Goal: Task Accomplishment & Management: Manage account settings

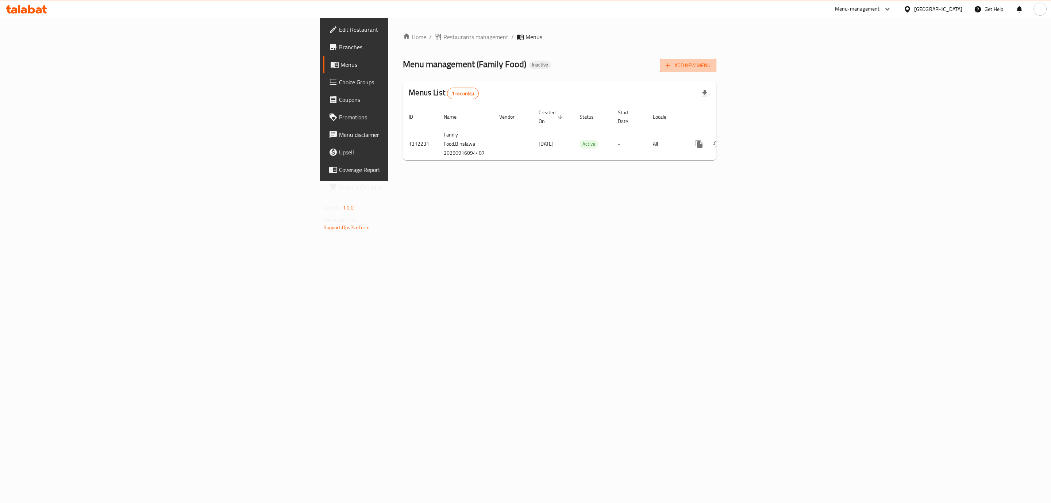
click at [710, 65] on span "Add New Menu" at bounding box center [687, 65] width 45 height 9
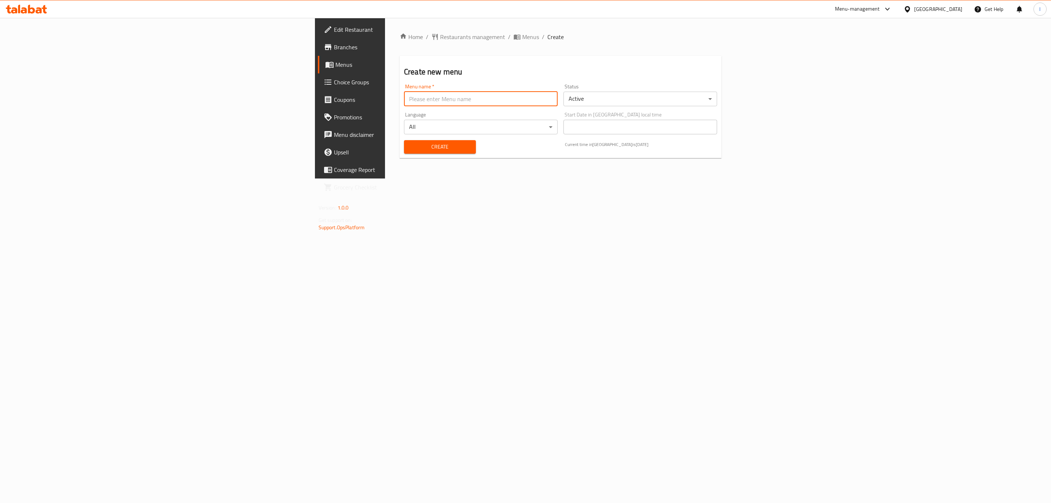
click at [404, 101] on input "text" at bounding box center [481, 99] width 154 height 15
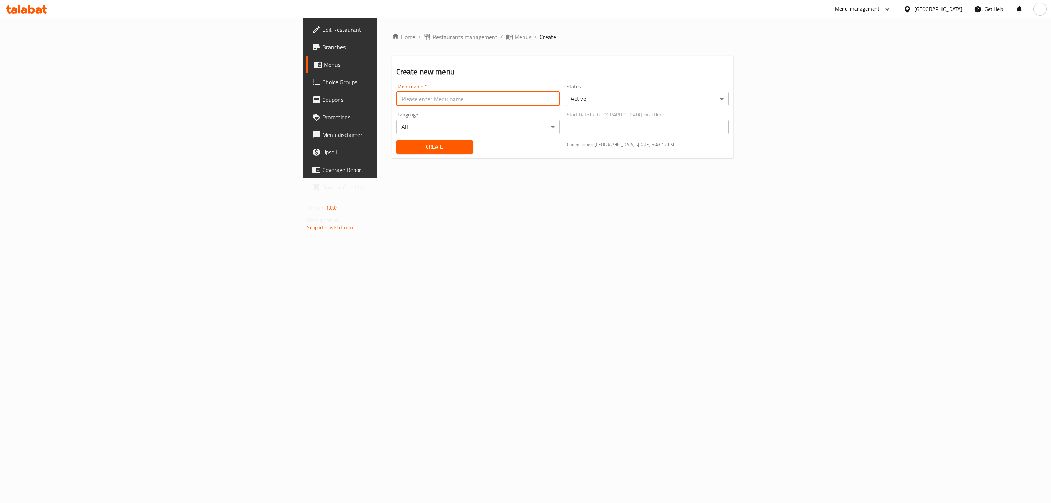
type input "MENU"
click at [402, 143] on span "Create" at bounding box center [434, 146] width 65 height 9
click at [514, 32] on span "Menus" at bounding box center [522, 36] width 17 height 9
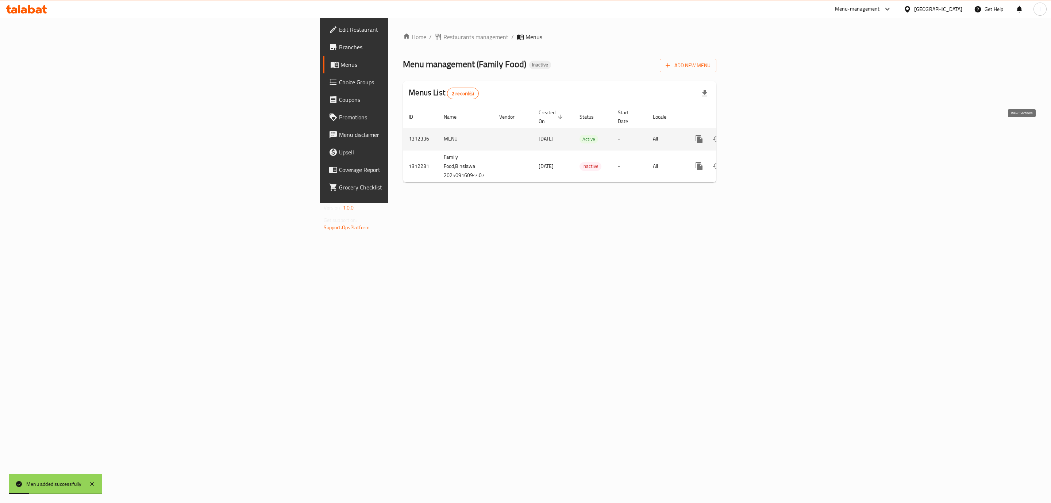
click at [756, 135] on icon "enhanced table" at bounding box center [751, 139] width 9 height 9
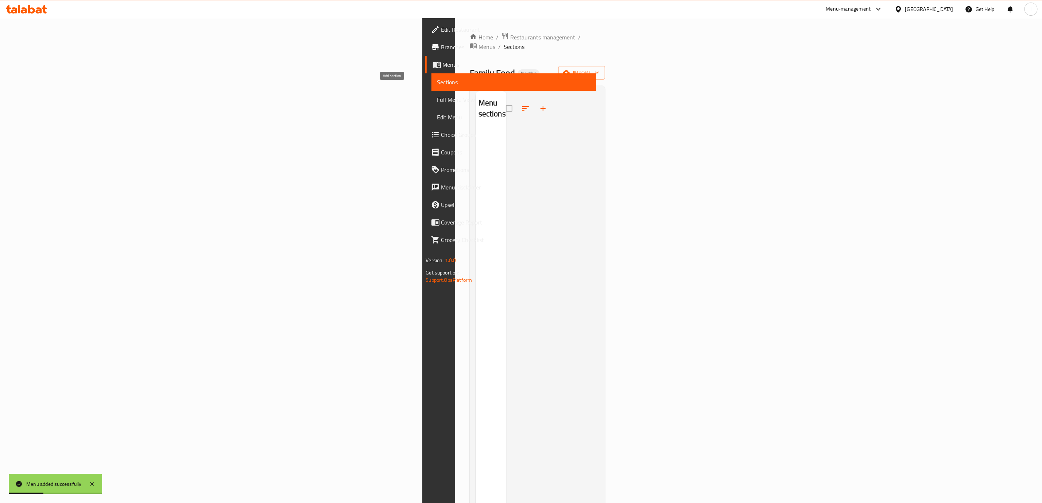
click at [539, 104] on icon "button" at bounding box center [543, 108] width 9 height 9
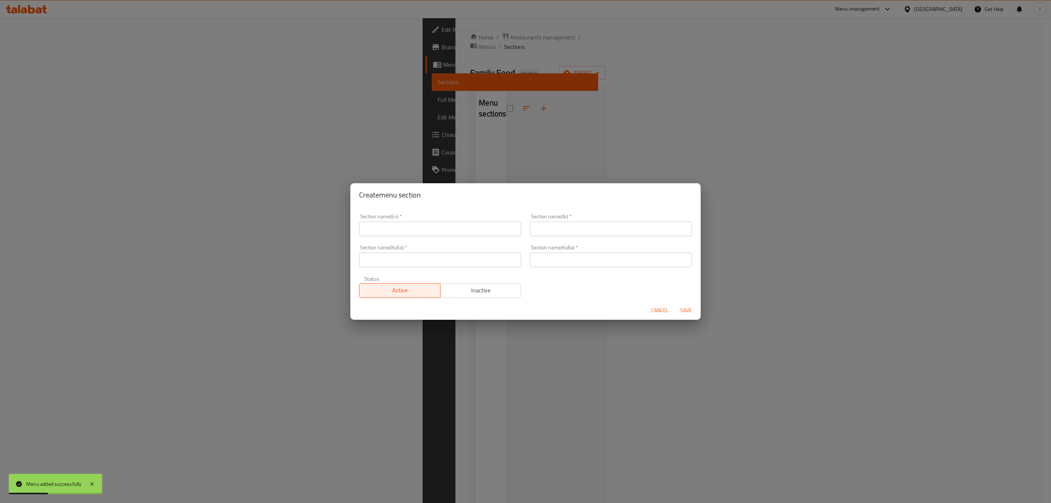
click at [943, 90] on div "Create menu section Section name(En)   * Section name(En) * Section name(Ar)   …" at bounding box center [525, 251] width 1051 height 503
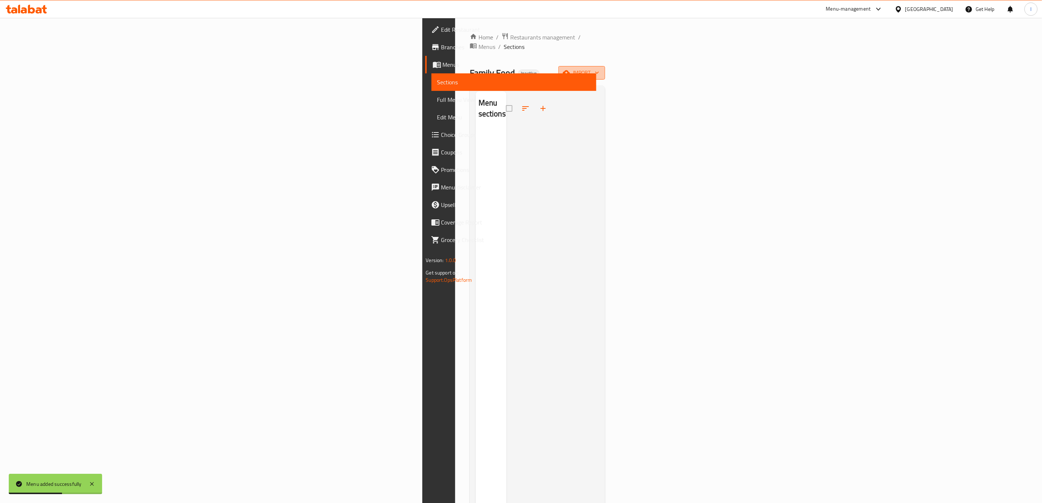
click at [605, 66] on button "import" at bounding box center [582, 72] width 47 height 13
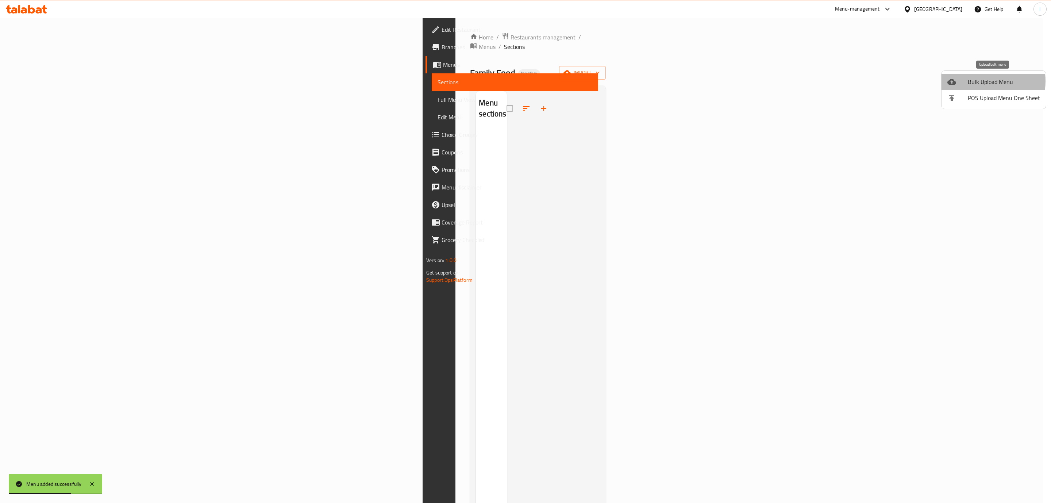
click at [974, 81] on span "Bulk Upload Menu" at bounding box center [1004, 81] width 72 height 9
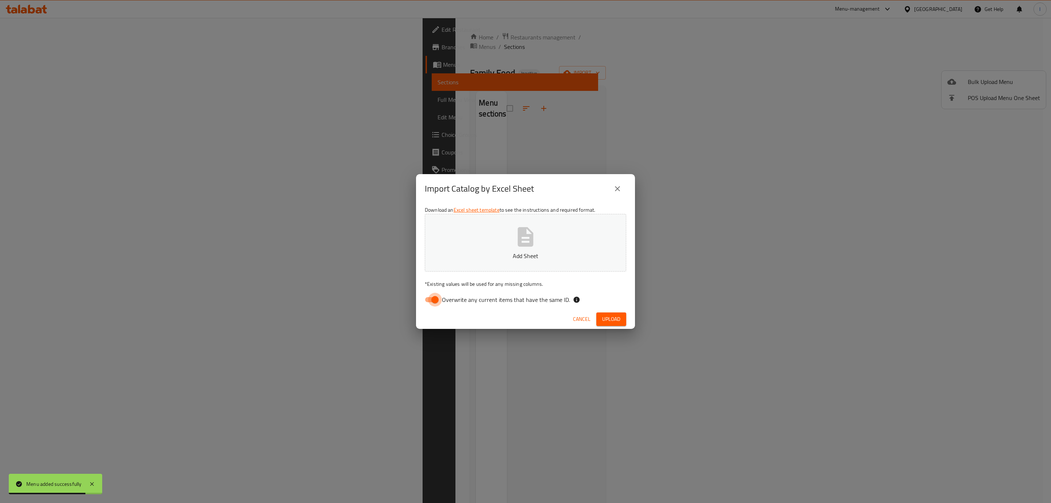
click at [437, 301] on input "Overwrite any current items that have the same ID." at bounding box center [435, 300] width 42 height 14
checkbox input "false"
click at [494, 210] on link "Excel sheet template" at bounding box center [476, 209] width 46 height 9
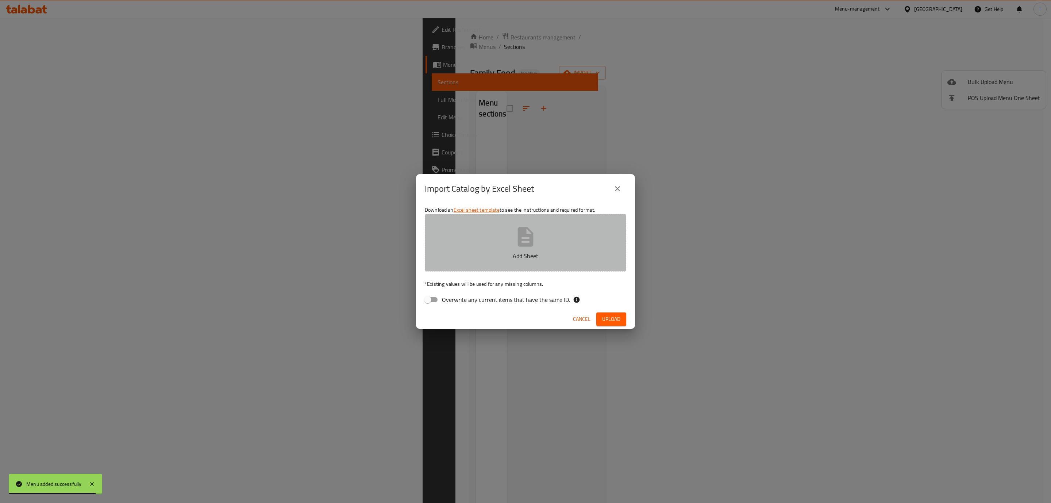
click at [484, 247] on button "Add Sheet" at bounding box center [525, 243] width 201 height 58
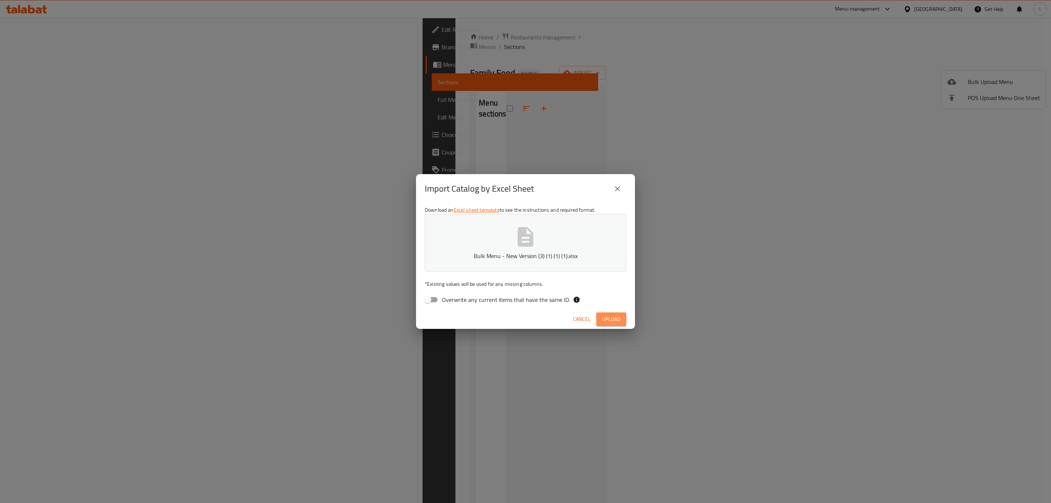
click at [606, 320] on span "Upload" at bounding box center [611, 318] width 18 height 9
click at [603, 206] on div "Download an Excel sheet template to see the instructions and required format. B…" at bounding box center [525, 256] width 219 height 106
click at [623, 321] on button "button" at bounding box center [614, 319] width 23 height 12
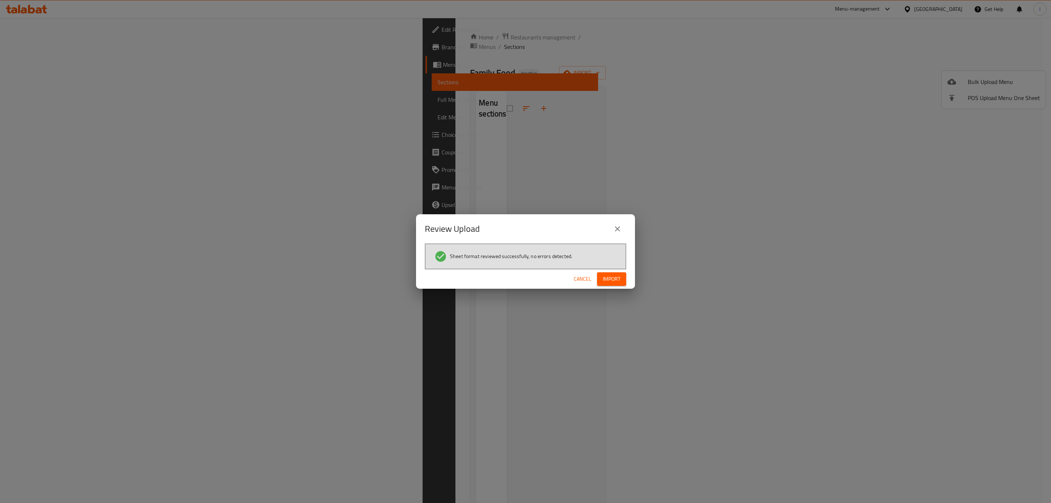
click at [610, 284] on button "Import" at bounding box center [611, 278] width 29 height 13
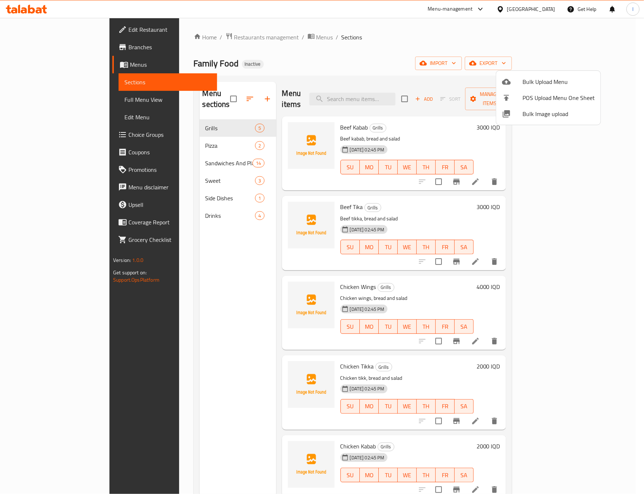
click at [243, 261] on div at bounding box center [322, 247] width 644 height 494
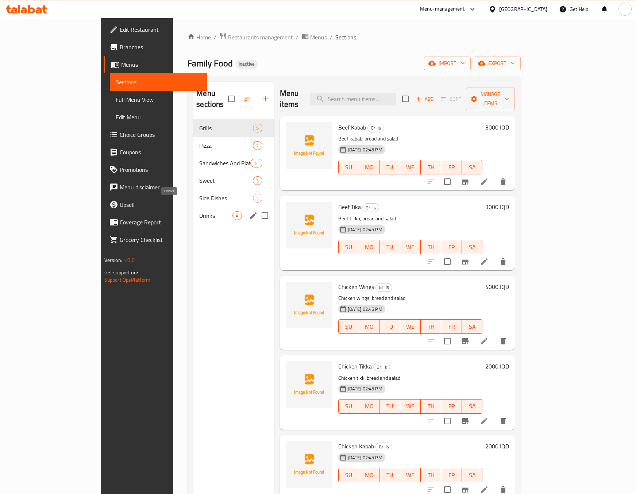
click at [199, 211] on span "Drinks" at bounding box center [215, 215] width 33 height 9
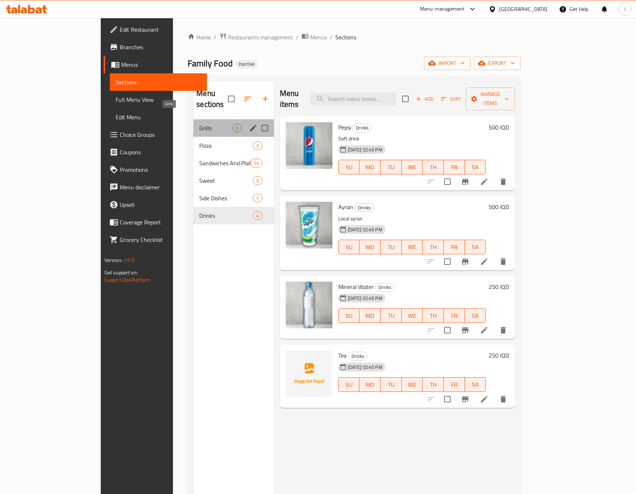
click at [199, 124] on span "Grills" at bounding box center [215, 128] width 33 height 9
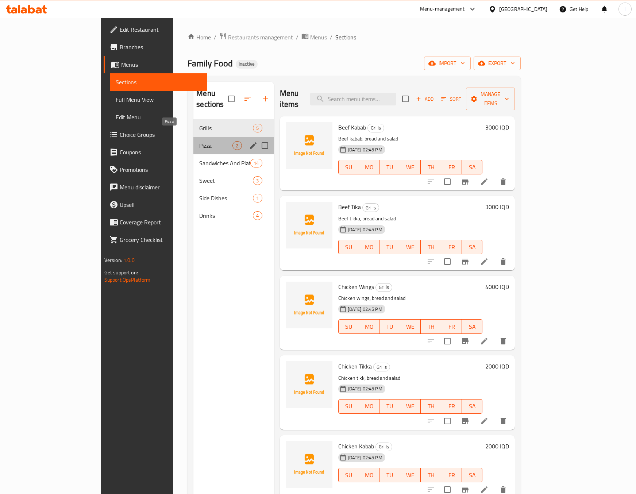
click at [199, 141] on span "Pizza" at bounding box center [215, 145] width 33 height 9
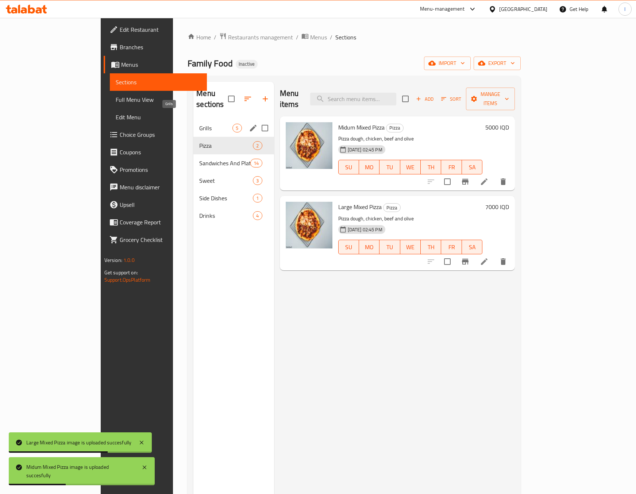
click at [199, 124] on span "Grills" at bounding box center [215, 128] width 33 height 9
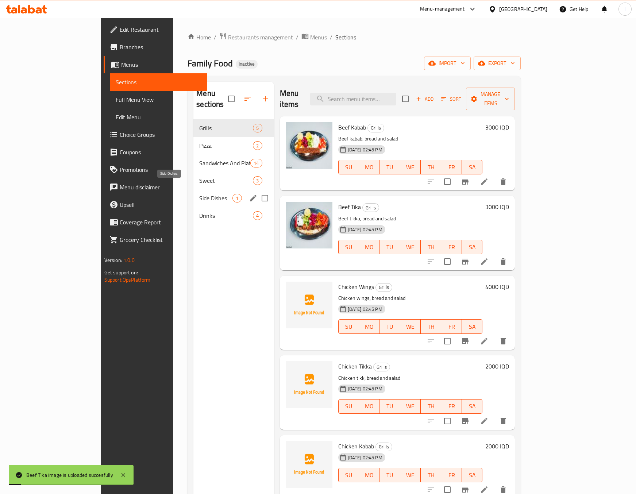
click at [199, 194] on span "Side Dishes" at bounding box center [215, 198] width 33 height 9
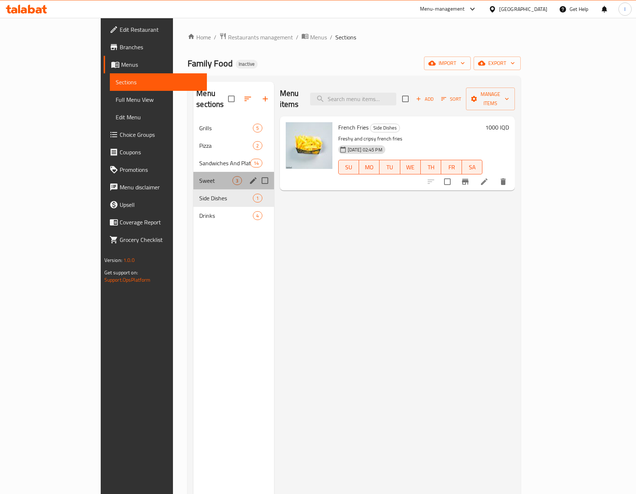
click at [193, 172] on div "Sweet 3" at bounding box center [233, 181] width 80 height 18
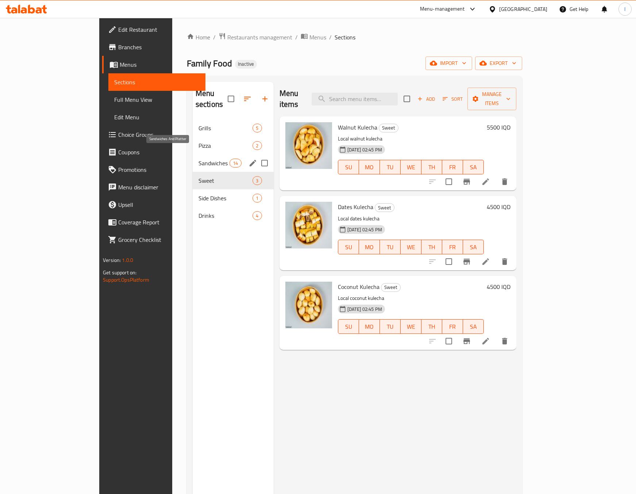
click at [198, 159] on span "Sandwiches And Platter" at bounding box center [213, 163] width 31 height 9
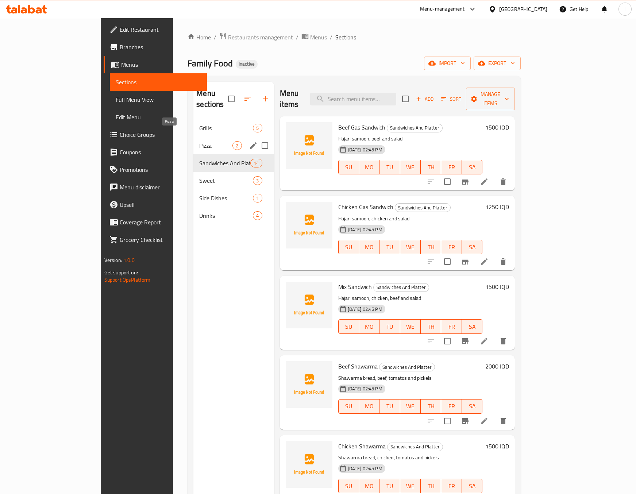
click at [199, 141] on span "Pizza" at bounding box center [215, 145] width 33 height 9
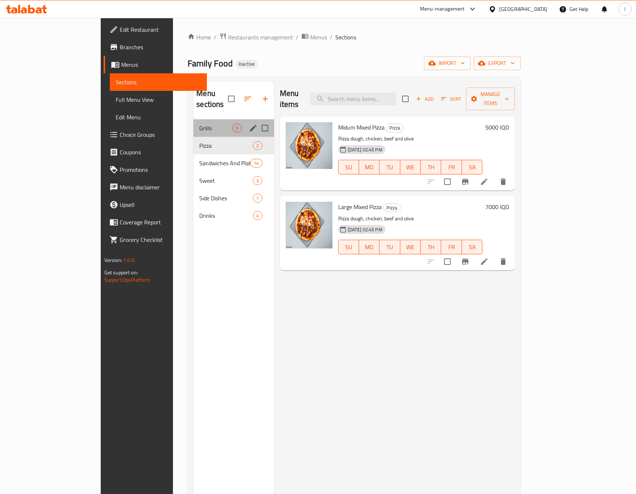
click at [193, 123] on div "Grills 5" at bounding box center [233, 128] width 80 height 18
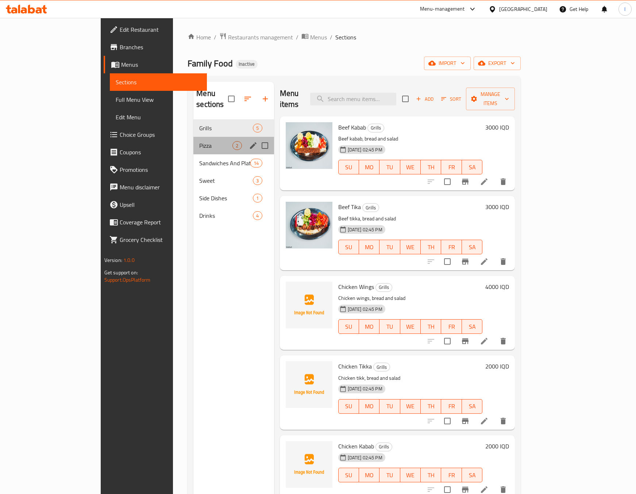
click at [193, 137] on div "Pizza 2" at bounding box center [233, 146] width 80 height 18
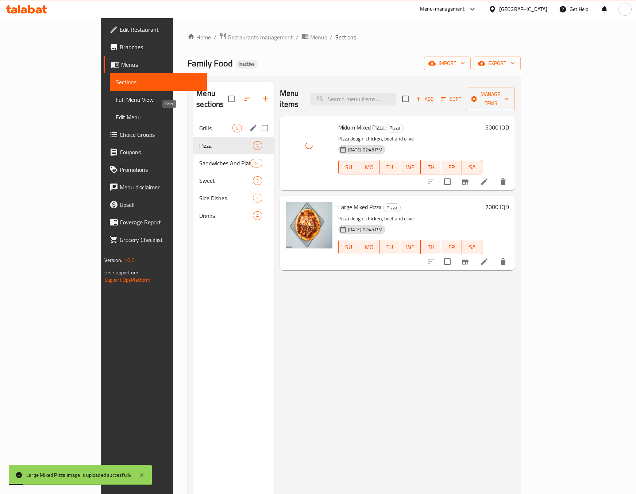
click at [199, 124] on span "Grills" at bounding box center [215, 128] width 33 height 9
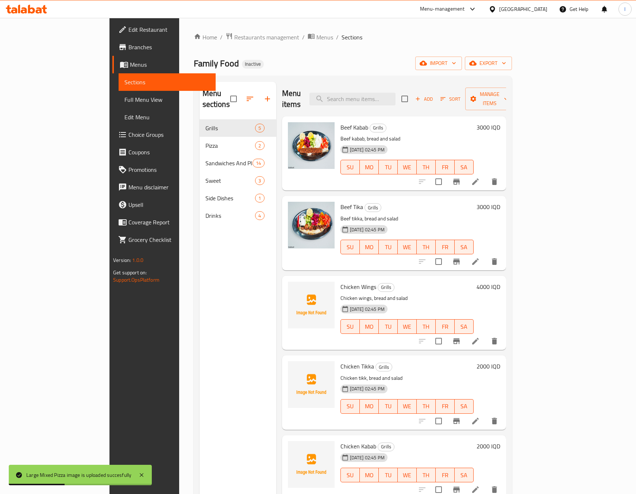
click at [200, 353] on div "Menu sections Grills 5 Pizza 2 Sandwiches And Platter 14 Sweet 3 Side Dishes 1 …" at bounding box center [238, 329] width 77 height 494
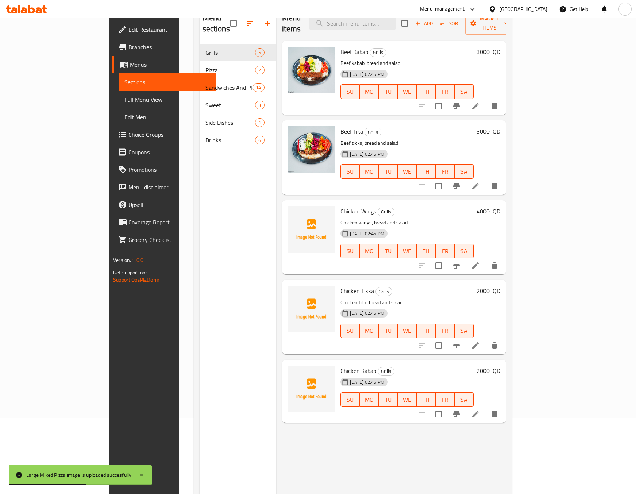
scroll to position [102, 0]
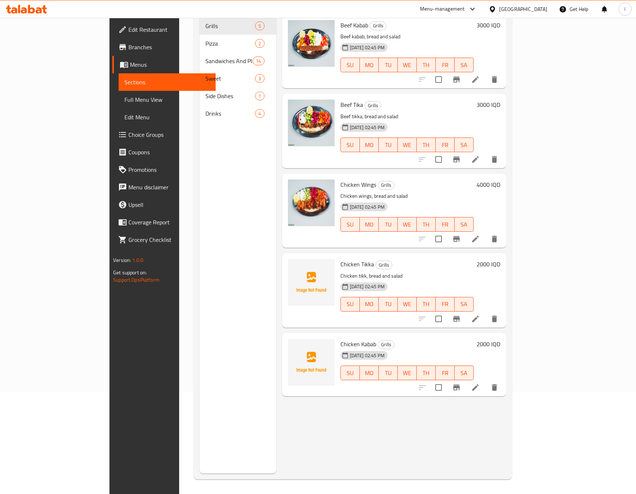
click at [209, 179] on div "Menu sections Grills 5 Pizza 2 Sandwiches And Platter 14 Sweet 3 Side Dishes 1 …" at bounding box center [238, 227] width 77 height 494
click at [205, 287] on div "Menu sections Grills 5 Pizza 2 Sandwiches And Platter 14 Sweet 3 Side Dishes 1 …" at bounding box center [238, 227] width 77 height 494
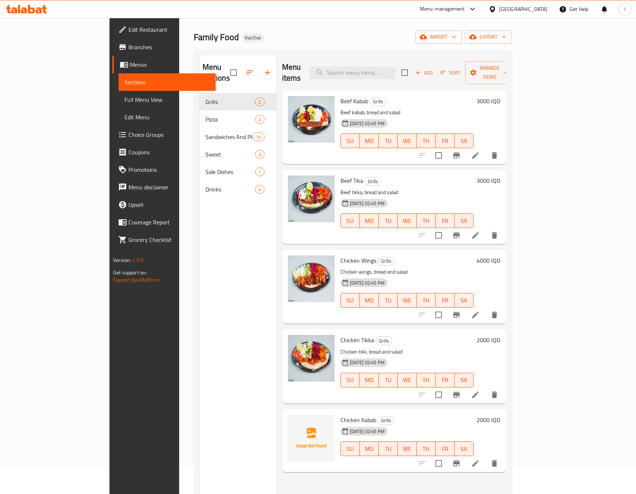
scroll to position [0, 0]
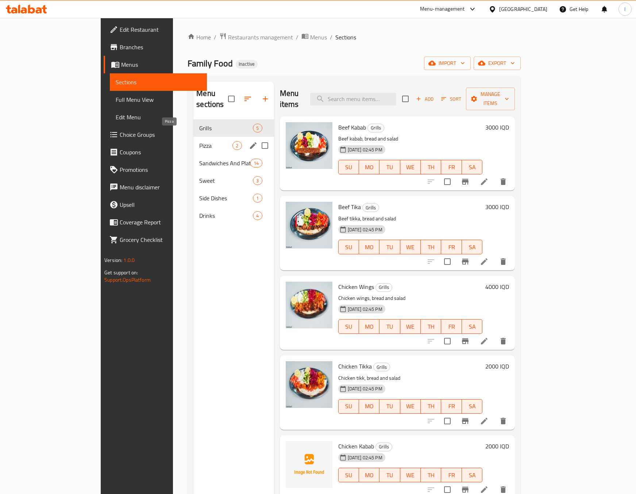
click at [199, 141] on span "Pizza" at bounding box center [215, 145] width 33 height 9
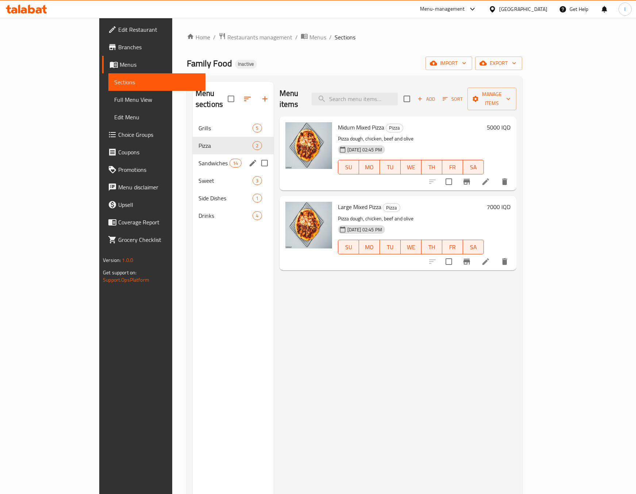
click at [193, 154] on div "Sandwiches And Platter 14" at bounding box center [233, 163] width 81 height 18
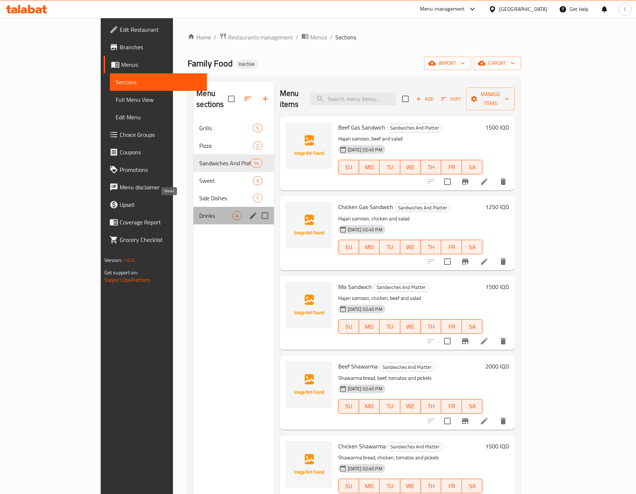
click at [193, 207] on div "Drinks 4" at bounding box center [233, 216] width 80 height 18
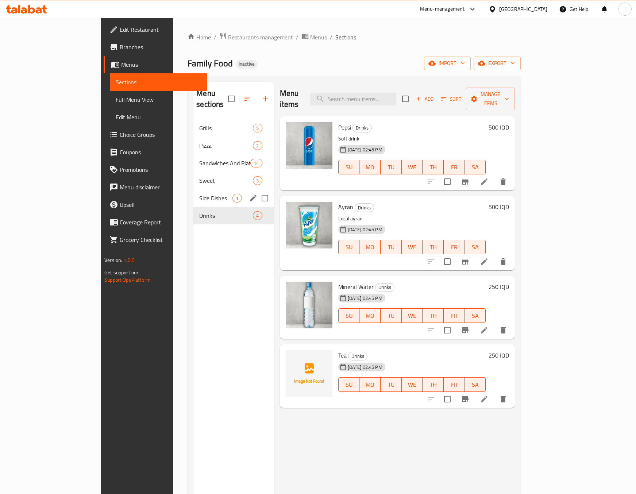
click at [193, 194] on div "Side Dishes 1" at bounding box center [233, 198] width 80 height 18
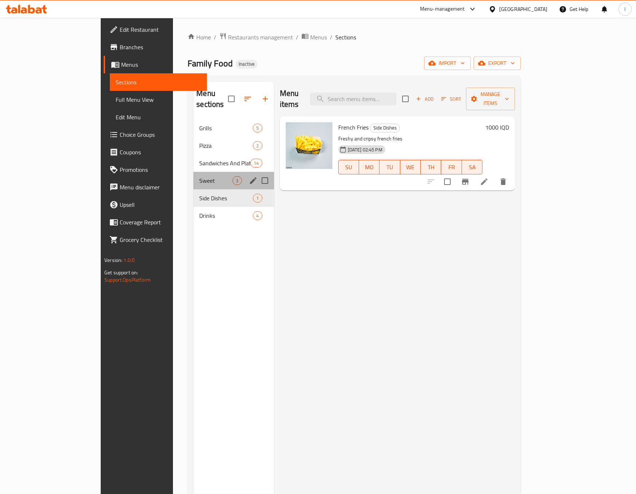
click at [193, 172] on div "Sweet 3" at bounding box center [233, 181] width 80 height 18
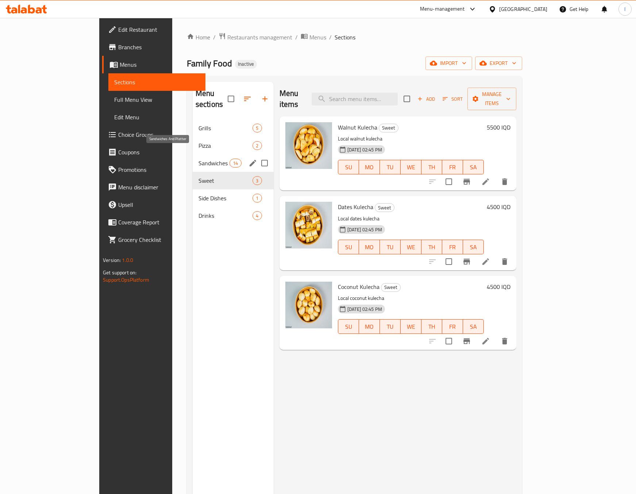
click at [198, 159] on span "Sandwiches And Platter" at bounding box center [213, 163] width 31 height 9
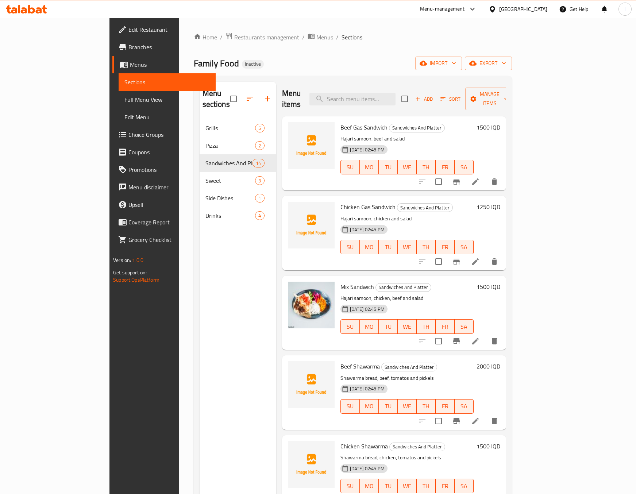
click at [200, 332] on div "Menu sections Grills 5 Pizza 2 Sandwiches And Platter 14 Sweet 3 Side Dishes 1 …" at bounding box center [238, 329] width 77 height 494
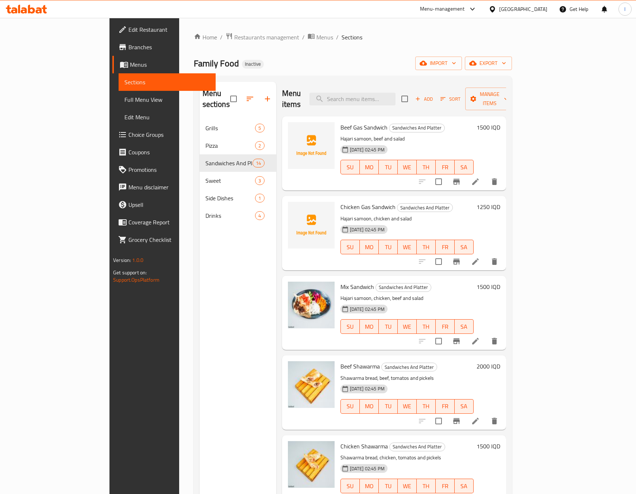
click at [200, 317] on div "Menu sections Grills 5 Pizza 2 Sandwiches And Platter 14 Sweet 3 Side Dishes 1 …" at bounding box center [238, 329] width 77 height 494
click at [200, 329] on div "Menu sections Grills 5 Pizza 2 Sandwiches And Platter 14 Sweet 3 Side Dishes 1 …" at bounding box center [238, 329] width 77 height 494
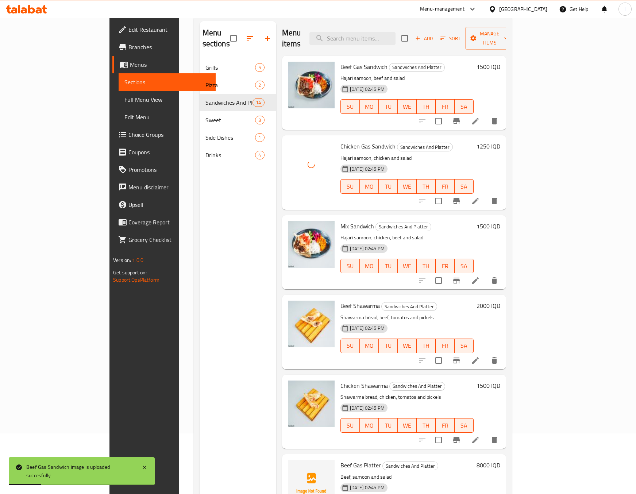
scroll to position [102, 0]
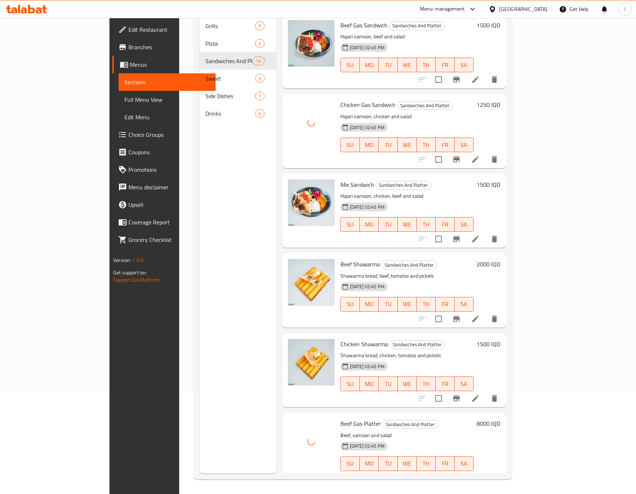
click at [205, 391] on div "Menu sections Grills 5 Pizza 2 Sandwiches And Platter 14 Sweet 3 Side Dishes 1 …" at bounding box center [238, 227] width 77 height 494
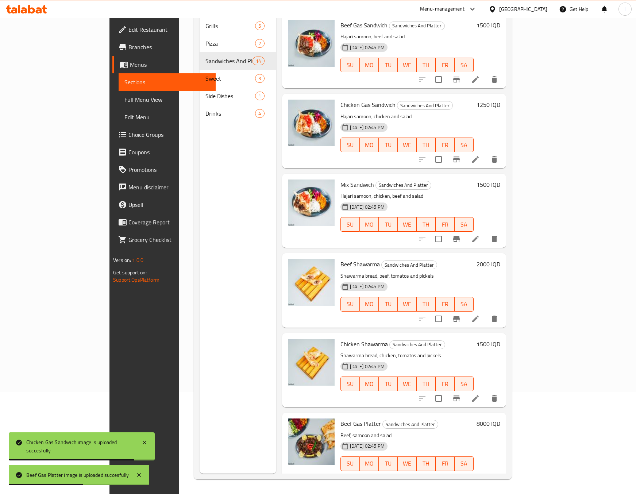
click at [124, 97] on span "Full Menu View" at bounding box center [166, 99] width 85 height 9
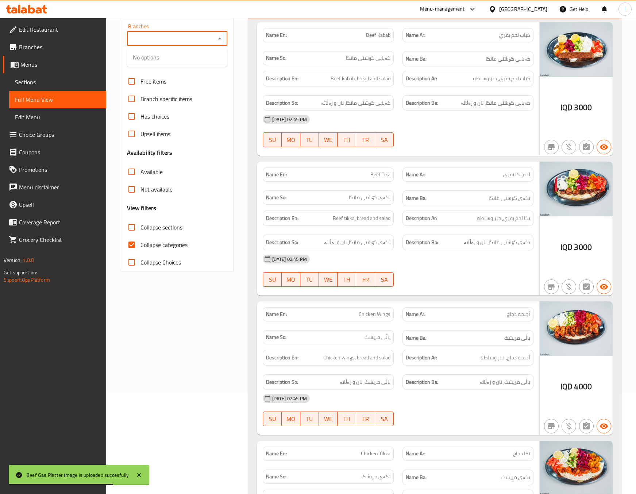
click at [186, 35] on input "Branches" at bounding box center [171, 39] width 84 height 10
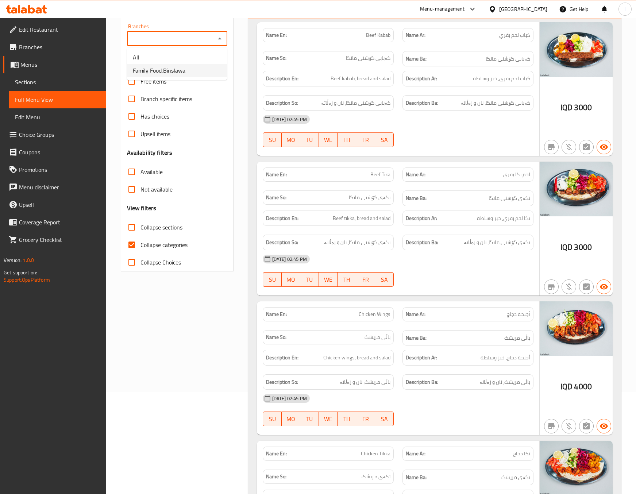
click at [168, 64] on li "Family Food,Binslawa" at bounding box center [177, 70] width 100 height 13
type input "Family Food,Binslawa"
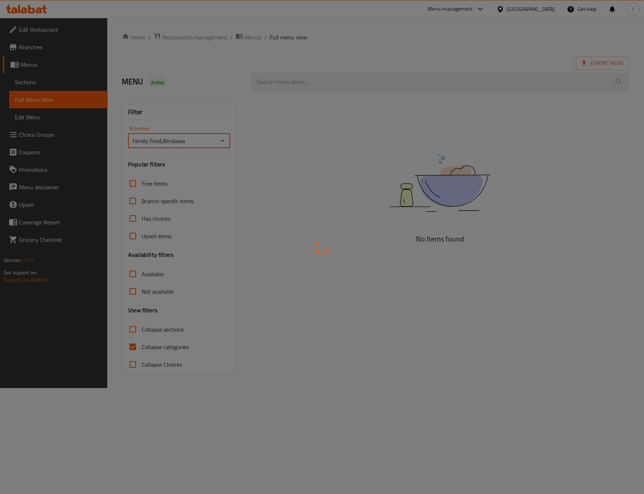
click at [148, 344] on div at bounding box center [322, 247] width 644 height 494
click at [139, 348] on div at bounding box center [322, 247] width 644 height 494
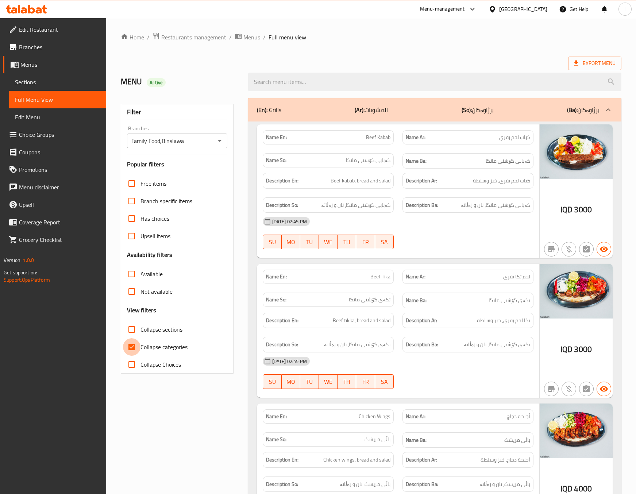
click at [131, 348] on input "Collapse categories" at bounding box center [132, 347] width 18 height 18
checkbox input "false"
click at [139, 337] on input "Collapse sections" at bounding box center [132, 330] width 18 height 18
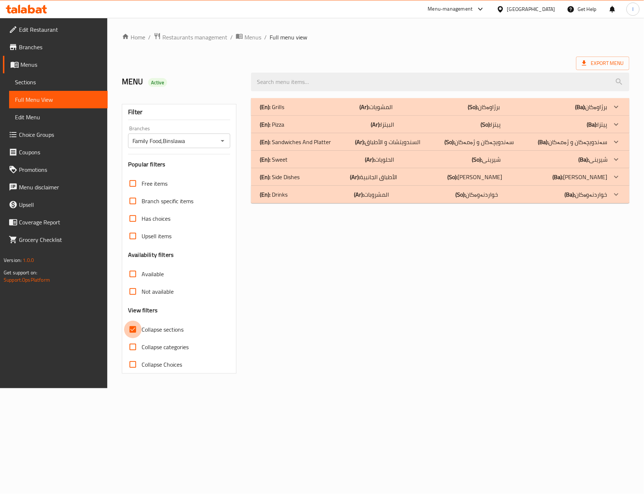
click at [139, 332] on input "Collapse sections" at bounding box center [133, 330] width 18 height 18
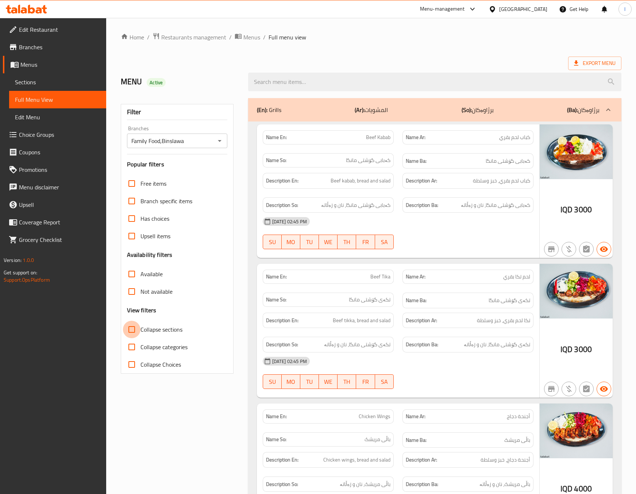
click at [139, 332] on input "Collapse sections" at bounding box center [132, 330] width 18 height 18
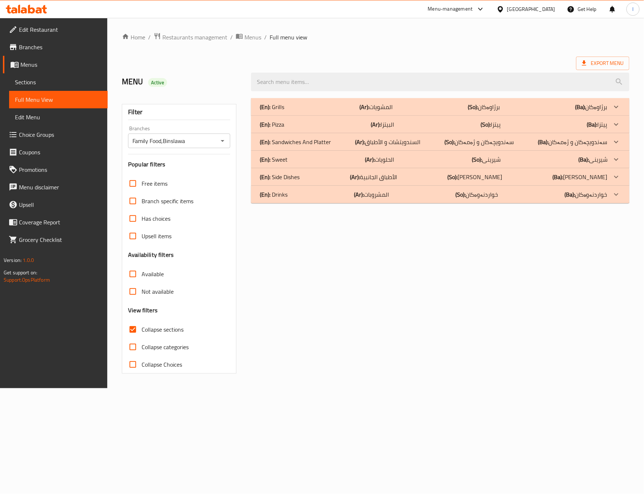
click at [165, 329] on span "Collapse sections" at bounding box center [163, 329] width 42 height 9
click at [142, 329] on input "Collapse sections" at bounding box center [133, 330] width 18 height 18
checkbox input "false"
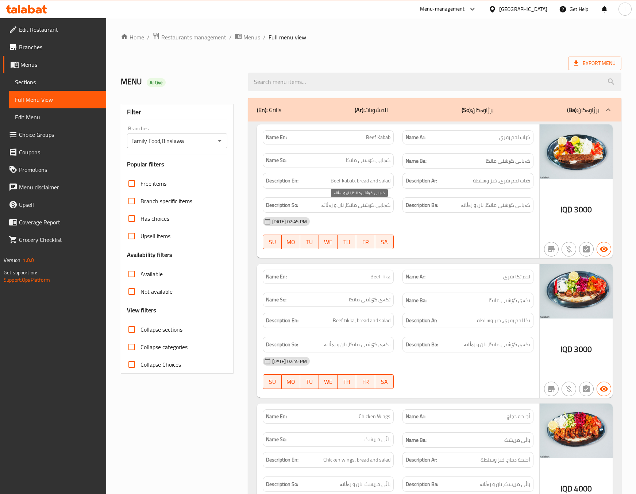
click at [373, 209] on span "کەبابی گۆشتی مانگا، نان و زەڵاتە" at bounding box center [355, 205] width 69 height 9
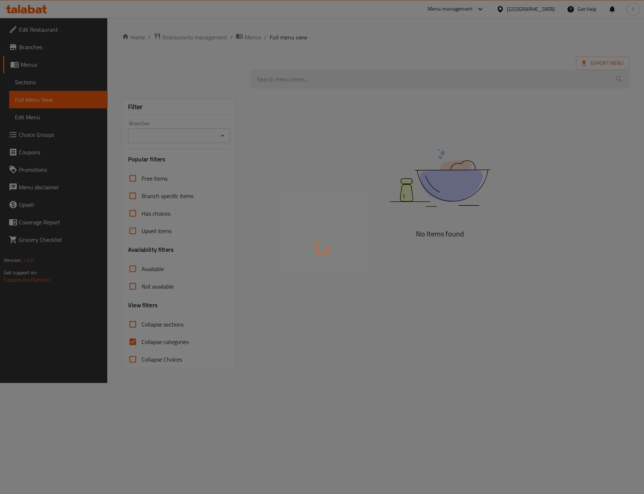
click at [177, 127] on div at bounding box center [322, 247] width 644 height 494
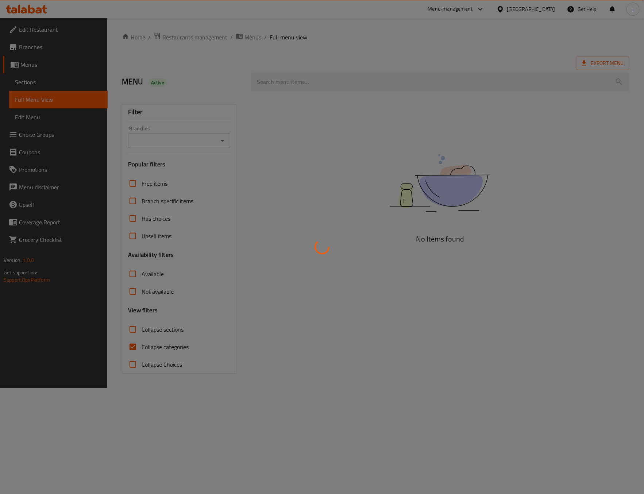
click at [150, 148] on div at bounding box center [322, 247] width 644 height 494
click at [155, 143] on div at bounding box center [322, 247] width 644 height 494
click at [157, 143] on div at bounding box center [322, 247] width 644 height 494
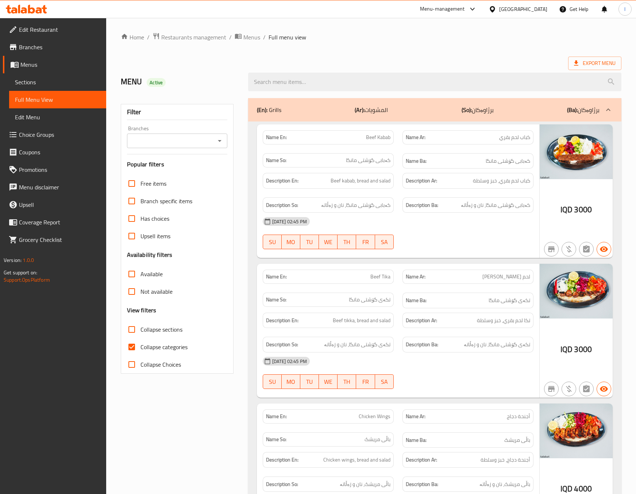
click at [212, 136] on input "Branches" at bounding box center [171, 141] width 84 height 10
click at [183, 168] on span "Family Food,Binslawa" at bounding box center [159, 172] width 53 height 9
type input "Family Food,Binslawa"
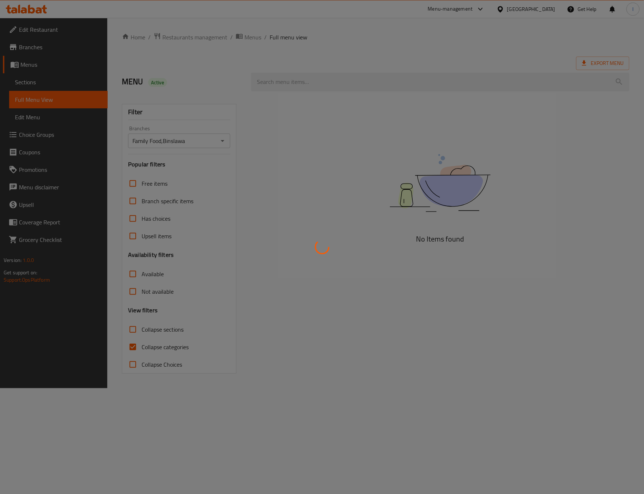
click at [170, 345] on div at bounding box center [322, 247] width 644 height 494
click at [127, 346] on div at bounding box center [322, 247] width 644 height 494
click at [133, 343] on div at bounding box center [322, 247] width 644 height 494
click at [136, 343] on div at bounding box center [322, 247] width 644 height 494
click at [137, 343] on div at bounding box center [322, 247] width 644 height 494
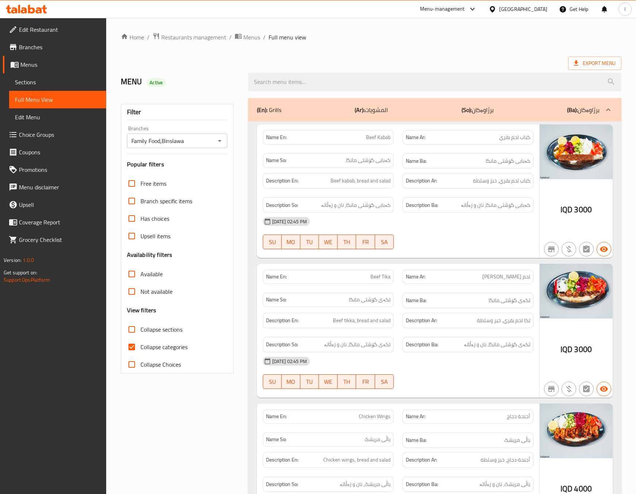
click at [149, 356] on label "Collapse categories" at bounding box center [155, 347] width 65 height 18
click at [140, 356] on input "Collapse categories" at bounding box center [132, 347] width 18 height 18
checkbox input "false"
click at [163, 323] on label "Collapse sections" at bounding box center [152, 330] width 59 height 18
click at [161, 323] on label "Collapse sections" at bounding box center [152, 330] width 59 height 18
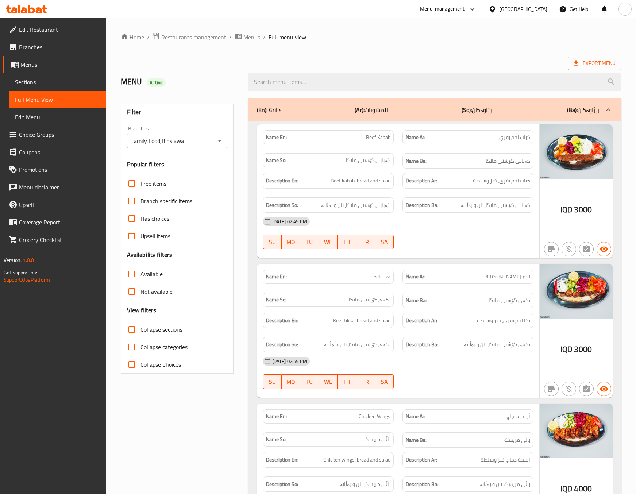
click at [140, 323] on input "Collapse sections" at bounding box center [132, 330] width 18 height 18
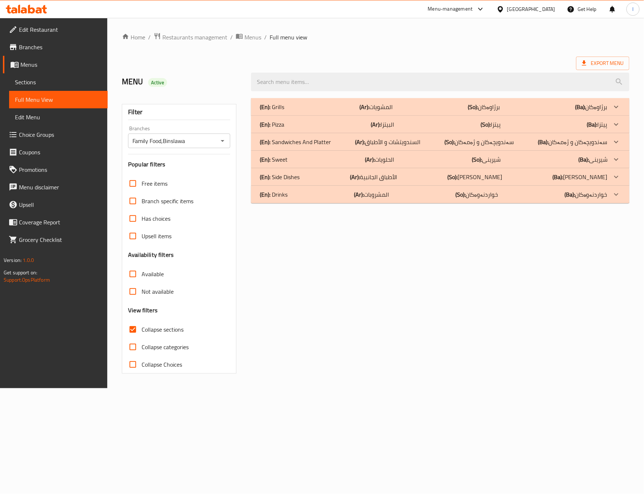
click at [453, 216] on div "(En): Grills (Ar): المشويات (So): برژاوەکان (Ba): برژاوەکان Name En: Beef Kabab…" at bounding box center [440, 236] width 387 height 284
click at [144, 327] on span "Collapse sections" at bounding box center [163, 329] width 42 height 9
click at [142, 327] on input "Collapse sections" at bounding box center [133, 330] width 18 height 18
checkbox input "false"
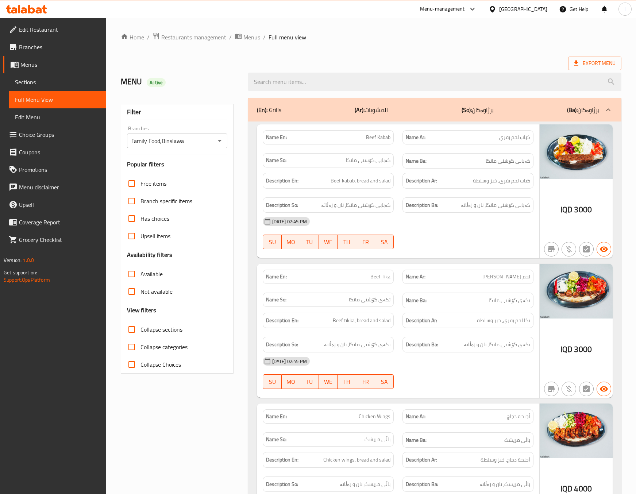
click at [455, 244] on div "[DATE] 02:45 PM SU MO TU WE TH FR SA" at bounding box center [397, 233] width 279 height 41
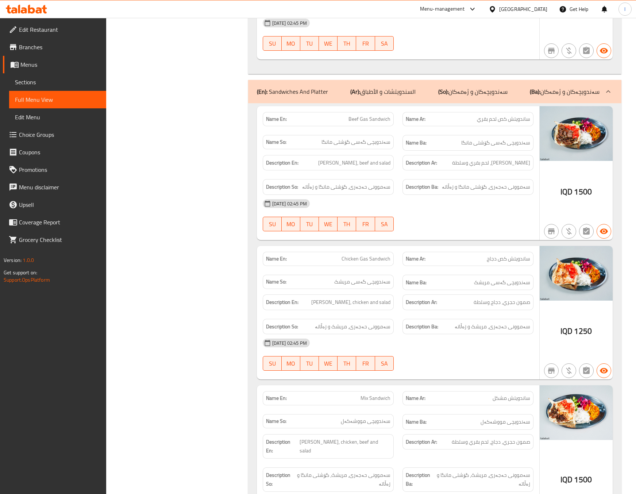
scroll to position [547, 0]
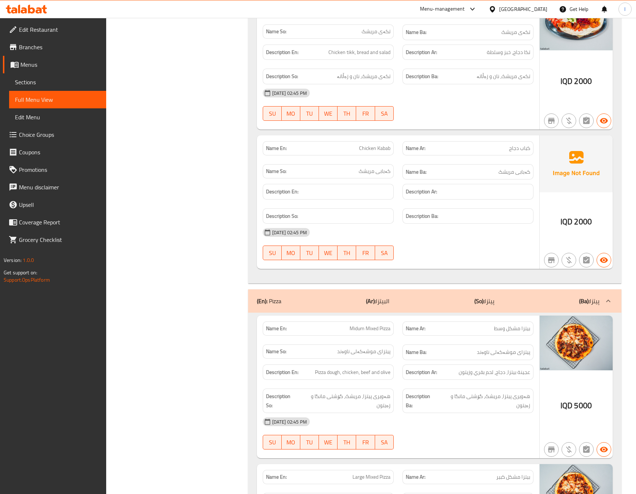
click at [471, 200] on div "Description Ar:" at bounding box center [467, 192] width 131 height 16
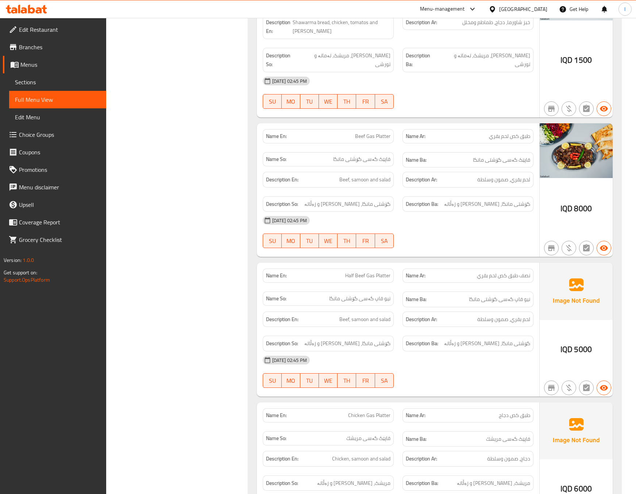
scroll to position [1824, 0]
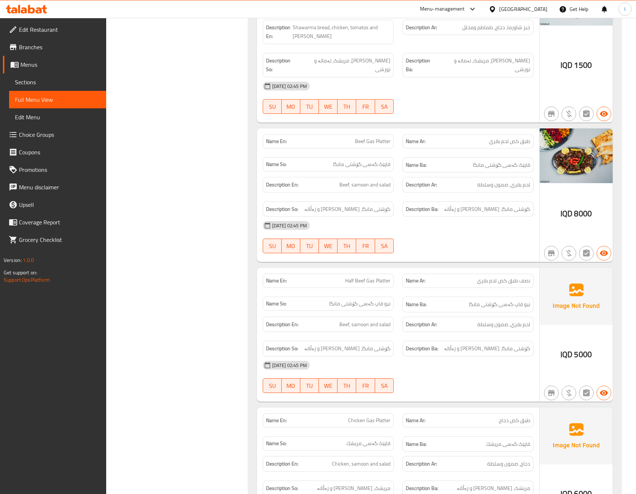
click at [44, 80] on span "Sections" at bounding box center [57, 82] width 85 height 9
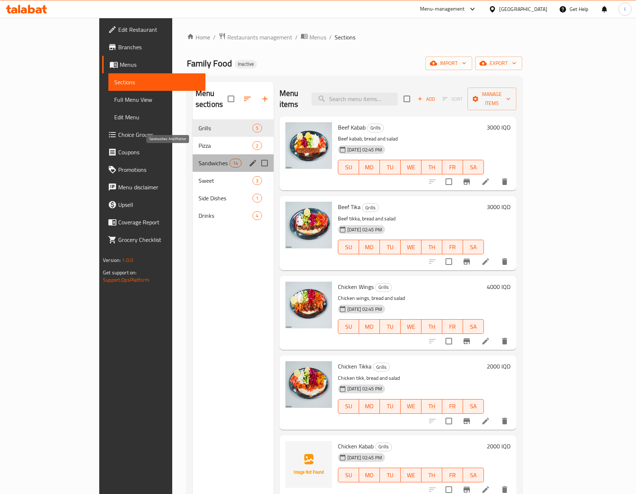
click at [198, 159] on span "Sandwiches And Platter" at bounding box center [213, 163] width 31 height 9
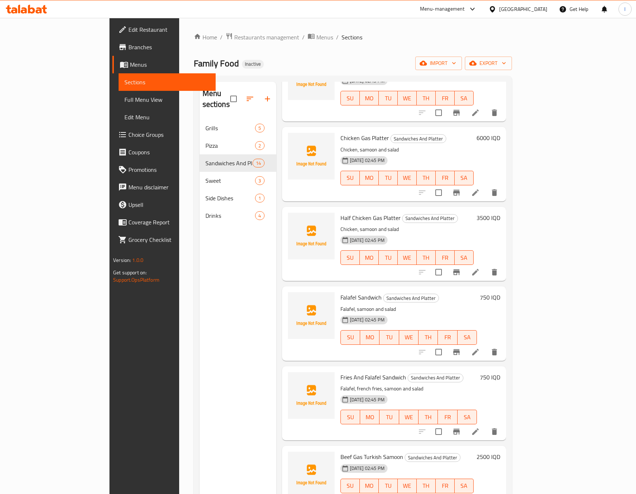
scroll to position [365, 0]
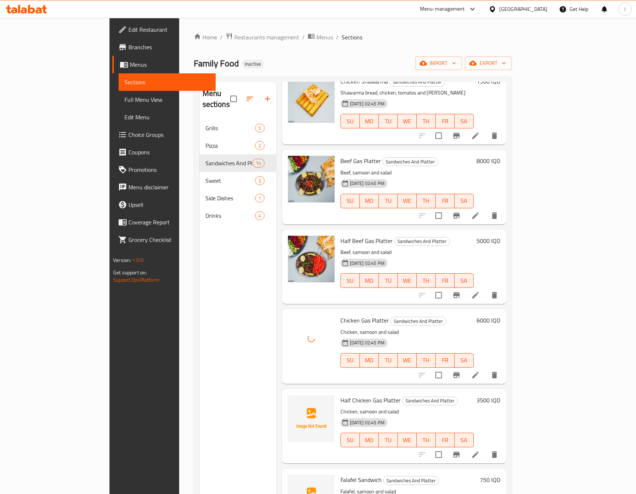
click at [225, 348] on div "Menu sections Grills 5 Pizza 2 Sandwiches And Platter 14 Sweet 3 Side Dishes 1 …" at bounding box center [238, 329] width 77 height 494
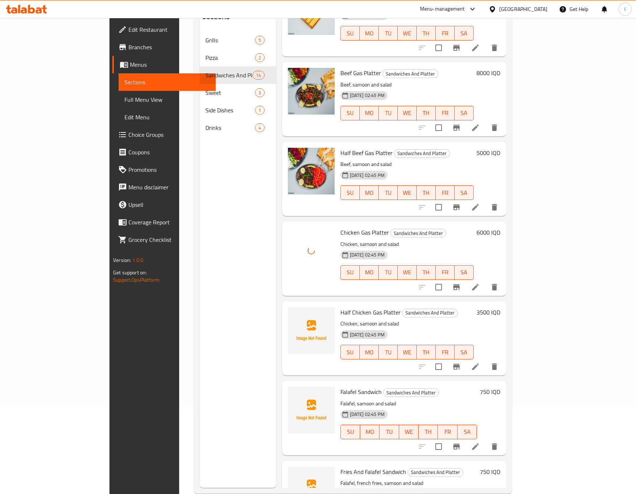
scroll to position [102, 0]
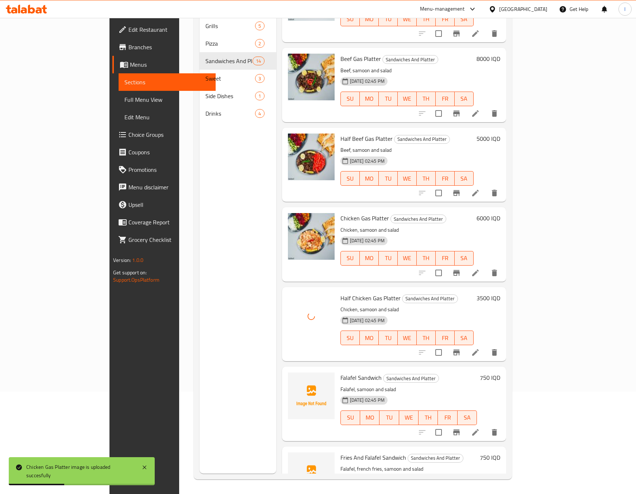
click at [200, 319] on div "Menu sections Grills 5 Pizza 2 Sandwiches And Platter 14 Sweet 3 Side Dishes 1 …" at bounding box center [238, 227] width 77 height 494
click at [208, 264] on div "Menu sections Grills 5 Pizza 2 Sandwiches And Platter 14 Sweet 3 Side Dishes 1 …" at bounding box center [238, 227] width 77 height 494
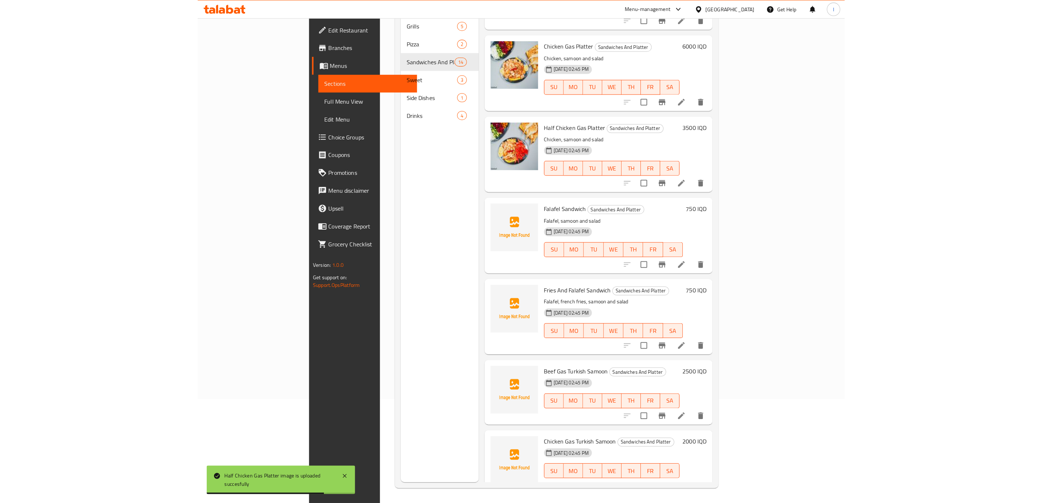
scroll to position [547, 0]
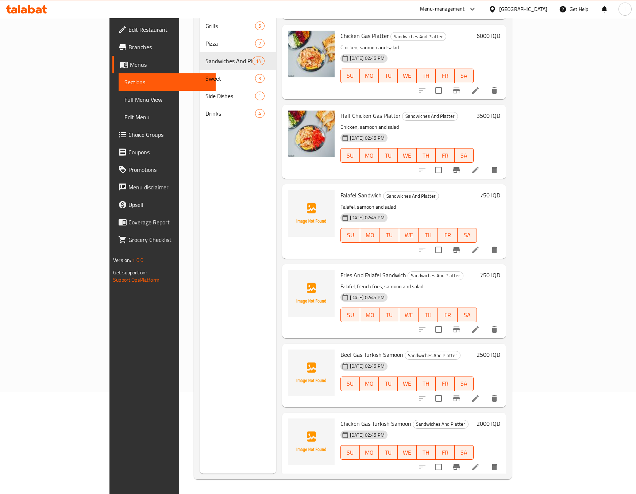
click at [200, 236] on div "Menu sections Grills 5 Pizza 2 Sandwiches And Platter 14 Sweet 3 Side Dishes 1 …" at bounding box center [238, 227] width 77 height 494
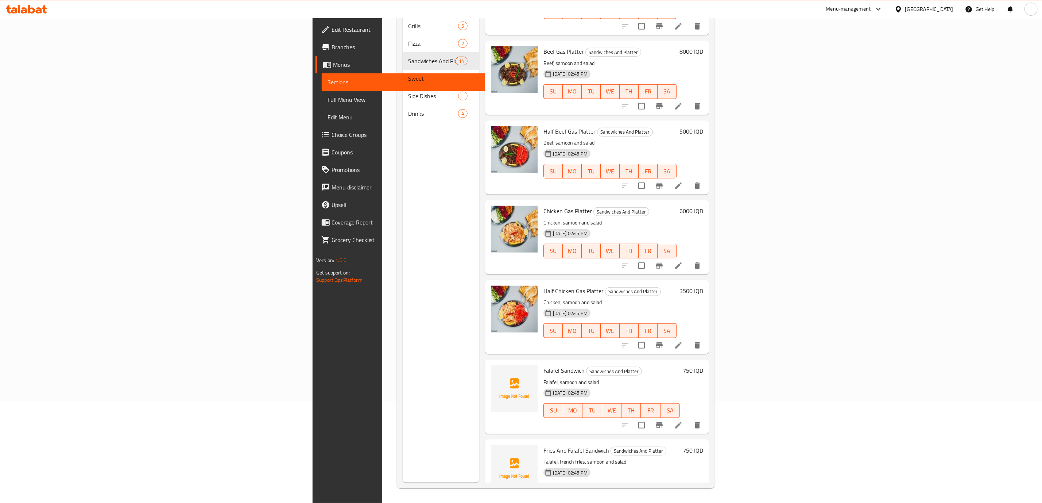
scroll to position [365, 0]
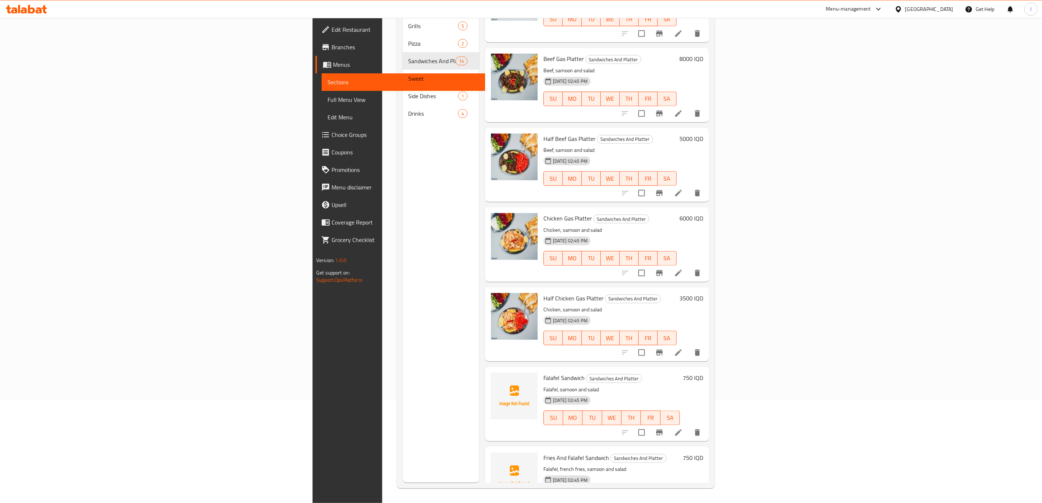
click at [644, 225] on p "Chicken, samoon and salad" at bounding box center [610, 229] width 133 height 9
click at [497, 378] on icon "upload picture" at bounding box center [501, 382] width 9 height 9
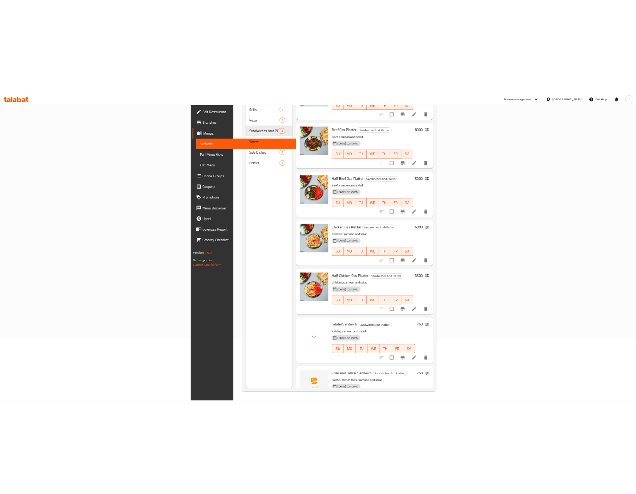
scroll to position [547, 0]
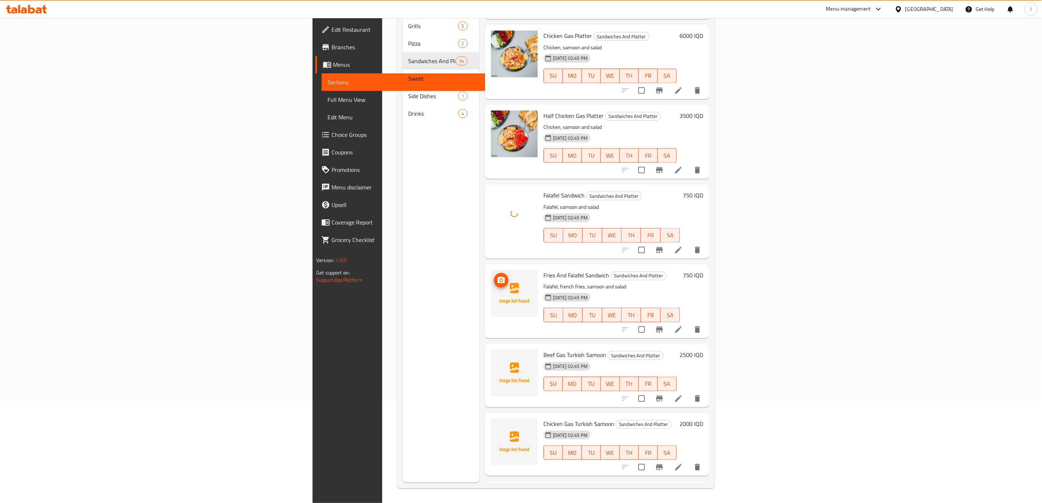
click at [494, 276] on span "upload picture" at bounding box center [501, 280] width 15 height 9
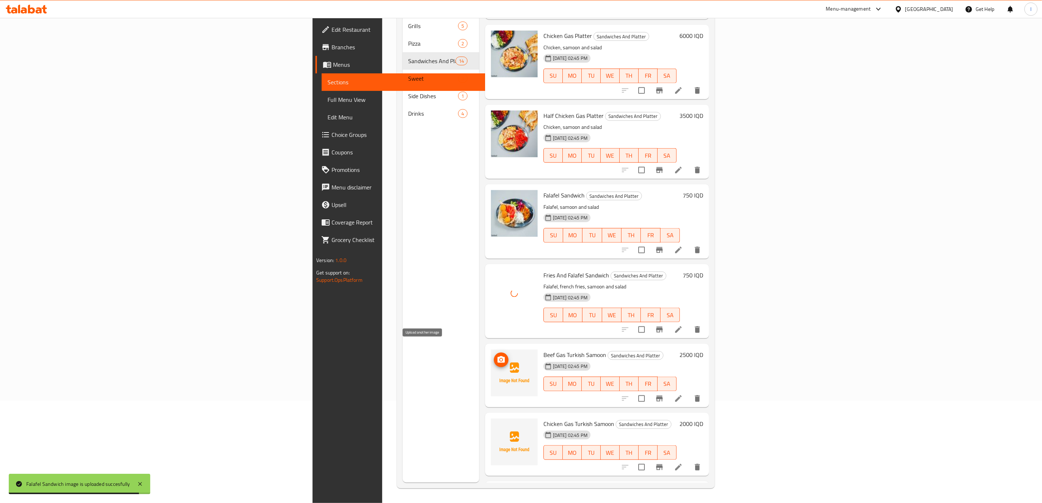
click at [498, 356] on icon "upload picture" at bounding box center [501, 359] width 7 height 7
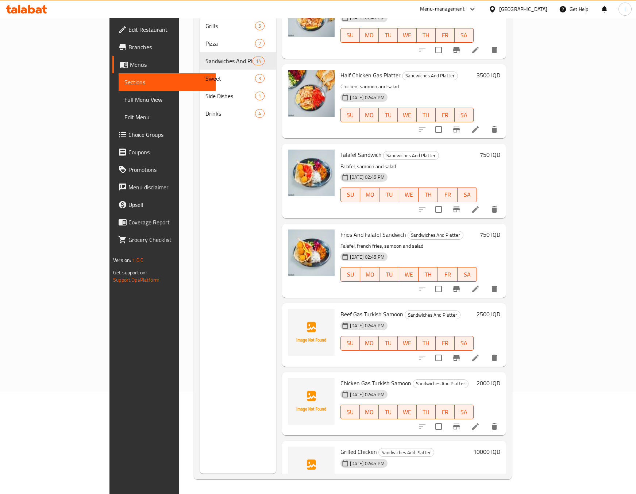
scroll to position [607, 0]
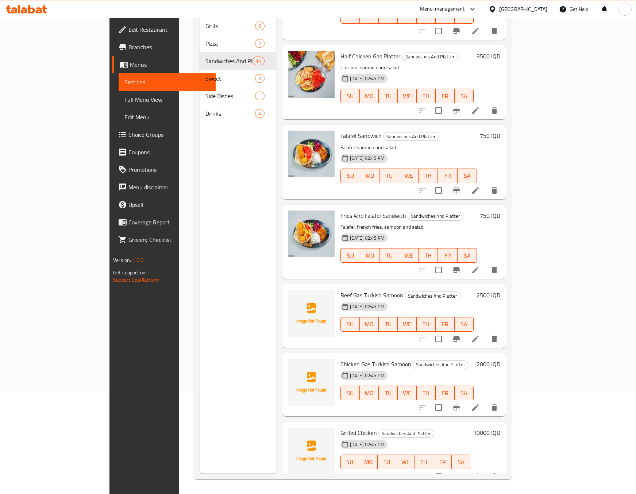
click at [212, 366] on div "Menu sections Grills 5 Pizza 2 Sandwiches And Platter 14 Sweet 3 Side Dishes 1 …" at bounding box center [238, 227] width 77 height 494
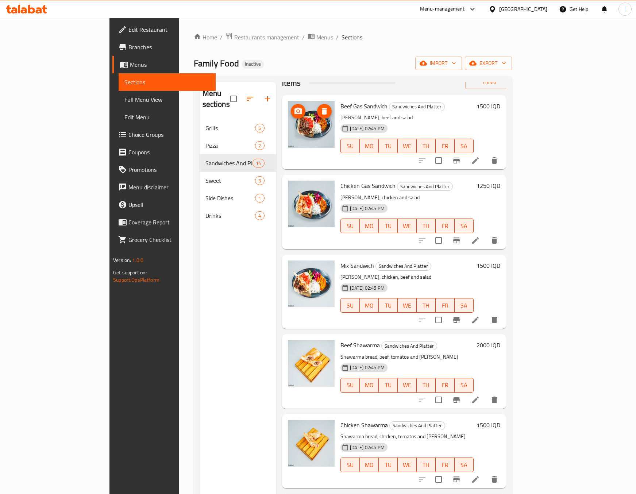
scroll to position [0, 0]
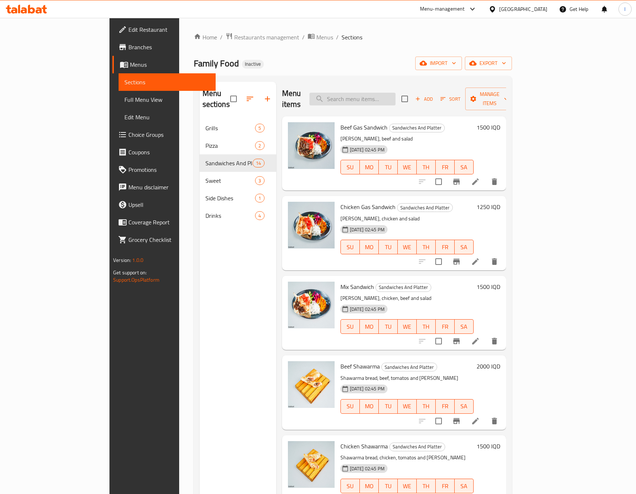
click at [368, 94] on input "search" at bounding box center [352, 99] width 86 height 13
click at [212, 363] on div "Menu sections Grills 5 Pizza 2 Sandwiches And Platter 14 Sweet 3 Side Dishes 1 …" at bounding box center [238, 329] width 77 height 494
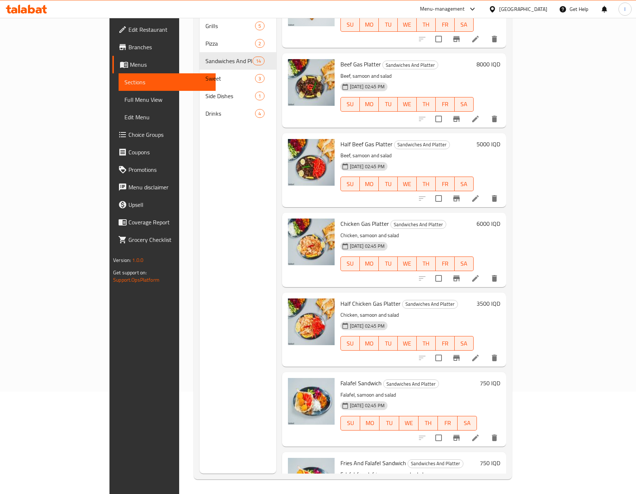
scroll to position [607, 0]
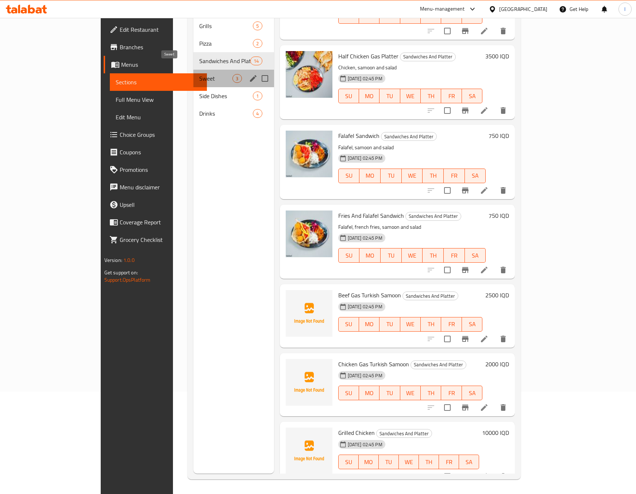
click at [199, 74] on span "Sweet" at bounding box center [215, 78] width 33 height 9
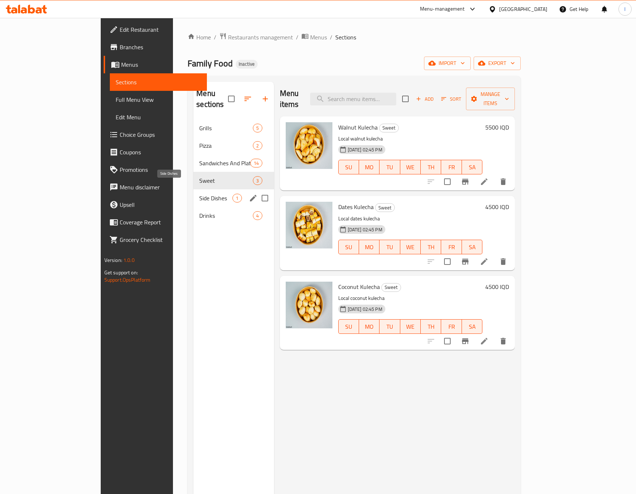
click at [199, 194] on span "Side Dishes" at bounding box center [215, 198] width 33 height 9
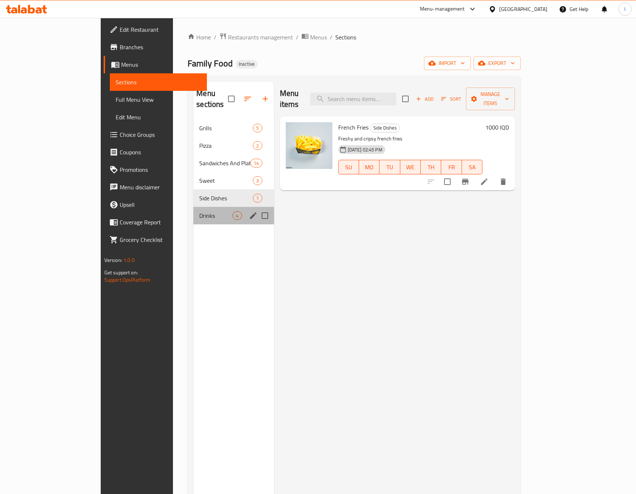
click at [193, 211] on div "Drinks 4" at bounding box center [233, 216] width 80 height 18
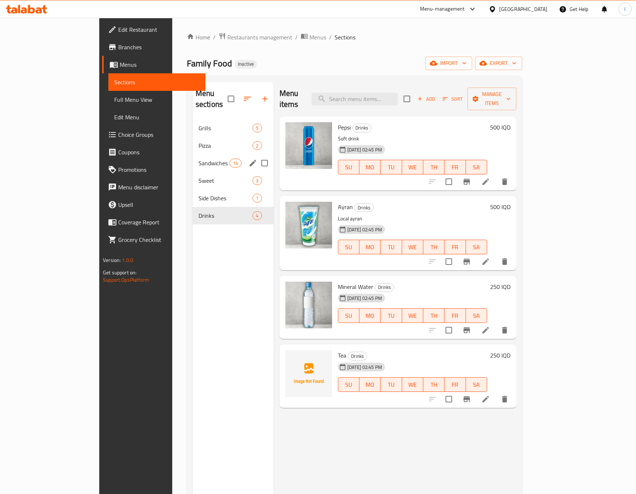
click at [193, 154] on div "Sandwiches And Platter 14" at bounding box center [233, 163] width 81 height 18
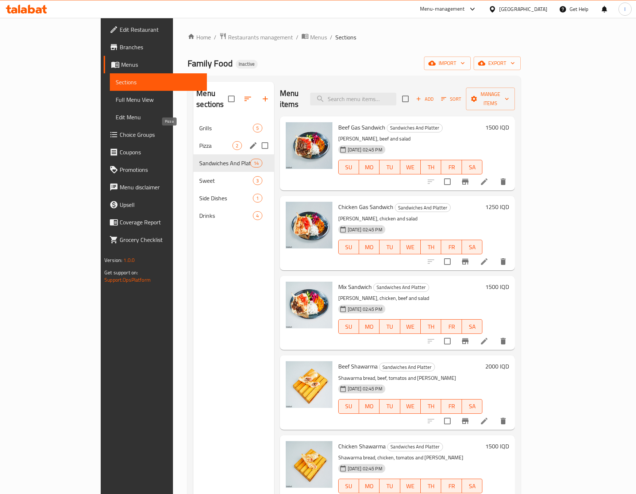
click at [199, 141] on span "Pizza" at bounding box center [215, 145] width 33 height 9
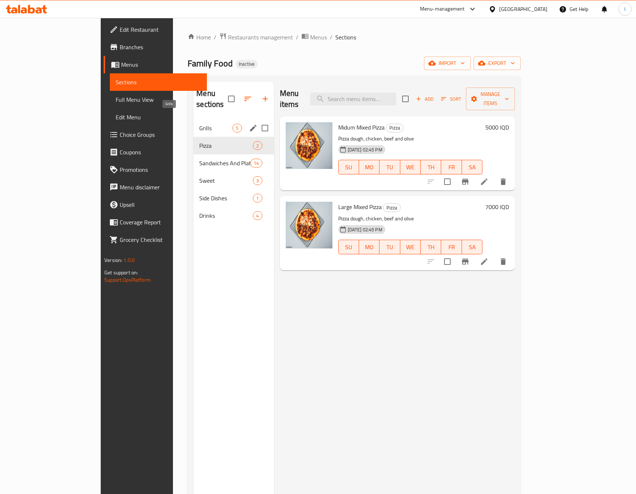
click at [199, 124] on span "Grills" at bounding box center [215, 128] width 33 height 9
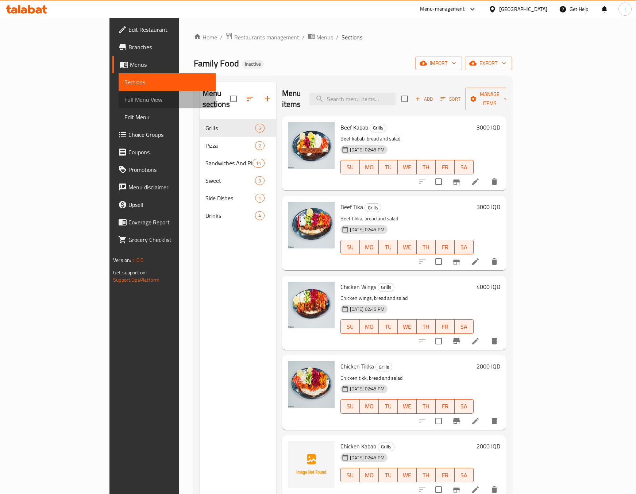
click at [124, 97] on span "Full Menu View" at bounding box center [166, 99] width 85 height 9
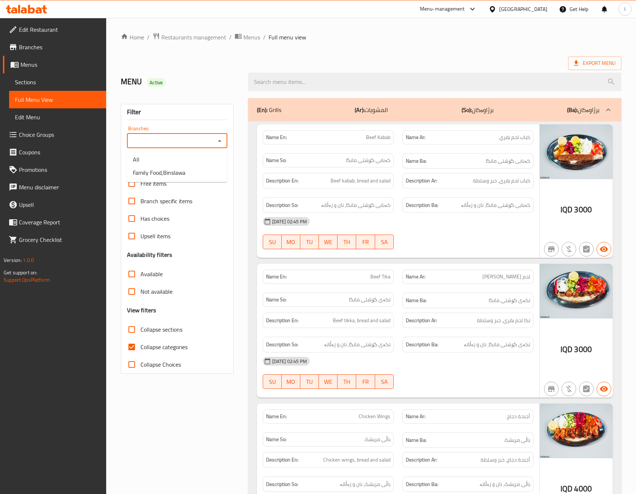
click at [201, 144] on input "Branches" at bounding box center [171, 141] width 84 height 10
click at [153, 171] on span "Family Food,Binslawa" at bounding box center [159, 172] width 53 height 9
type input "Family Food,Binslawa"
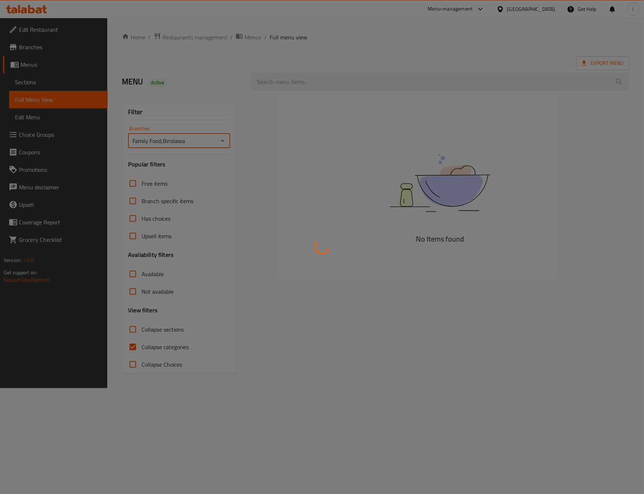
click at [147, 351] on div at bounding box center [322, 247] width 644 height 494
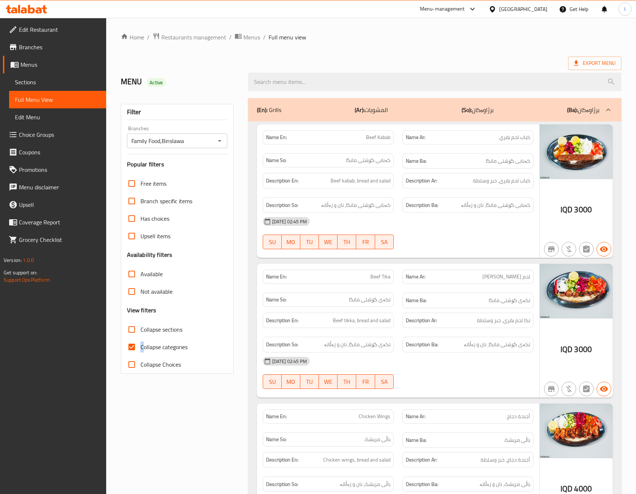
click at [141, 349] on span "Collapse categories" at bounding box center [163, 347] width 47 height 9
click at [151, 332] on span "Collapse sections" at bounding box center [161, 329] width 42 height 9
click at [140, 332] on input "Collapse sections" at bounding box center [132, 330] width 18 height 18
checkbox input "true"
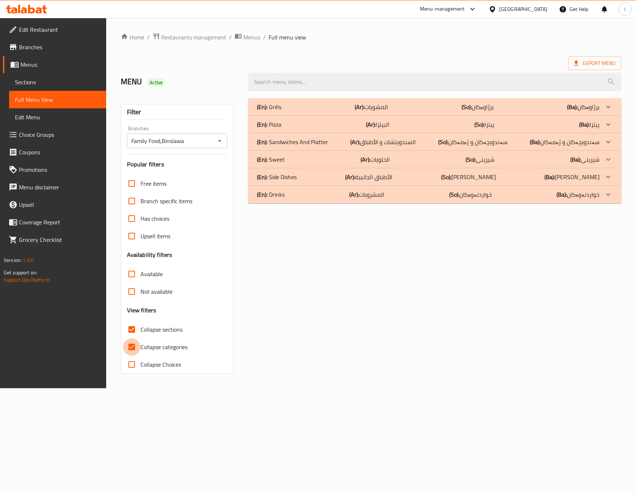
click at [138, 347] on input "Collapse categories" at bounding box center [132, 347] width 18 height 18
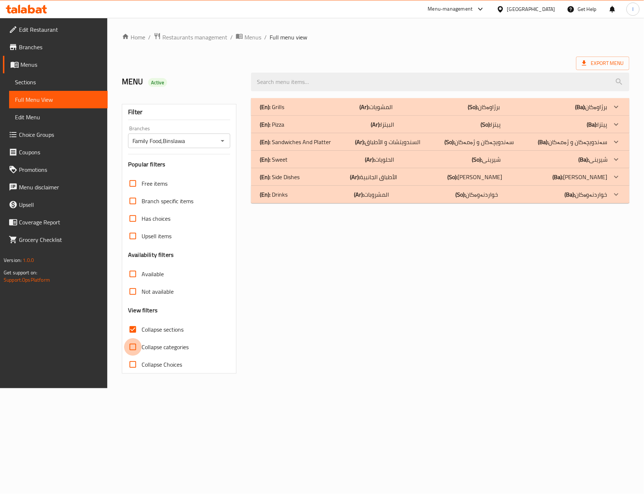
click at [136, 347] on input "Collapse categories" at bounding box center [133, 347] width 18 height 18
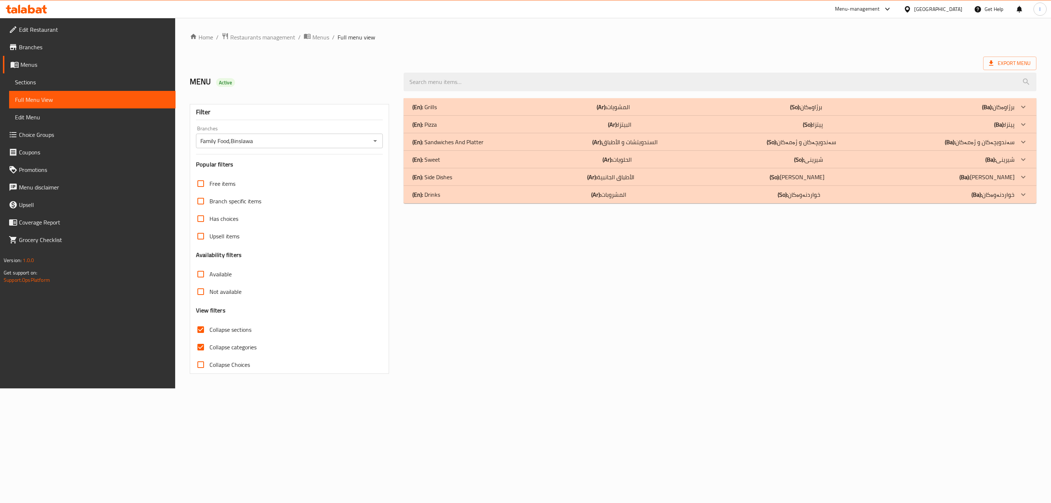
click at [224, 351] on span "Collapse categories" at bounding box center [232, 347] width 47 height 9
click at [209, 351] on input "Collapse categories" at bounding box center [201, 347] width 18 height 18
checkbox input "false"
click at [229, 334] on span "Collapse sections" at bounding box center [230, 329] width 42 height 9
click at [209, 334] on input "Collapse sections" at bounding box center [201, 330] width 18 height 18
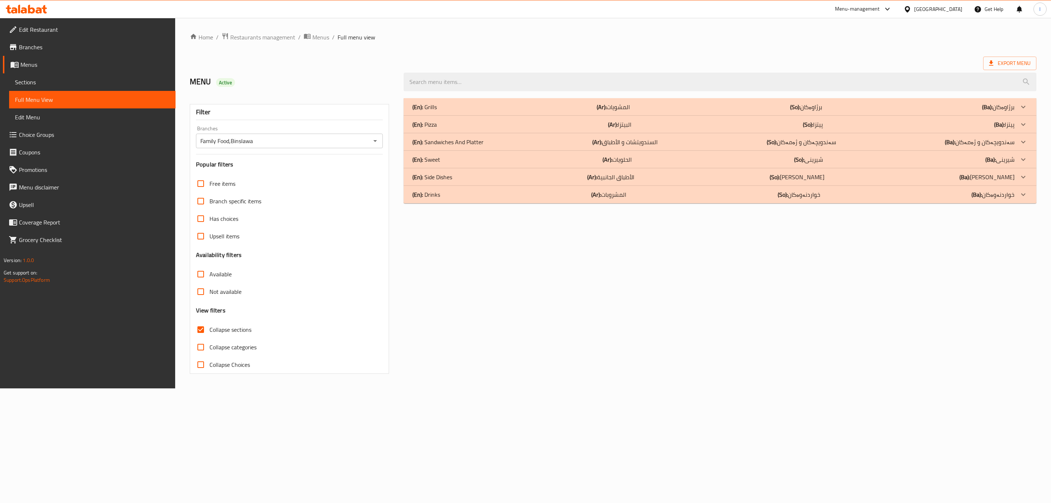
checkbox input "false"
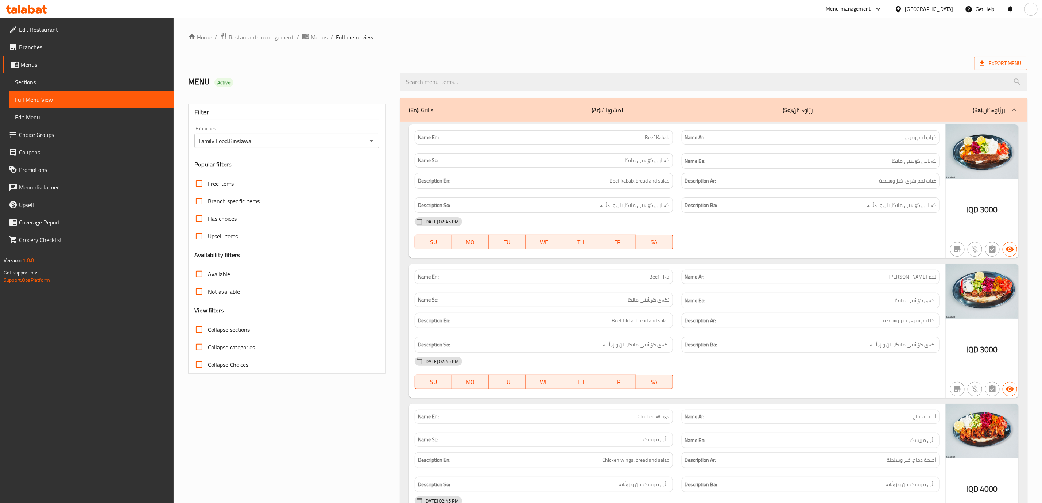
click at [644, 296] on div "Name So: تکەی گۆشتی مانگا" at bounding box center [544, 300] width 258 height 14
click at [644, 229] on div "16-09-2025 02:45 PM" at bounding box center [677, 222] width 534 height 18
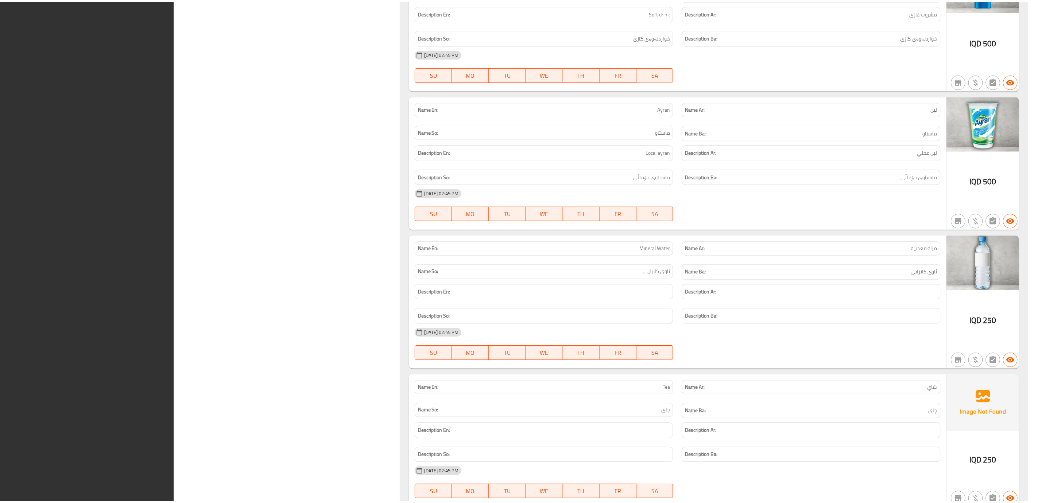
scroll to position [3936, 0]
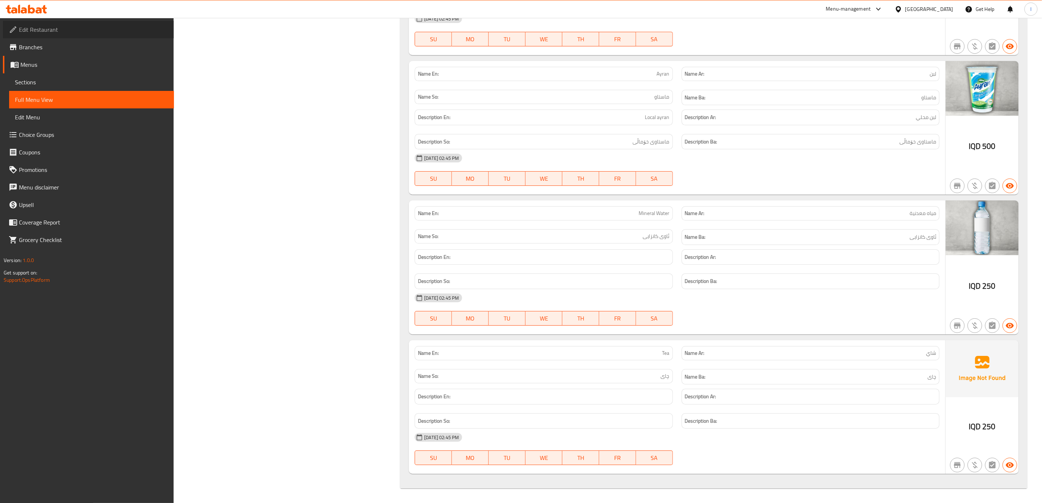
click at [40, 28] on span "Edit Restaurant" at bounding box center [93, 29] width 149 height 9
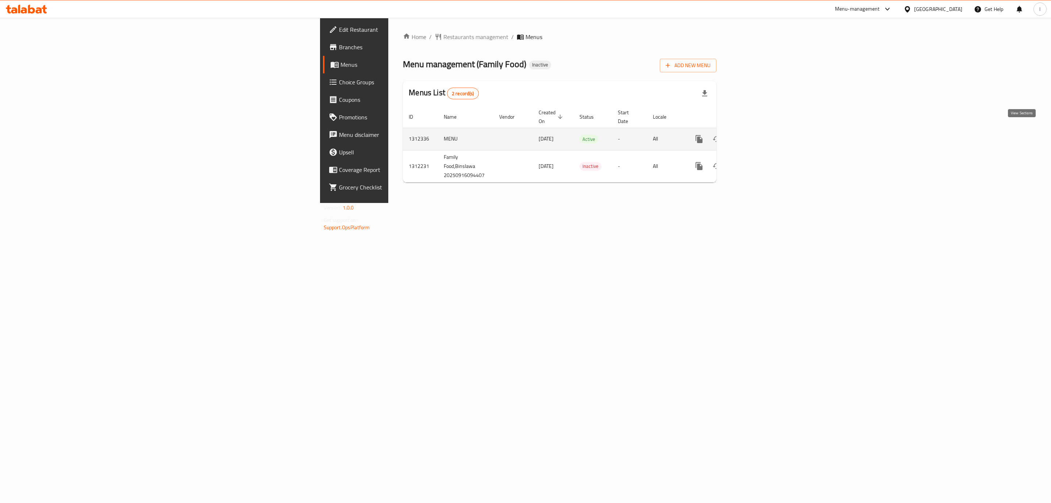
click at [760, 131] on link "enhanced table" at bounding box center [752, 139] width 18 height 18
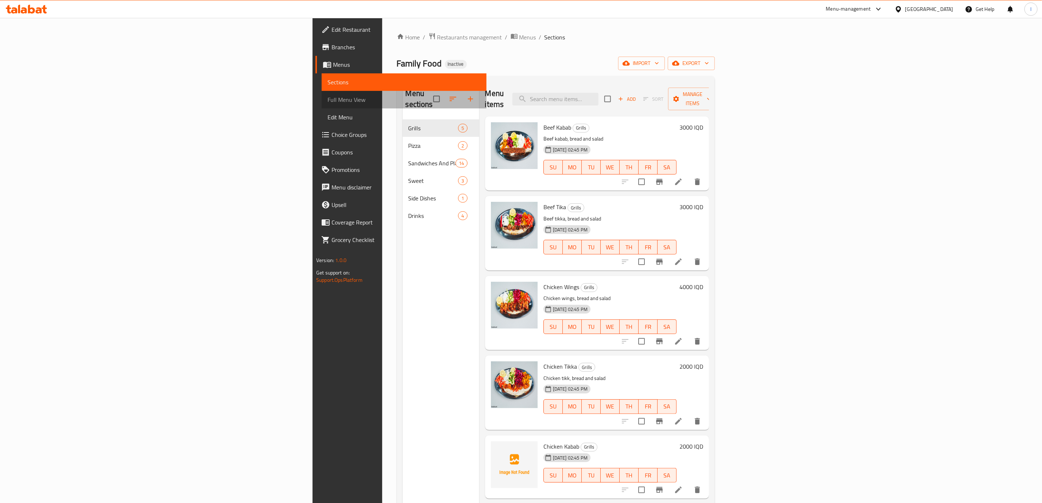
click at [322, 91] on link "Full Menu View" at bounding box center [404, 100] width 165 height 18
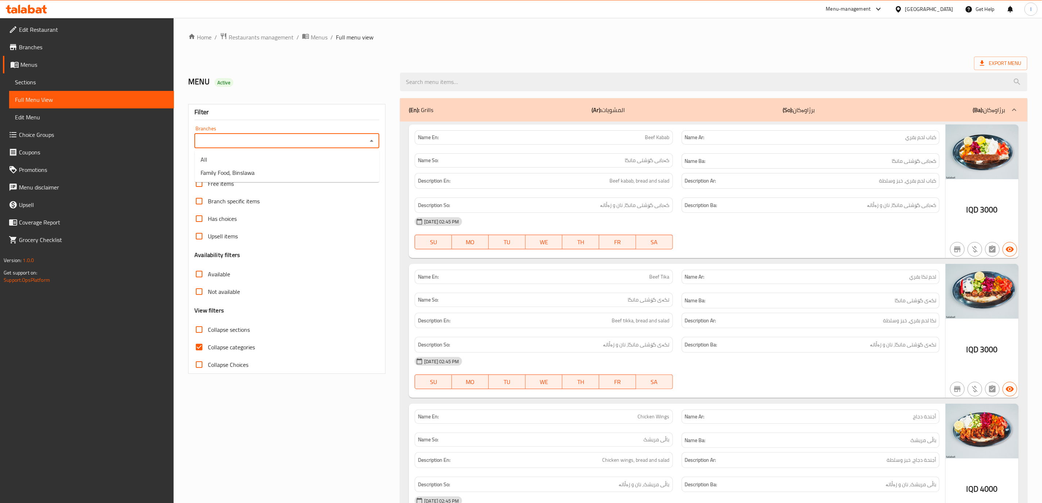
click at [294, 138] on input "Branches" at bounding box center [281, 141] width 169 height 10
click at [232, 170] on span "Family Food, Binslawa" at bounding box center [228, 172] width 54 height 9
type input "Family Food, Binslawa"
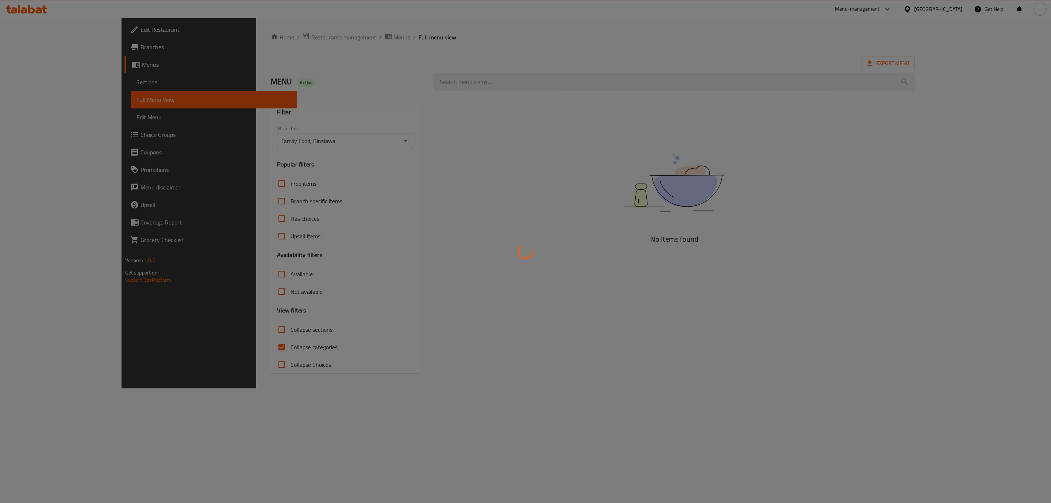
click at [250, 345] on div at bounding box center [525, 251] width 1051 height 503
drag, startPoint x: 217, startPoint y: 346, endPoint x: 204, endPoint y: 348, distance: 13.3
click at [216, 346] on div at bounding box center [525, 251] width 1051 height 503
click at [204, 348] on div at bounding box center [525, 251] width 1051 height 503
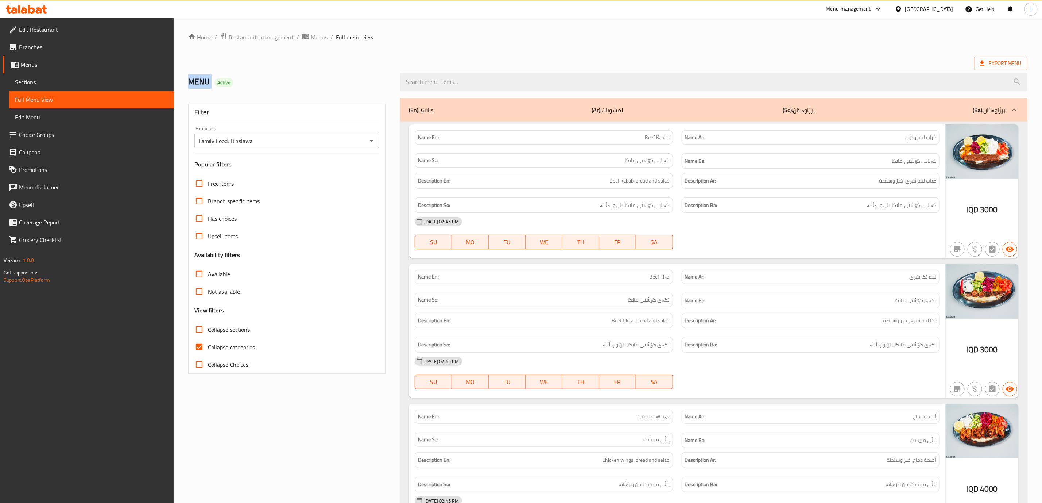
click at [204, 348] on input "Collapse categories" at bounding box center [199, 347] width 18 height 18
checkbox input "false"
click at [207, 329] on input "Collapse sections" at bounding box center [199, 330] width 18 height 18
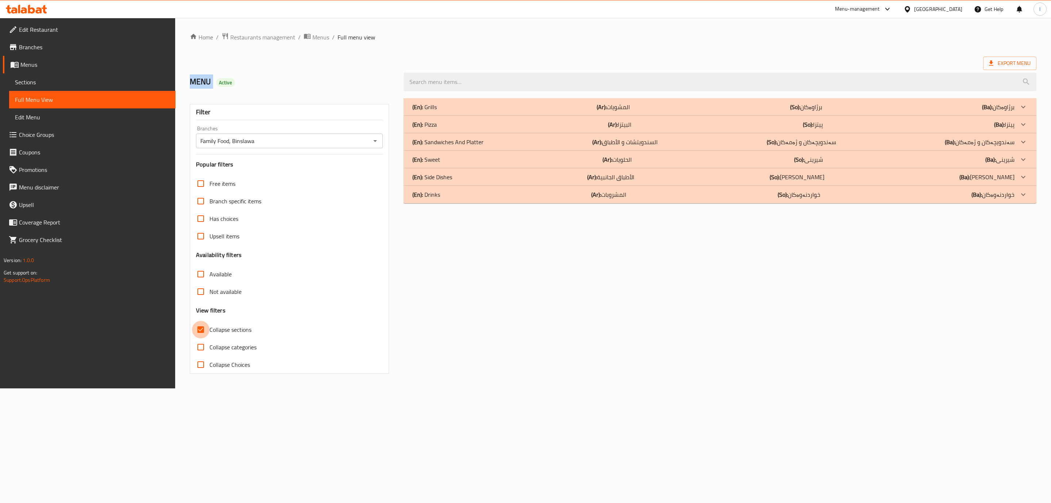
drag, startPoint x: 200, startPoint y: 327, endPoint x: 296, endPoint y: 316, distance: 95.8
click at [200, 329] on input "Collapse sections" at bounding box center [201, 330] width 18 height 18
checkbox input "false"
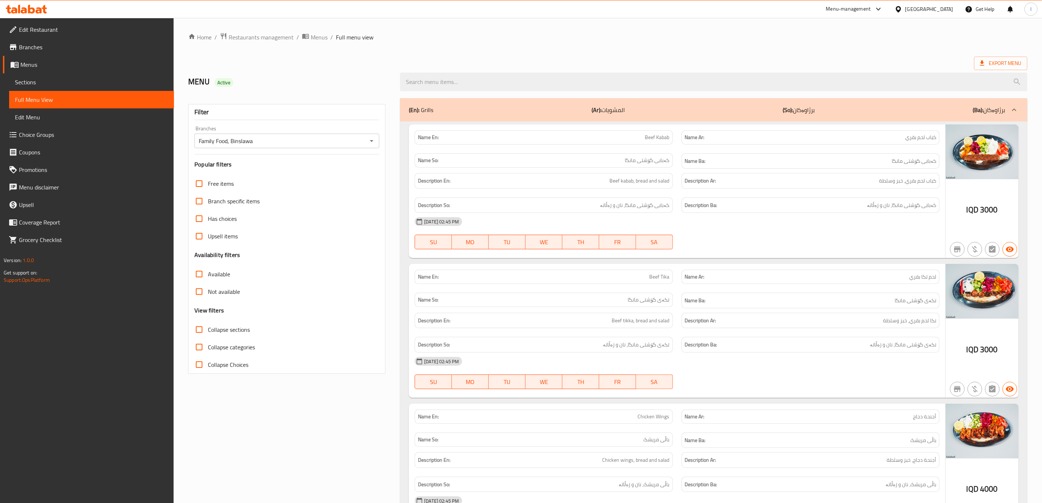
click at [901, 230] on div "[DATE] 02:45 PM" at bounding box center [677, 222] width 534 height 18
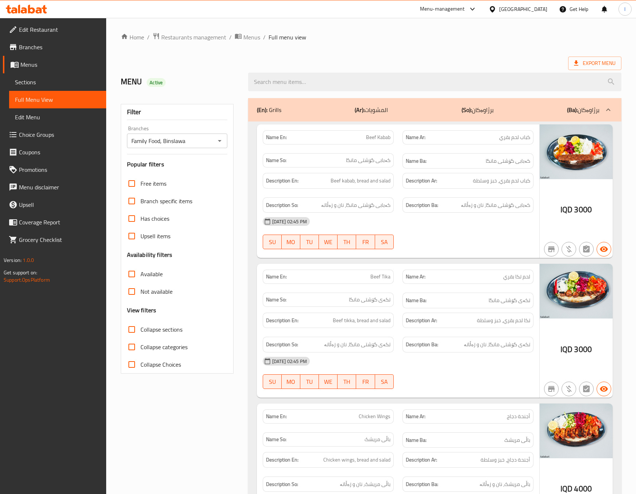
click at [420, 304] on strong "Name Ba:" at bounding box center [416, 300] width 21 height 9
click at [439, 352] on div "Description Ba: تکەی گۆشتی مانگا، نان و زەڵاتە" at bounding box center [467, 345] width 131 height 16
click at [429, 390] on div at bounding box center [468, 389] width 140 height 9
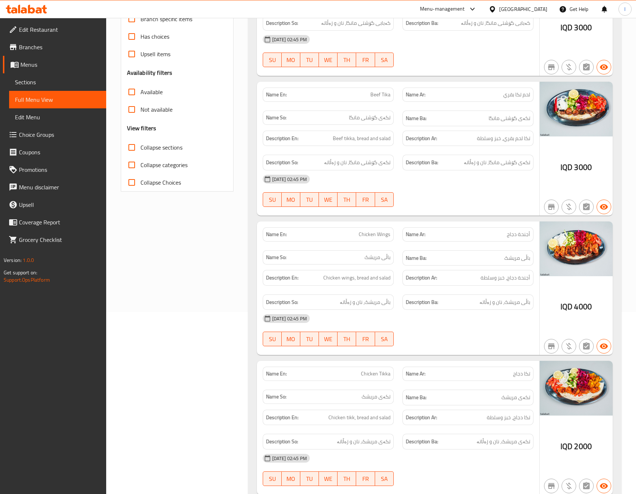
click at [266, 264] on div "Name So: باڵی مریشک" at bounding box center [328, 257] width 131 height 14
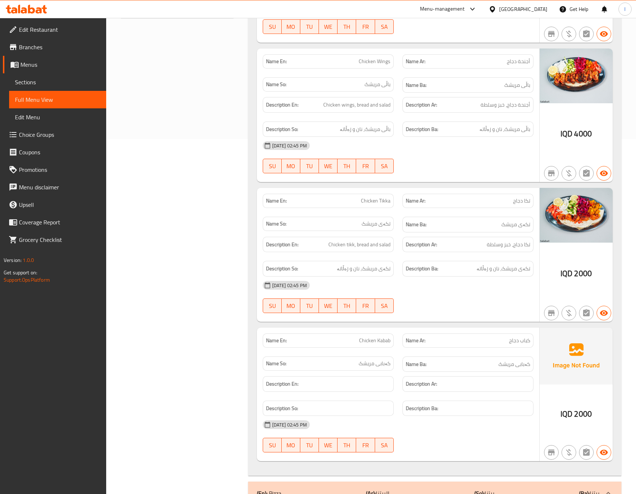
scroll to position [365, 0]
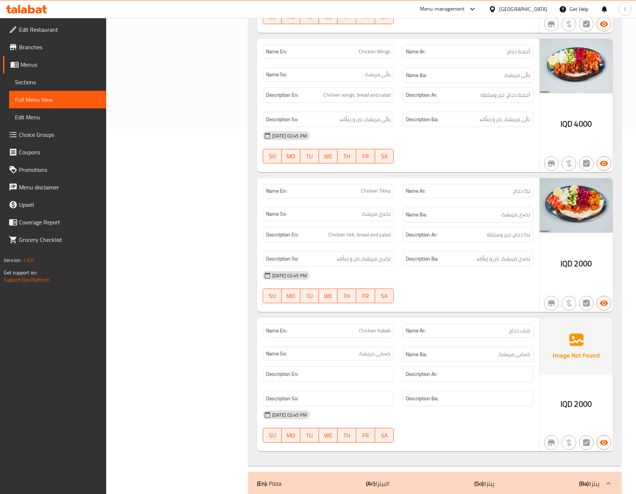
click at [483, 299] on div "[DATE] 02:45 PM SU MO TU WE TH FR SA" at bounding box center [397, 287] width 279 height 41
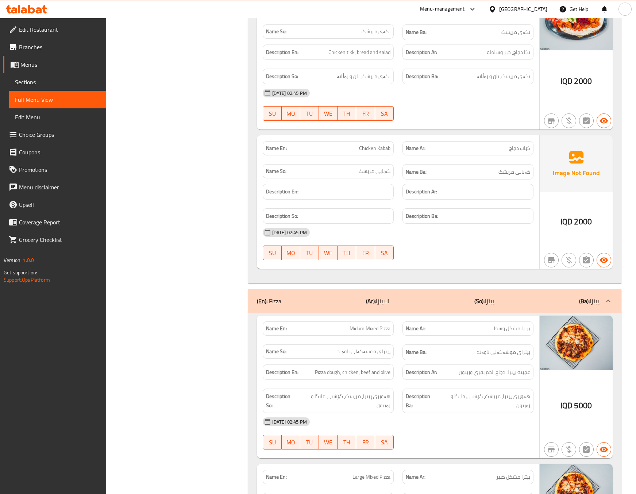
scroll to position [729, 0]
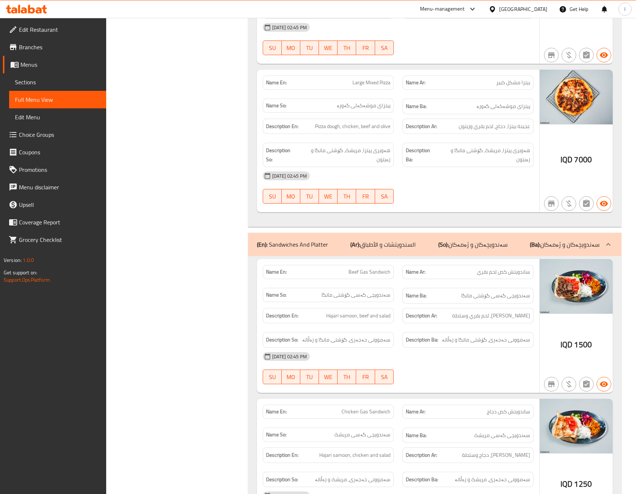
scroll to position [1095, 0]
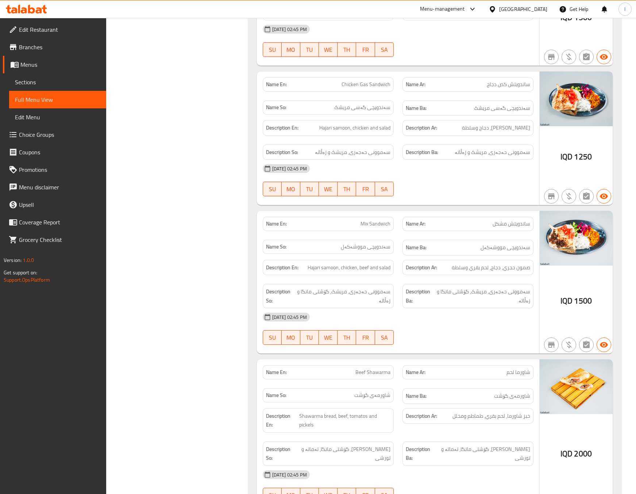
scroll to position [1277, 0]
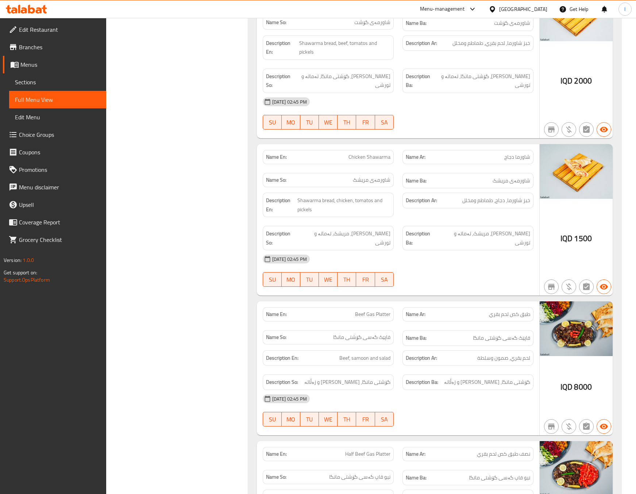
scroll to position [1824, 0]
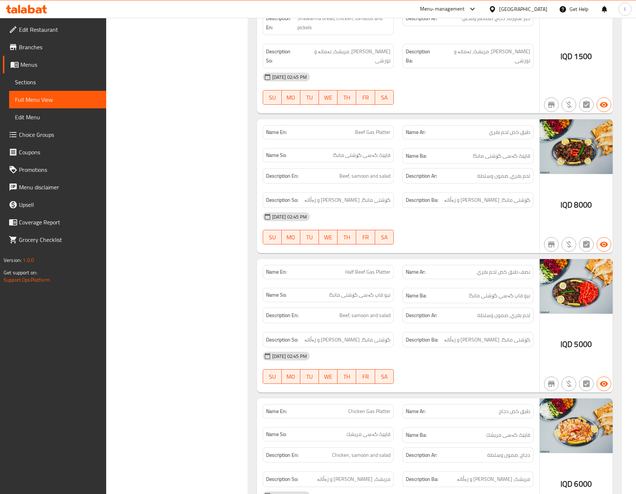
click at [212, 281] on div "Filter Branches Family Food, Binslawa Branches Popular filters Free items Branc…" at bounding box center [179, 453] width 127 height 4367
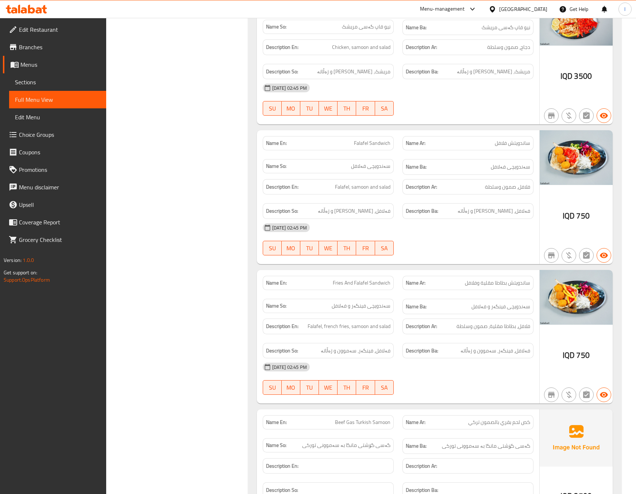
scroll to position [2554, 0]
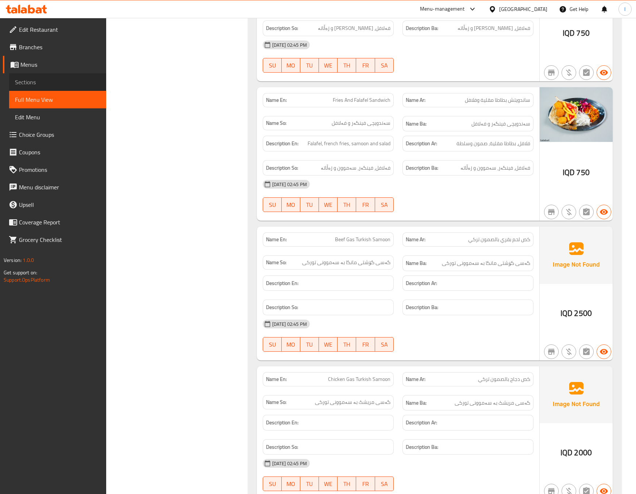
click at [46, 79] on span "Sections" at bounding box center [57, 82] width 85 height 9
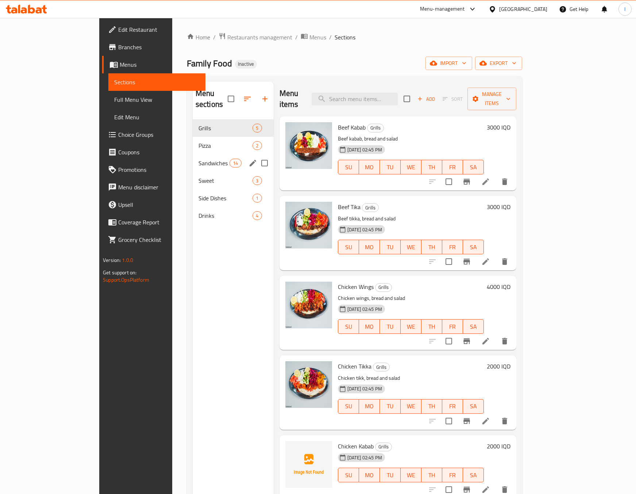
click at [193, 158] on div "Sandwiches And Platter 14" at bounding box center [233, 163] width 81 height 18
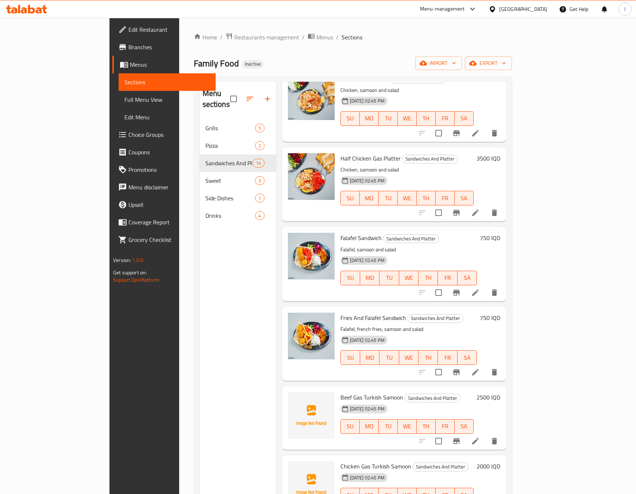
scroll to position [102, 0]
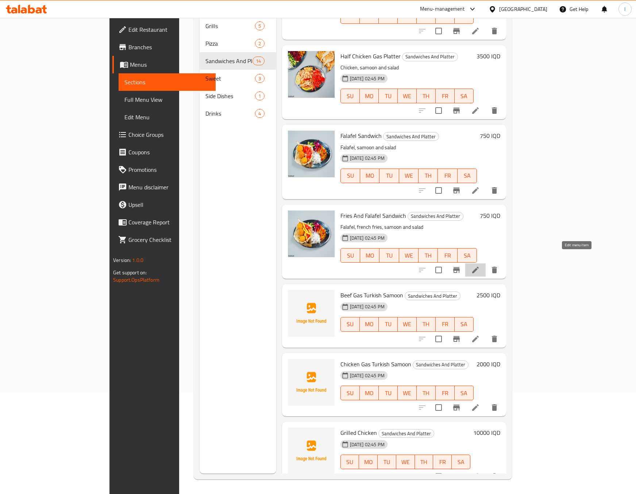
click at [480, 266] on icon at bounding box center [475, 270] width 9 height 9
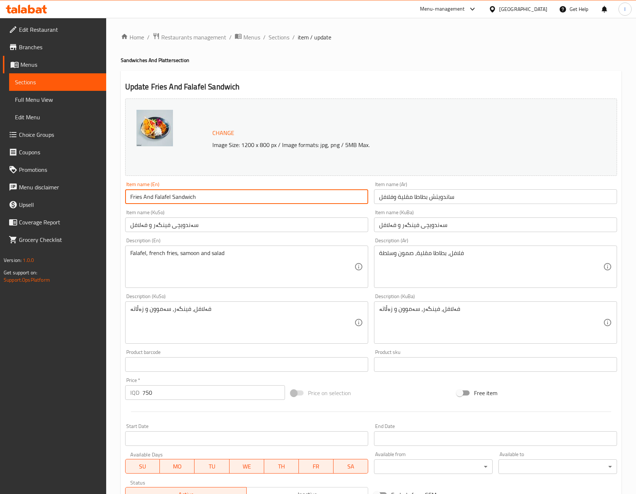
click at [130, 202] on input "Fries And Falafel Sandwich" at bounding box center [246, 196] width 243 height 15
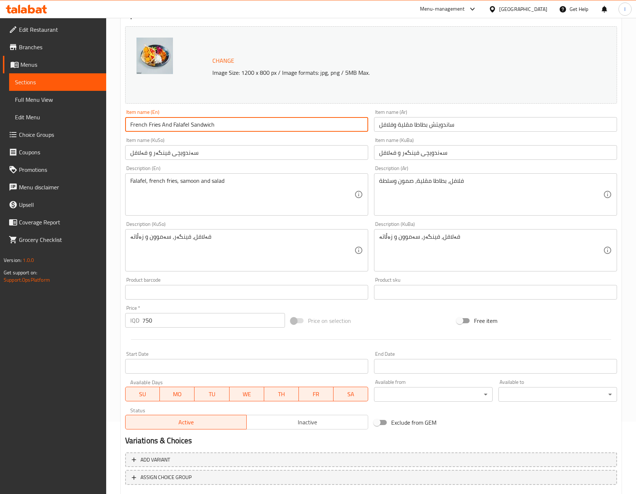
scroll to position [115, 0]
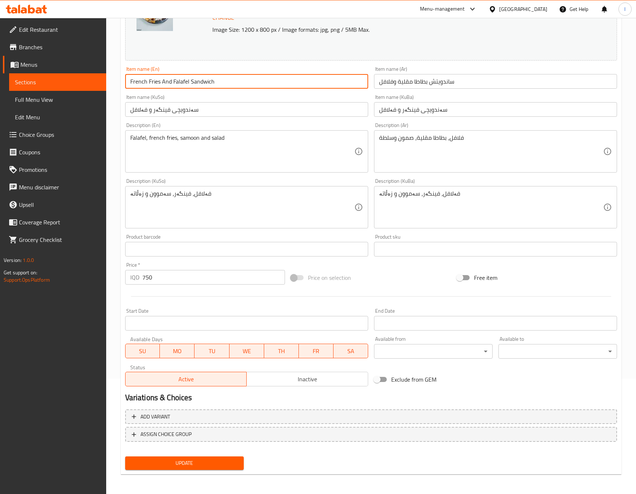
type input "French Fries And Falafel Sandwich"
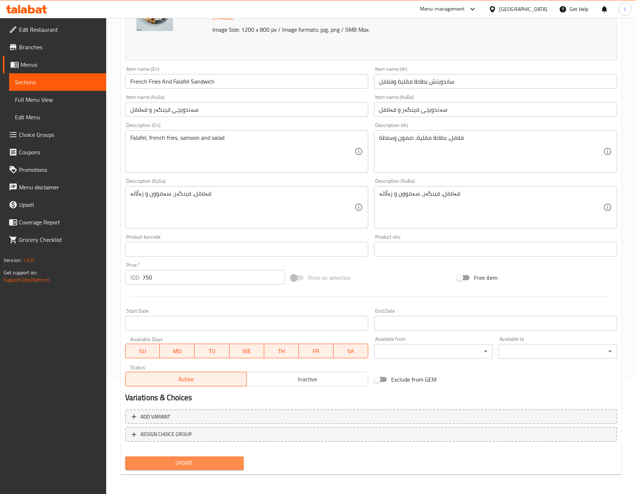
click at [182, 464] on span "Update" at bounding box center [184, 463] width 107 height 9
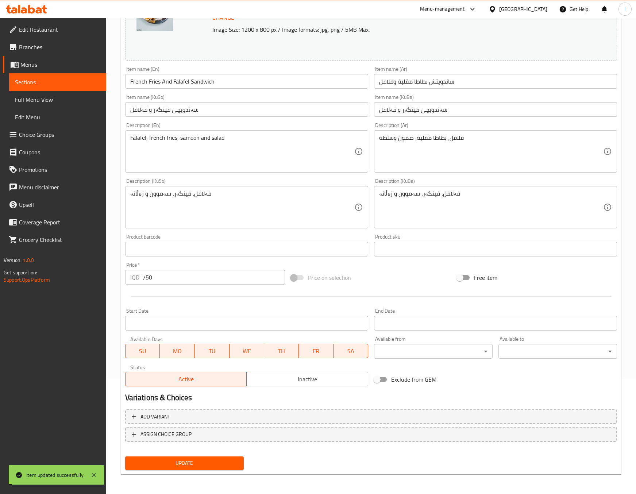
click at [35, 99] on span "Full Menu View" at bounding box center [57, 99] width 85 height 9
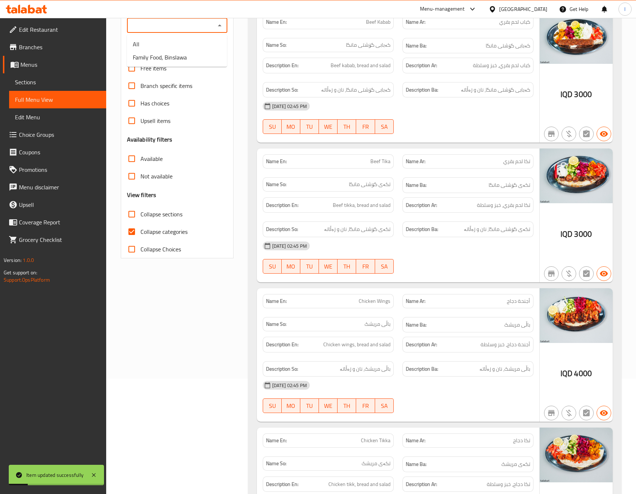
click at [198, 27] on input "Branches" at bounding box center [171, 25] width 84 height 10
click at [183, 51] on li "Family Food, Binslawa" at bounding box center [177, 57] width 100 height 13
type input "Family Food, Binslawa"
click at [164, 234] on span "Collapse categories" at bounding box center [163, 231] width 47 height 9
click at [140, 234] on input "Collapse categories" at bounding box center [132, 232] width 18 height 18
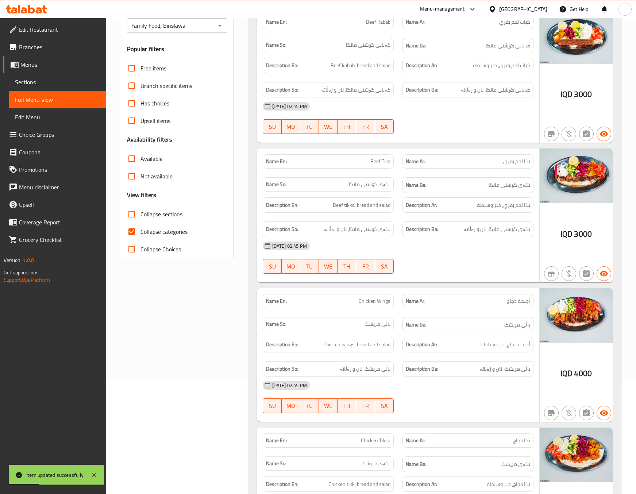
checkbox input "false"
click at [160, 212] on span "Collapse sections" at bounding box center [161, 214] width 42 height 9
click at [140, 212] on input "Collapse sections" at bounding box center [132, 214] width 18 height 18
checkbox input "true"
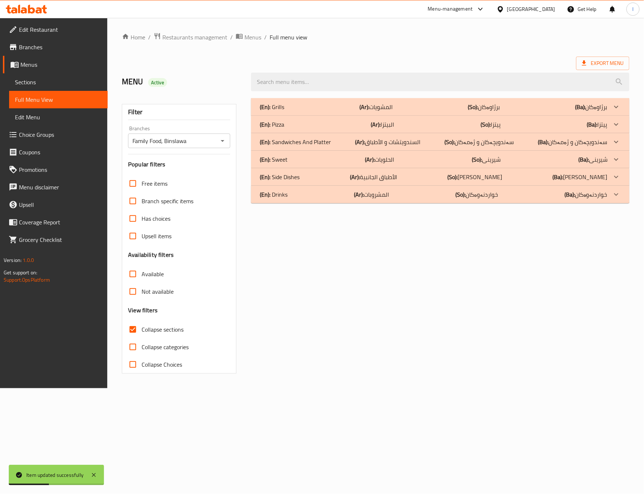
click at [160, 212] on label "Has choices" at bounding box center [147, 219] width 46 height 18
click at [142, 212] on input "Has choices" at bounding box center [133, 219] width 18 height 18
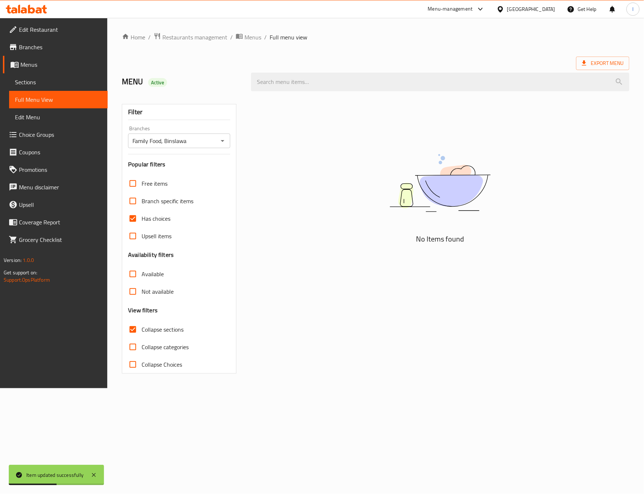
click at [160, 212] on label "Has choices" at bounding box center [147, 219] width 46 height 18
click at [142, 212] on input "Has choices" at bounding box center [133, 219] width 18 height 18
checkbox input "false"
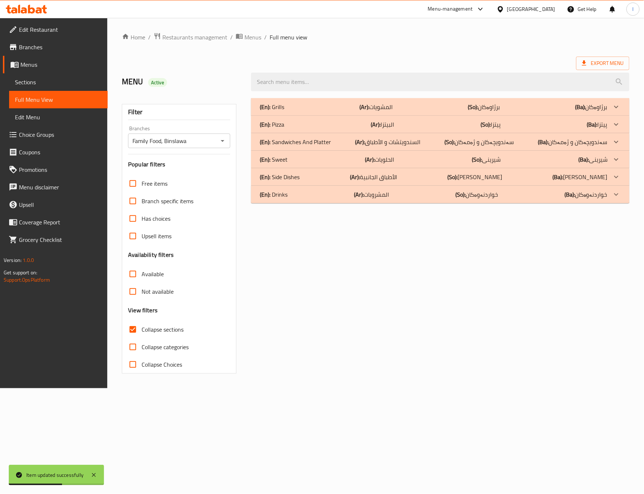
click at [161, 334] on span "Collapse sections" at bounding box center [163, 329] width 42 height 9
click at [142, 334] on input "Collapse sections" at bounding box center [133, 330] width 18 height 18
checkbox input "false"
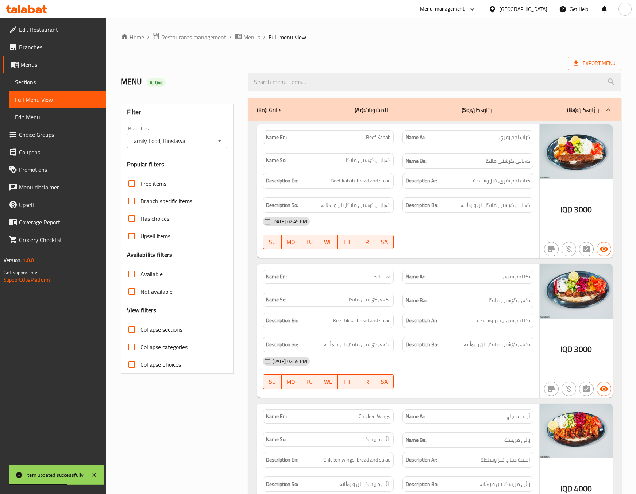
click at [379, 277] on span "Beef Tika" at bounding box center [380, 277] width 20 height 8
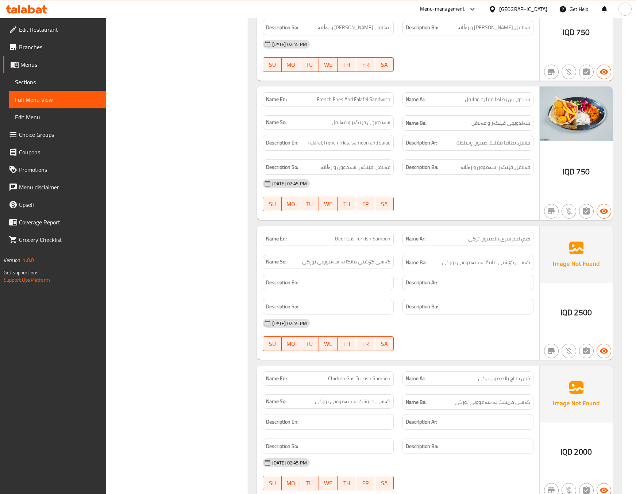
scroll to position [2530, 0]
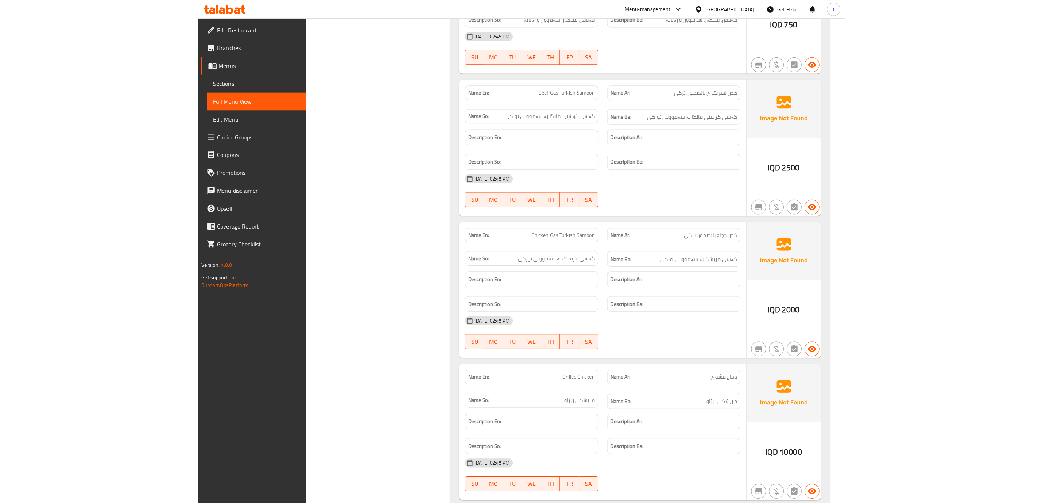
scroll to position [2713, 0]
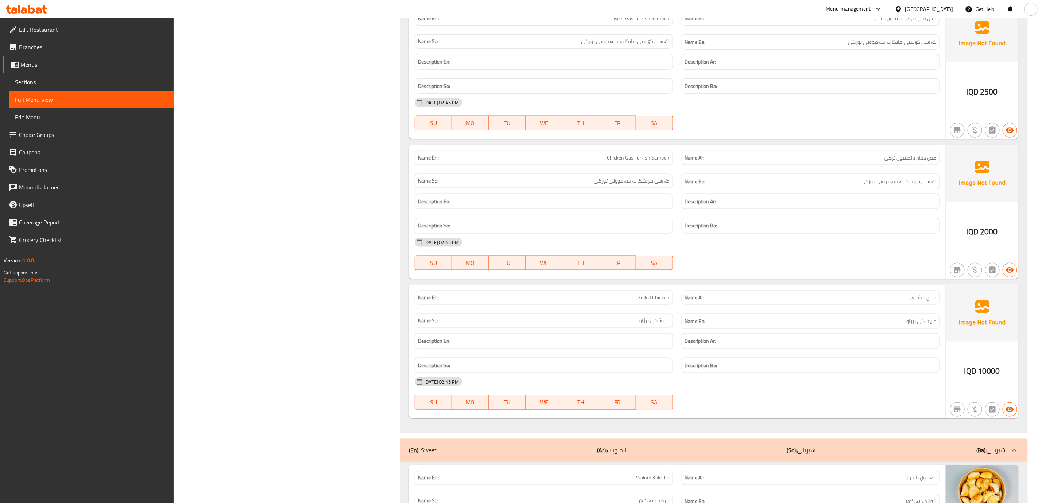
click at [841, 230] on h6 "Description Ba:" at bounding box center [810, 225] width 251 height 9
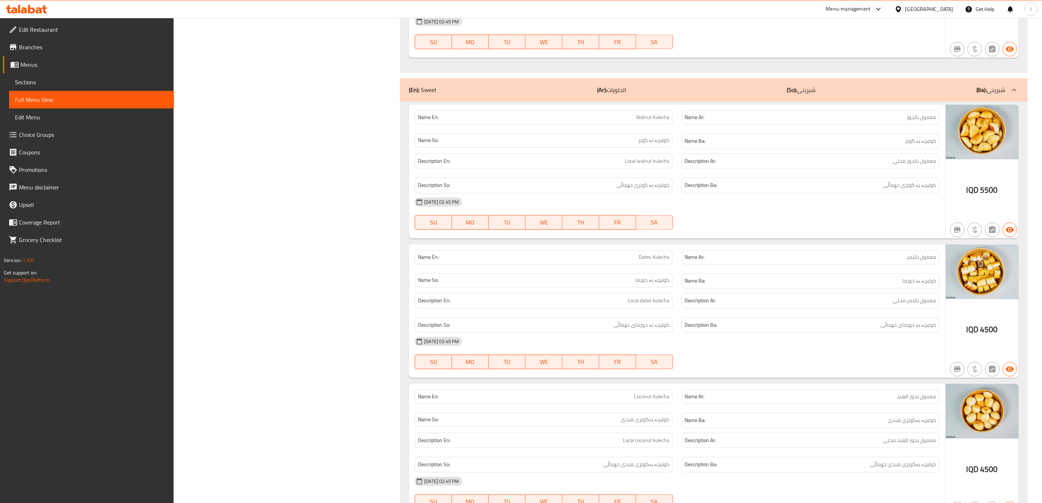
scroll to position [3077, 0]
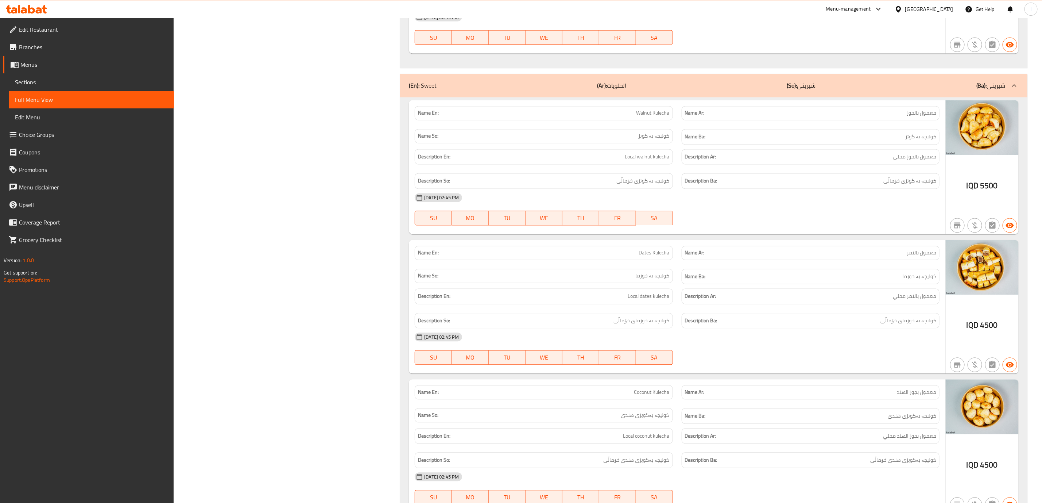
click at [790, 230] on div "16-09-2025 02:45 PM SU MO TU WE TH FR SA" at bounding box center [677, 209] width 534 height 41
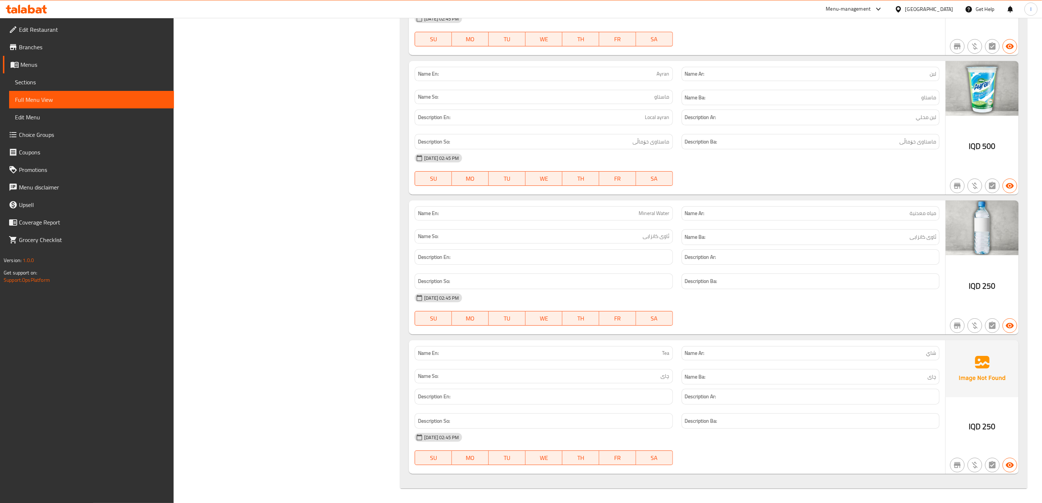
scroll to position [3936, 0]
click at [36, 76] on link "Sections" at bounding box center [91, 82] width 165 height 18
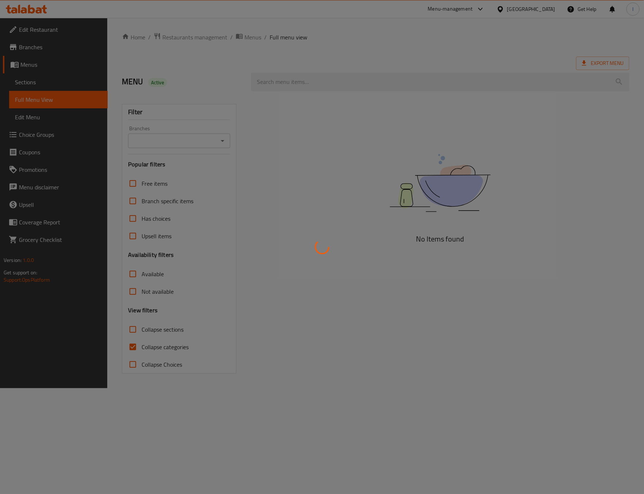
click at [45, 80] on div at bounding box center [322, 247] width 644 height 494
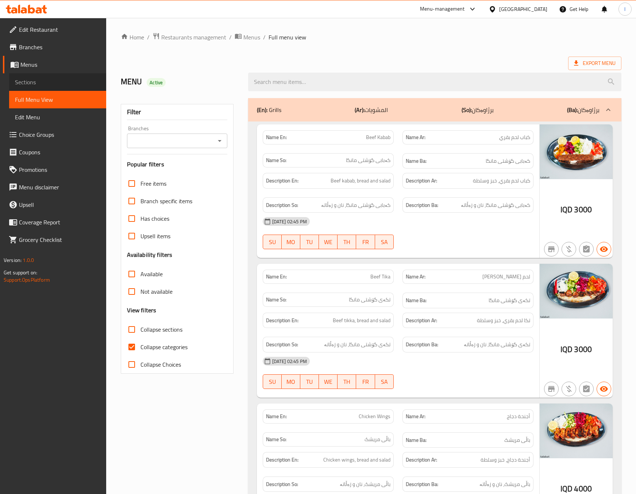
click at [45, 80] on span "Sections" at bounding box center [57, 82] width 85 height 9
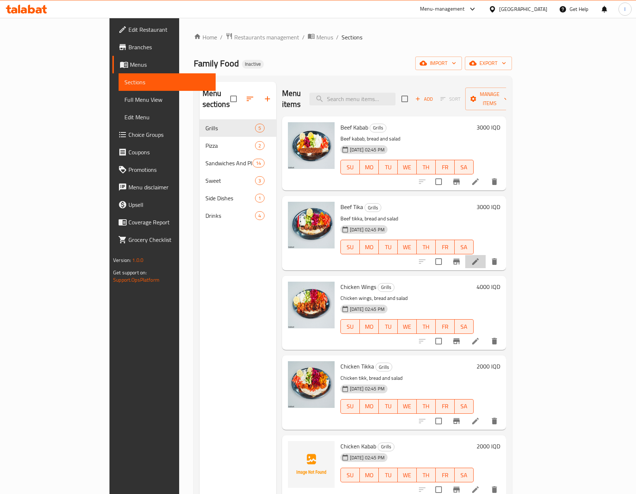
click at [486, 255] on li at bounding box center [475, 261] width 20 height 13
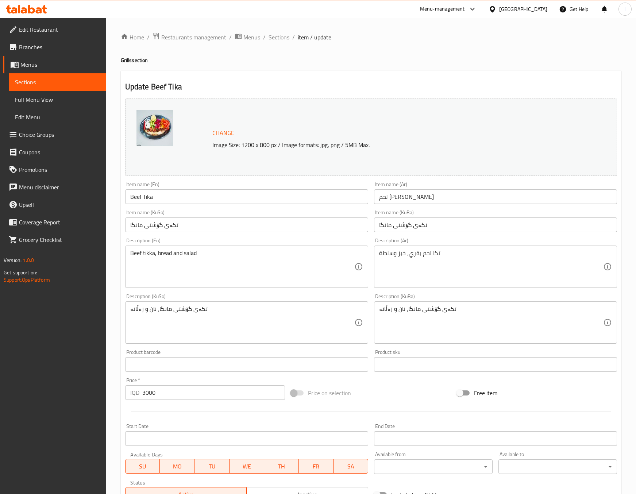
click at [421, 187] on div "Item name (Ar) لحم تكا بقري Item name (Ar)" at bounding box center [495, 193] width 243 height 22
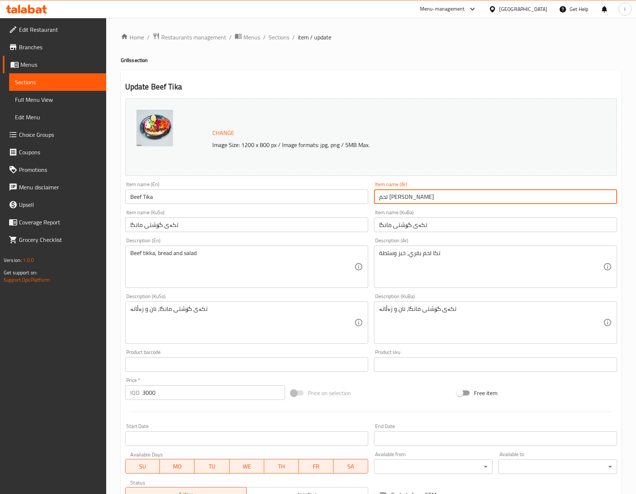
click at [395, 197] on input "لحم تكا بقري" at bounding box center [495, 196] width 243 height 15
click at [475, 199] on input "لحم بقري" at bounding box center [495, 196] width 243 height 15
click at [616, 195] on input "لحم بقري" at bounding box center [495, 196] width 243 height 15
paste input "تكا"
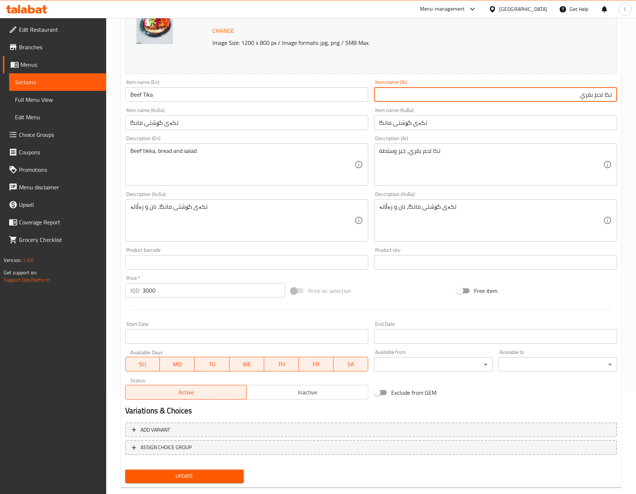
scroll to position [115, 0]
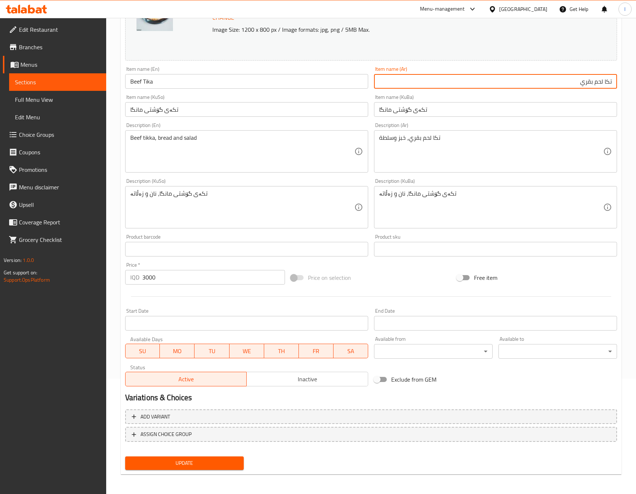
type input "تكا لحم بقري"
click at [236, 462] on span "Update" at bounding box center [184, 463] width 107 height 9
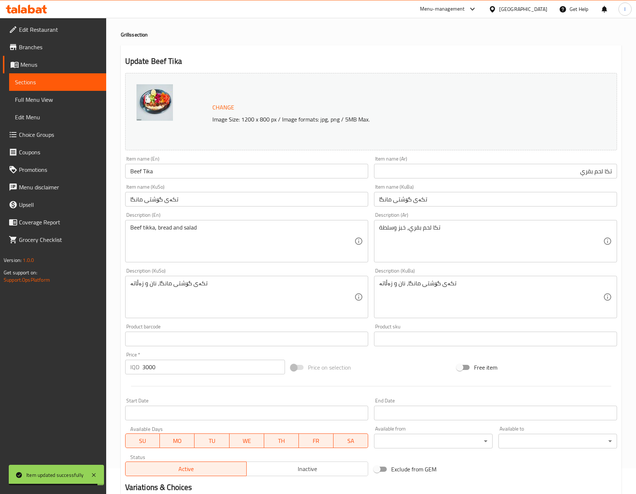
scroll to position [0, 0]
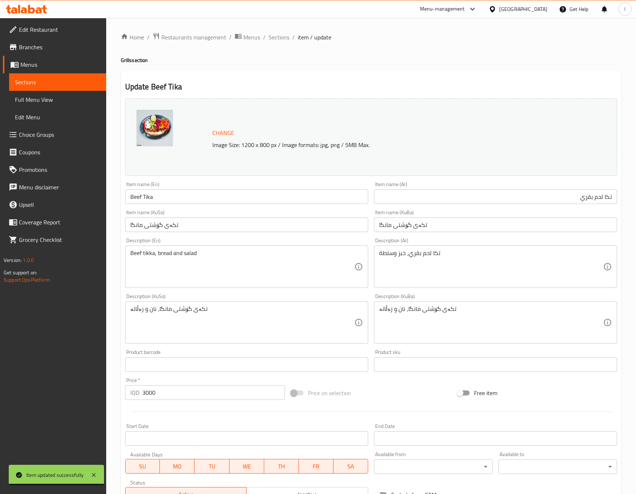
click at [286, 43] on div "Home / Restaurants management / Menus / Sections / item / update Grills section…" at bounding box center [371, 313] width 501 height 563
click at [284, 38] on span "Sections" at bounding box center [279, 37] width 21 height 9
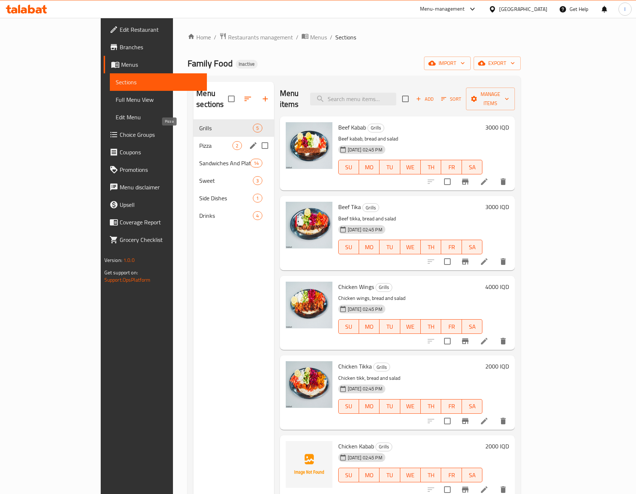
click at [199, 141] on span "Pizza" at bounding box center [215, 145] width 33 height 9
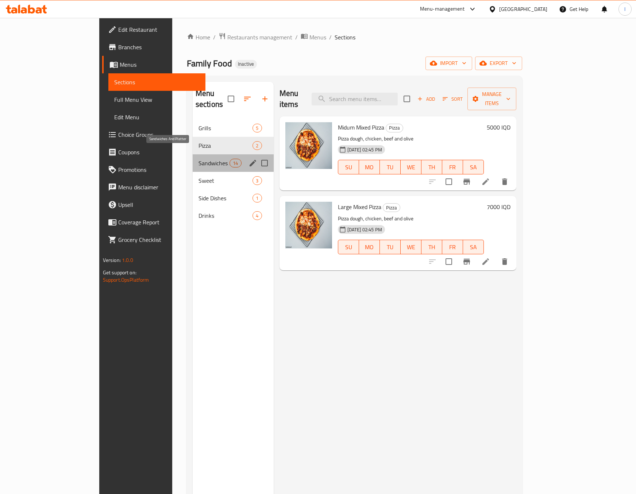
click at [198, 159] on span "Sandwiches And Platter" at bounding box center [213, 163] width 31 height 9
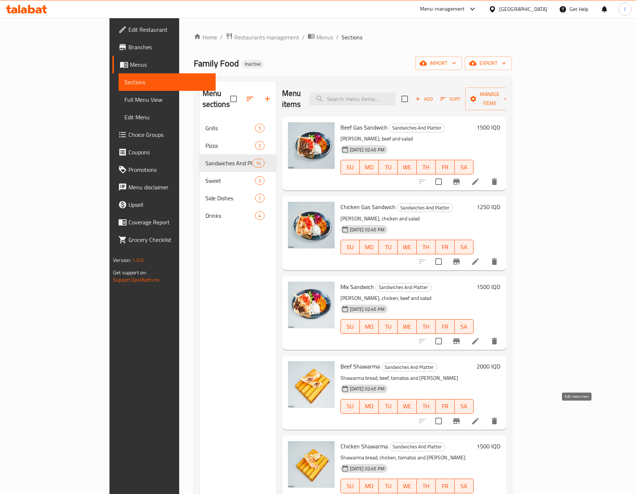
click at [479, 418] on icon at bounding box center [475, 421] width 7 height 7
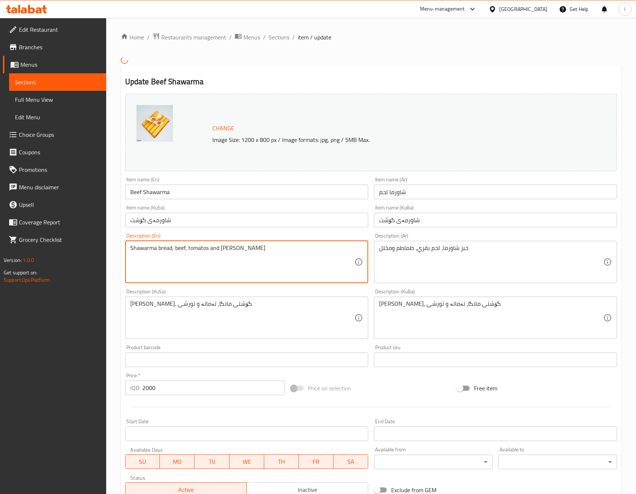
click at [231, 254] on textarea "Shawarma bread, beef, tomatos and pickels" at bounding box center [242, 261] width 224 height 35
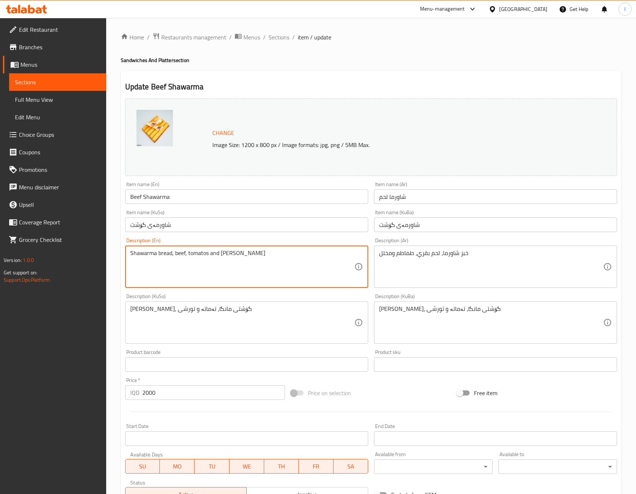
drag, startPoint x: 227, startPoint y: 253, endPoint x: 249, endPoint y: 283, distance: 37.3
click at [249, 283] on textarea "Shawarma bread, beef, tomatos and pickels" at bounding box center [242, 267] width 224 height 35
click at [228, 256] on textarea "Shawarma bread, beef, tomatos and pickels" at bounding box center [242, 267] width 224 height 35
click at [232, 258] on textarea "Shawarma bread, beef, tomatos and pickles" at bounding box center [242, 267] width 224 height 35
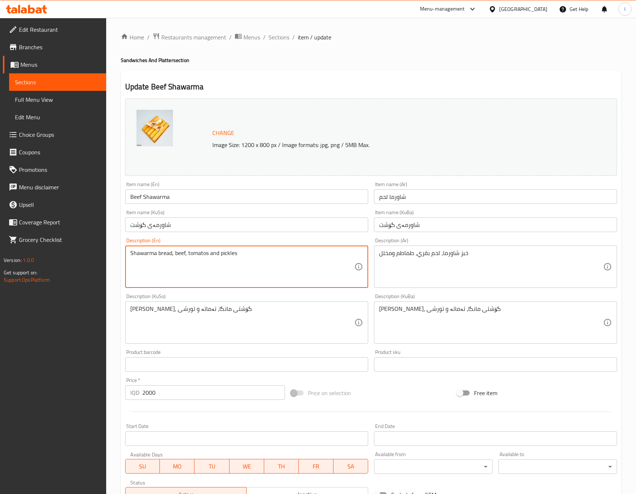
click at [232, 258] on textarea "Shawarma bread, beef, tomatos and pickles" at bounding box center [242, 267] width 224 height 35
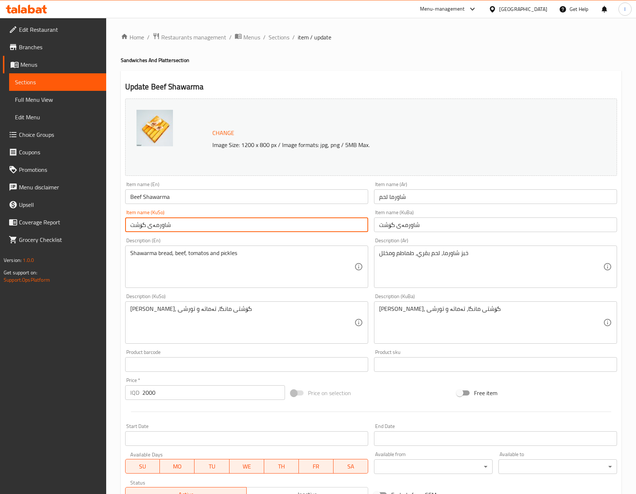
click at [285, 230] on input "شاورمەی گۆشت" at bounding box center [246, 224] width 243 height 15
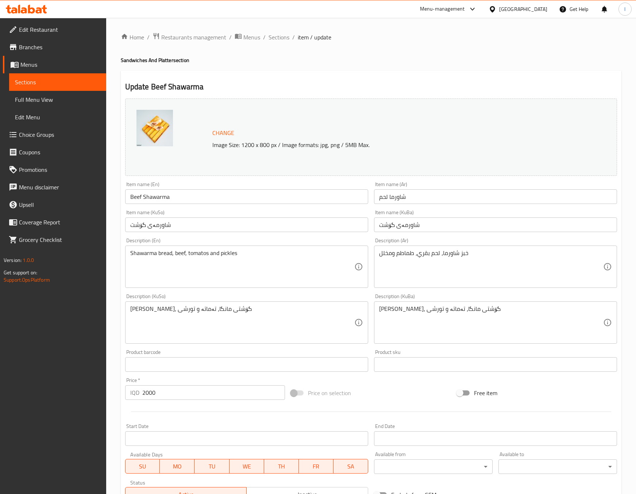
click at [375, 243] on div "Description (Ar) خبز شاورما، لحم بقري، طماطم ومخلل Description (Ar)" at bounding box center [495, 263] width 243 height 50
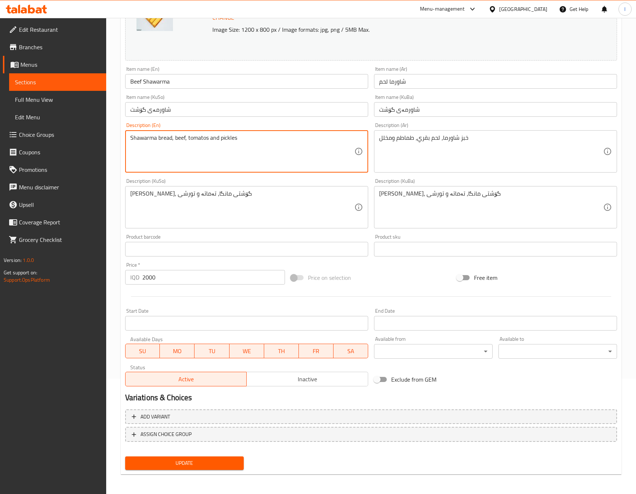
click at [196, 143] on textarea "Shawarma bread, beef, tomatos and pickles" at bounding box center [242, 151] width 224 height 35
click at [196, 136] on textarea "Shawarma bread, beef, tomato and pickles" at bounding box center [242, 151] width 224 height 35
click at [183, 137] on textarea "Shawarma bread, beef, tomato and pickles" at bounding box center [242, 151] width 224 height 35
drag, startPoint x: 188, startPoint y: 137, endPoint x: 251, endPoint y: 136, distance: 63.5
click at [251, 136] on textarea "Shawarma bread, beef, tomato and pickles" at bounding box center [242, 151] width 224 height 35
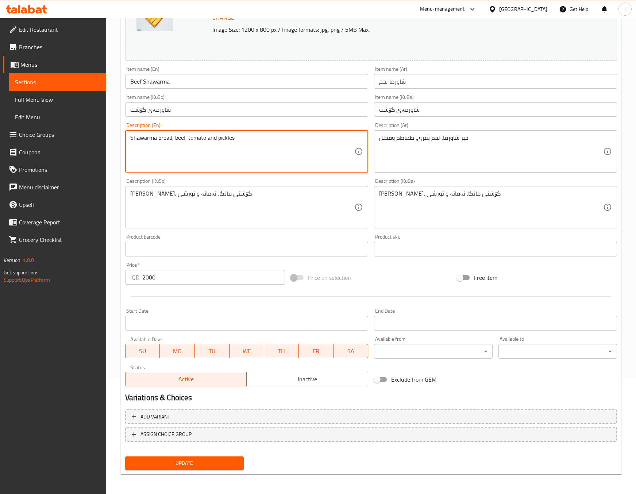
type textarea "Shawarma bread, beef, tomato and pickles"
click at [333, 478] on div "Home / Restaurants management / Menus / Sections / item / update Sandwiches And…" at bounding box center [371, 198] width 501 height 563
click at [194, 453] on div "Update" at bounding box center [184, 462] width 124 height 19
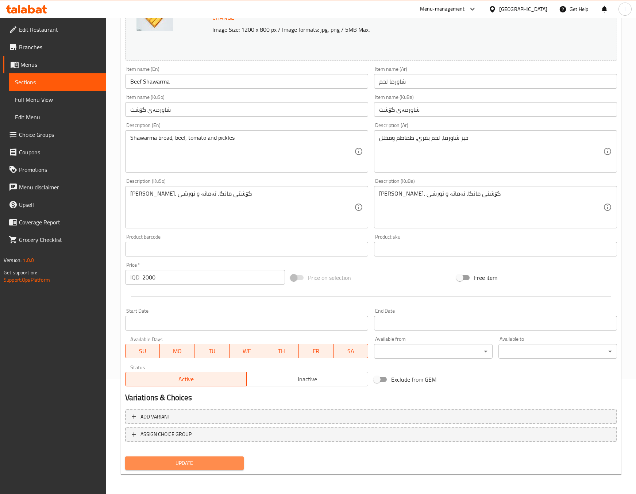
click at [189, 459] on span "Update" at bounding box center [184, 463] width 107 height 9
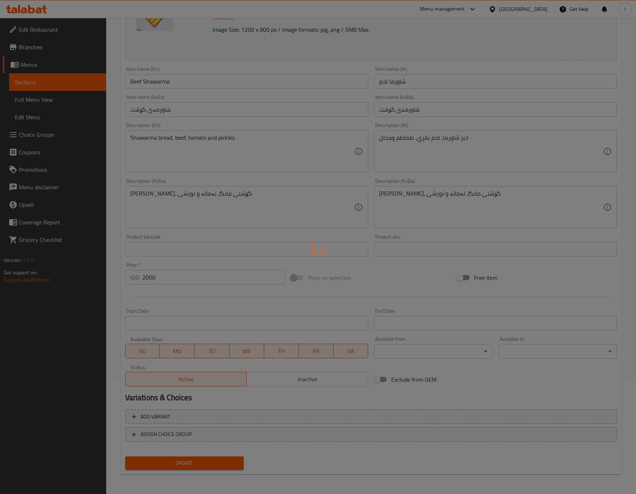
scroll to position [0, 0]
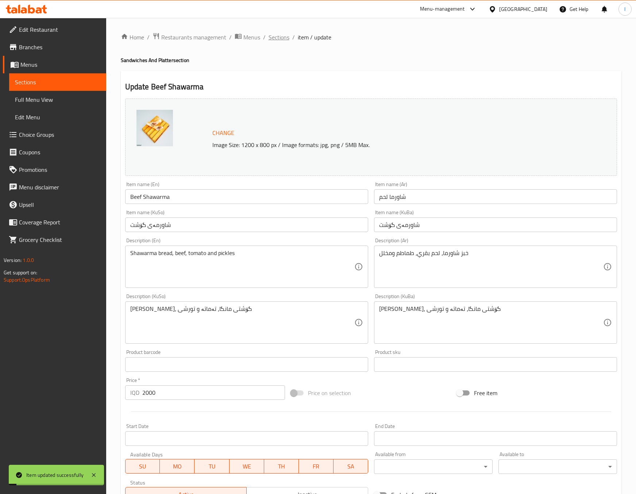
click at [281, 39] on span "Sections" at bounding box center [279, 37] width 21 height 9
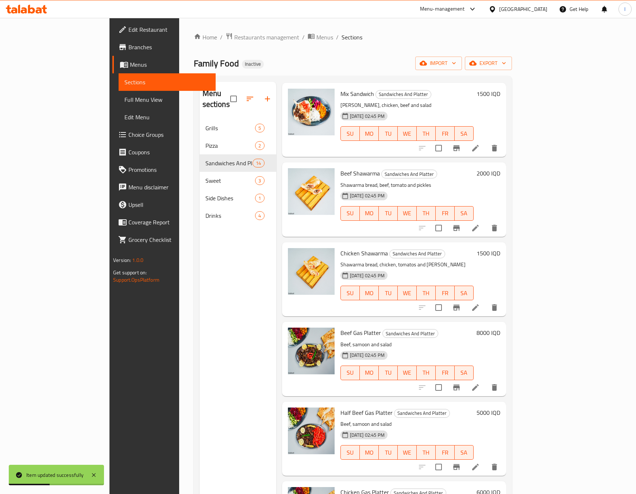
scroll to position [182, 0]
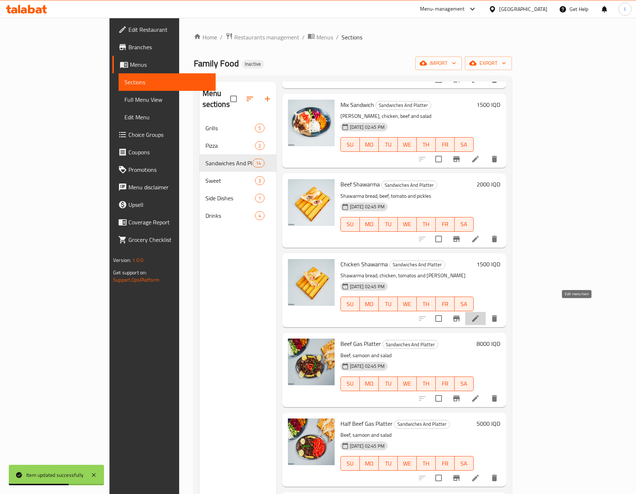
click at [480, 314] on icon at bounding box center [475, 318] width 9 height 9
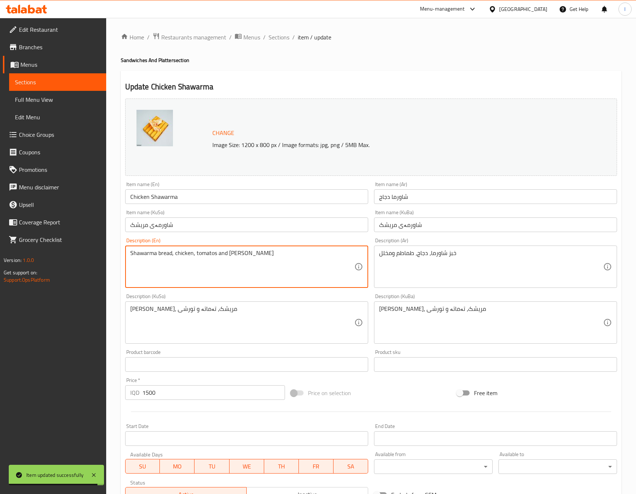
drag, startPoint x: 259, startPoint y: 263, endPoint x: 196, endPoint y: 276, distance: 64.2
paste textarea "and pickle"
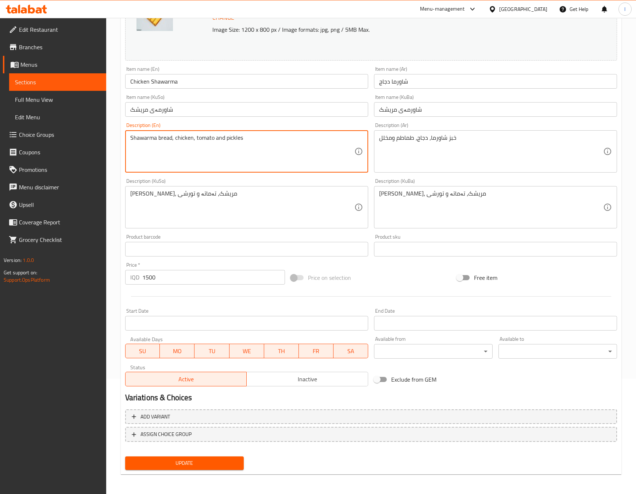
type textarea "Shawarma bread, chicken, tomato and pickles"
click at [177, 466] on span "Update" at bounding box center [184, 463] width 107 height 9
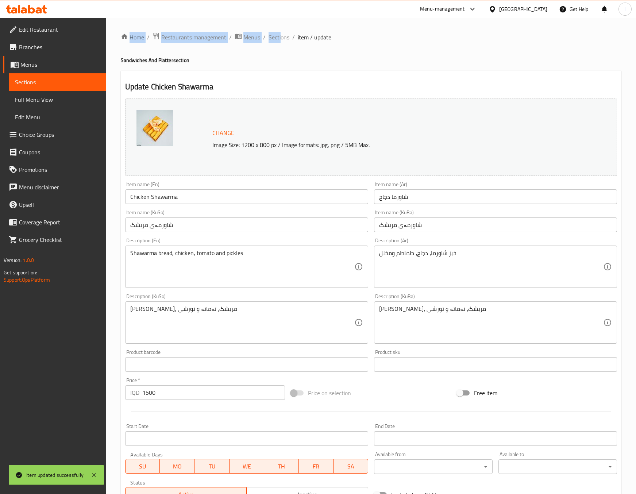
click at [279, 35] on div "Home / Restaurants management / Menus / Sections / item / update Sandwiches And…" at bounding box center [371, 313] width 501 height 563
click at [278, 38] on span "Sections" at bounding box center [279, 37] width 21 height 9
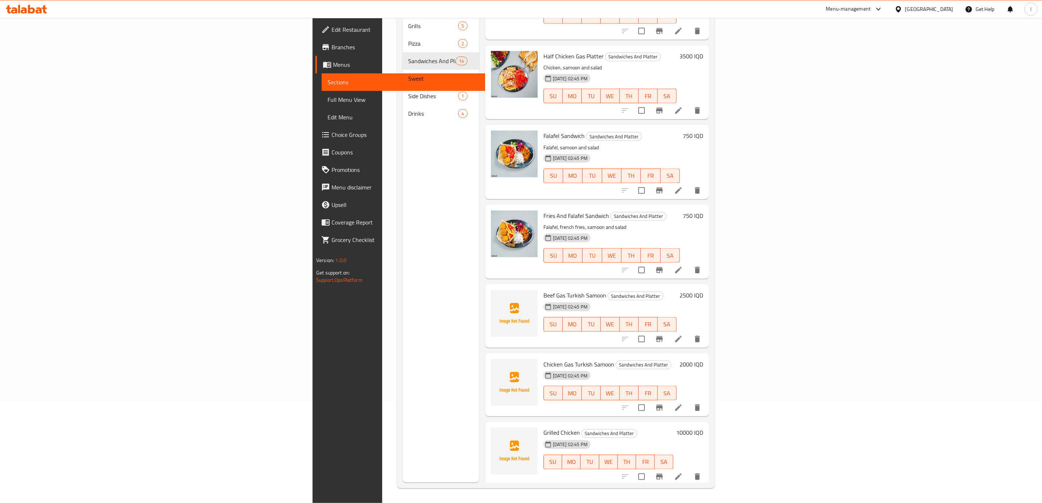
scroll to position [598, 0]
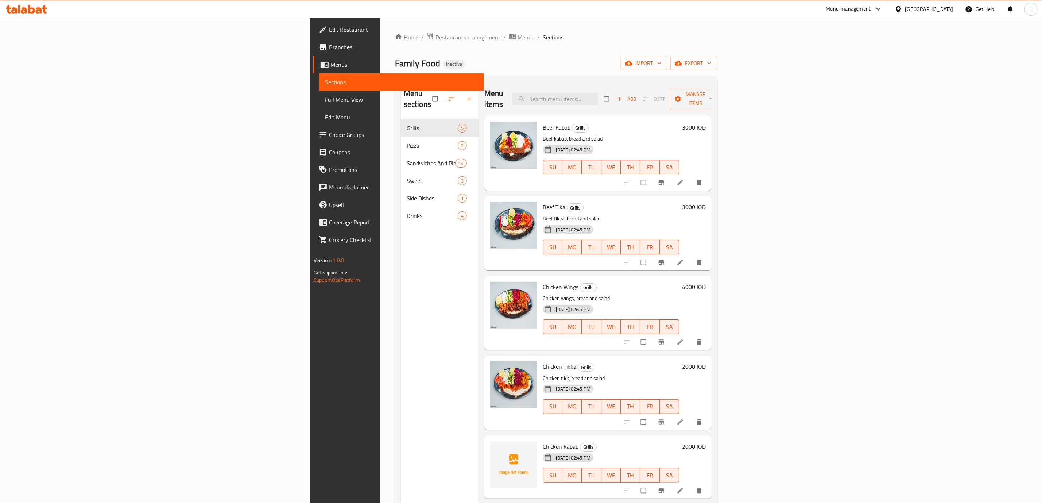
click at [319, 91] on link "Full Menu View" at bounding box center [401, 100] width 165 height 18
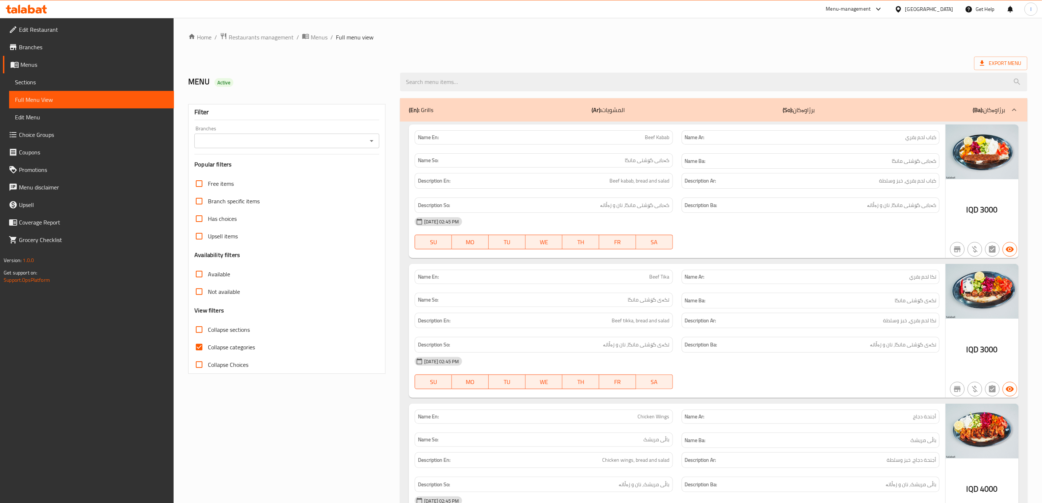
click at [209, 131] on div "Branches Branches" at bounding box center [286, 137] width 185 height 22
click at [208, 147] on div "Branches" at bounding box center [286, 141] width 185 height 15
click at [222, 141] on input "Branches" at bounding box center [281, 141] width 169 height 10
click at [215, 170] on span "Family Food, Binslawa" at bounding box center [228, 172] width 54 height 9
type input "Family Food, Binslawa"
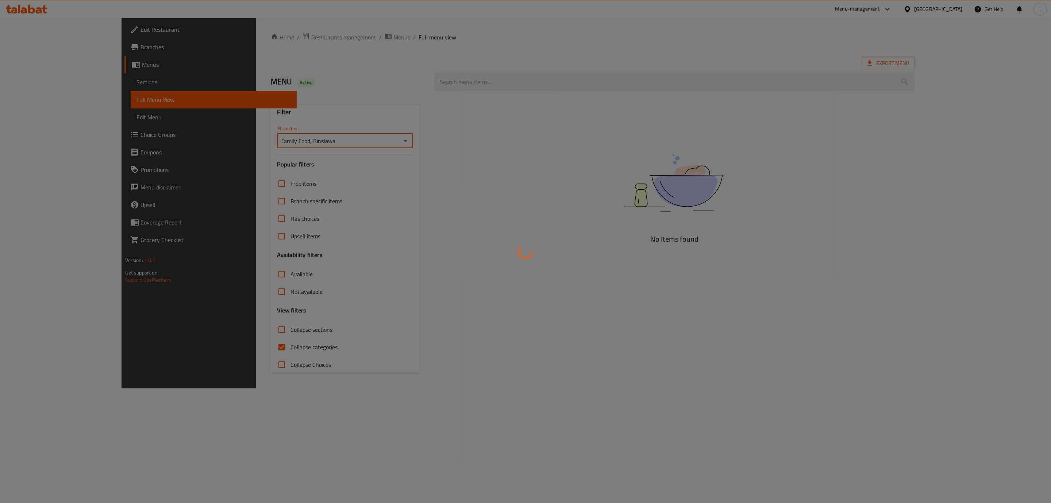
click at [230, 350] on div at bounding box center [525, 251] width 1051 height 503
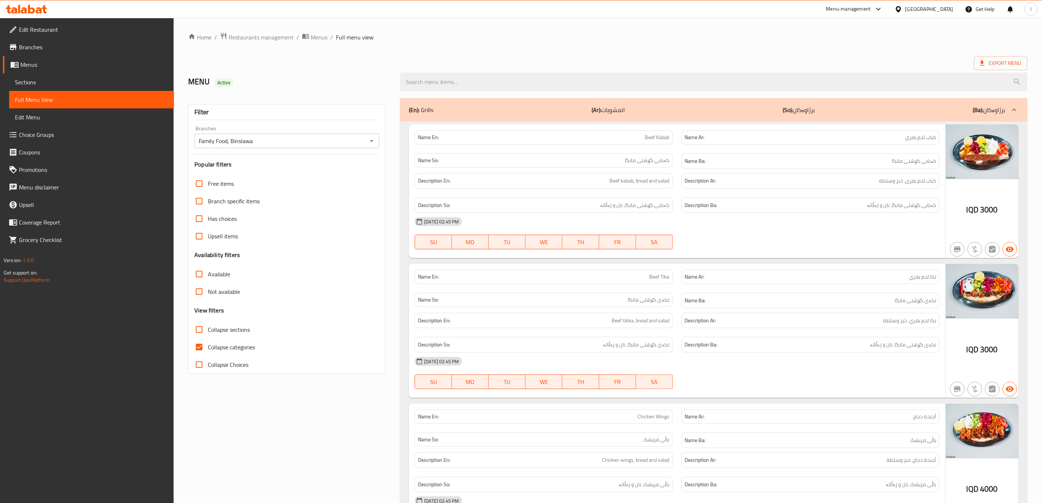
click at [224, 348] on span "Collapse categories" at bounding box center [231, 347] width 47 height 9
click at [208, 348] on input "Collapse categories" at bounding box center [199, 347] width 18 height 18
checkbox input "false"
click at [224, 332] on span "Collapse sections" at bounding box center [229, 329] width 42 height 9
click at [208, 332] on input "Collapse sections" at bounding box center [199, 330] width 18 height 18
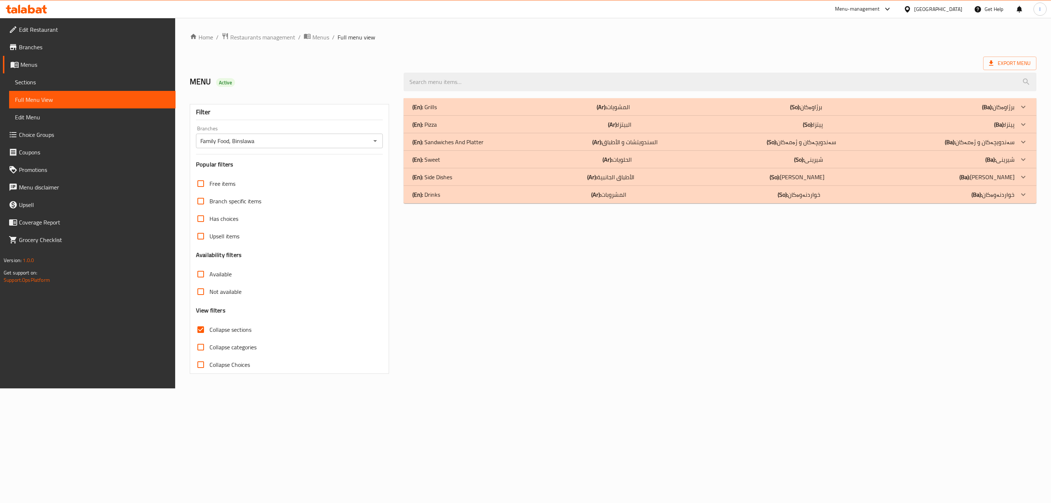
click at [224, 323] on label "Collapse sections" at bounding box center [221, 330] width 59 height 18
click at [209, 323] on input "Collapse sections" at bounding box center [201, 330] width 18 height 18
checkbox input "false"
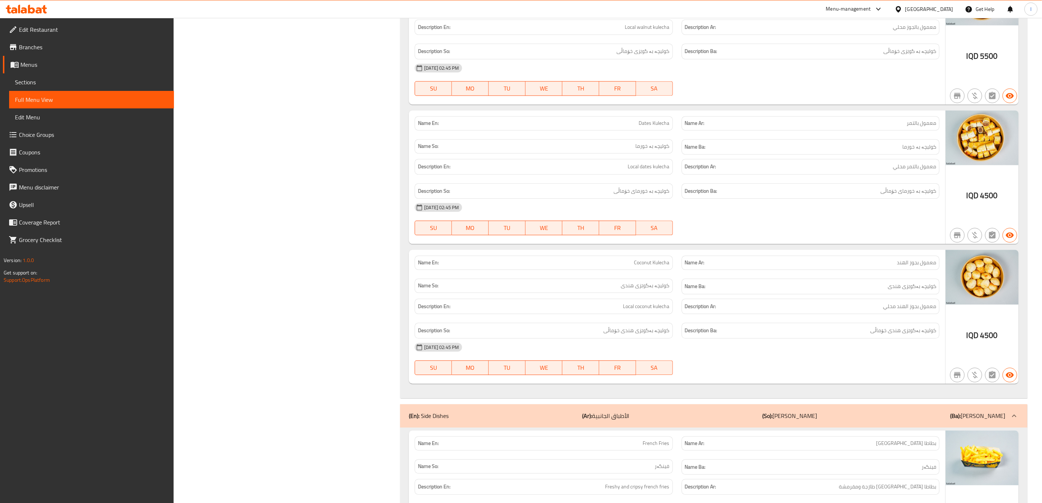
scroll to position [2842, 0]
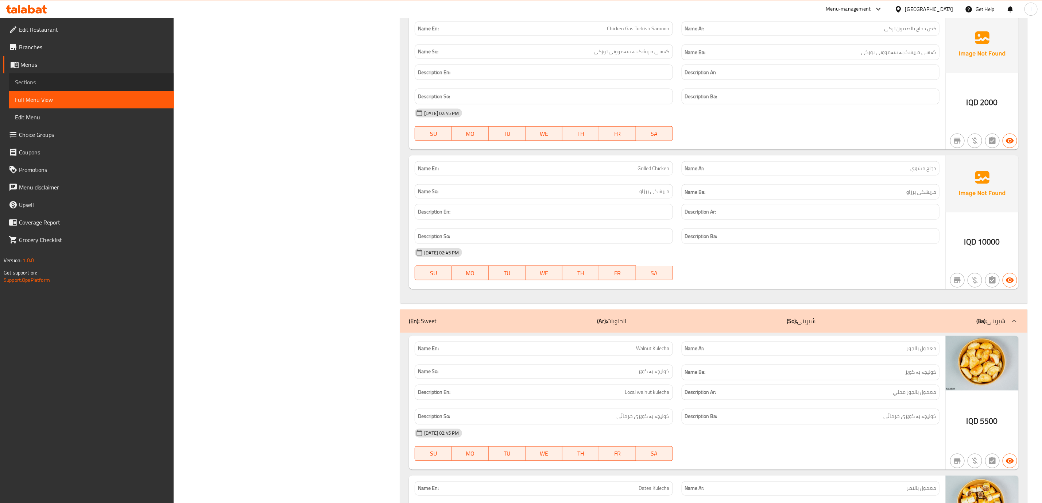
click at [40, 75] on link "Sections" at bounding box center [91, 82] width 165 height 18
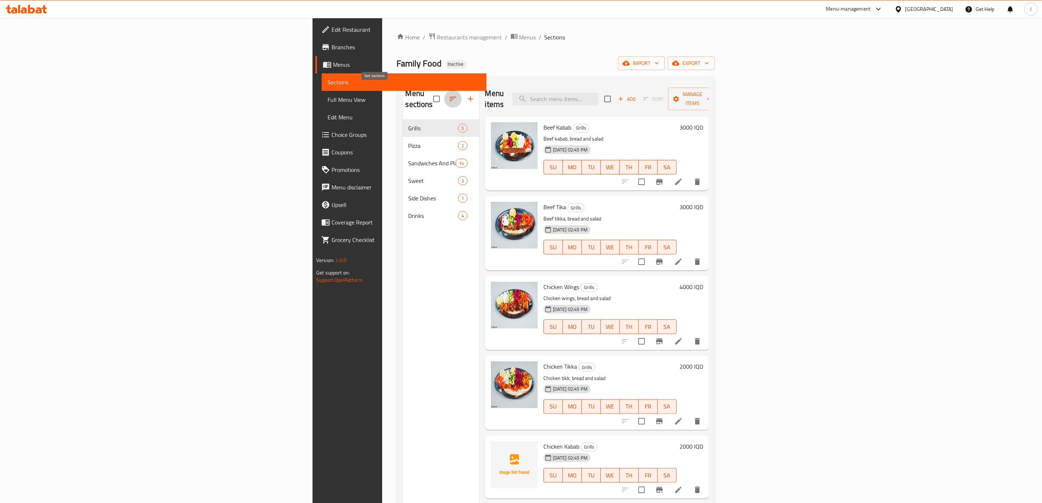
click at [444, 90] on button "button" at bounding box center [453, 99] width 18 height 18
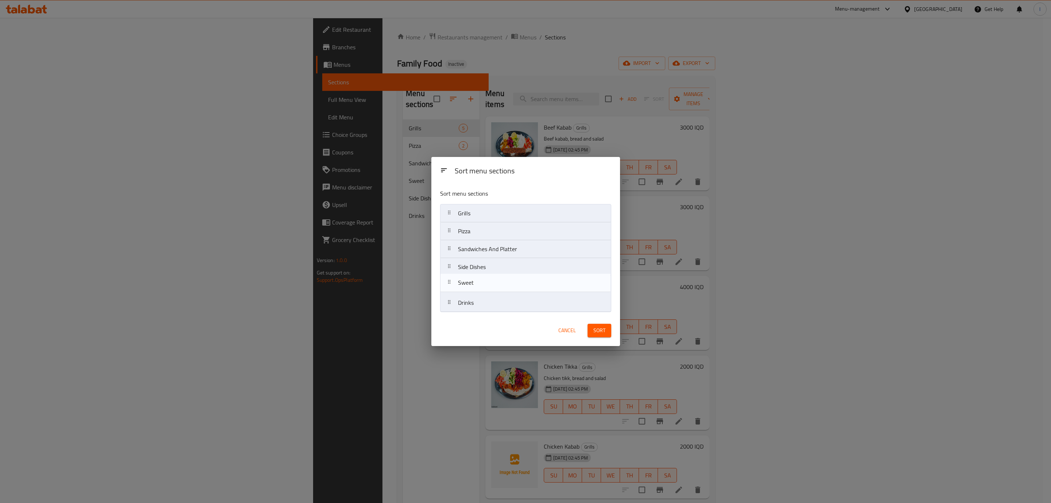
drag, startPoint x: 483, startPoint y: 269, endPoint x: 483, endPoint y: 286, distance: 17.5
click at [483, 286] on nav "Grills Pizza Sandwiches And Platter Sweet Side Dishes Drinks" at bounding box center [525, 258] width 171 height 108
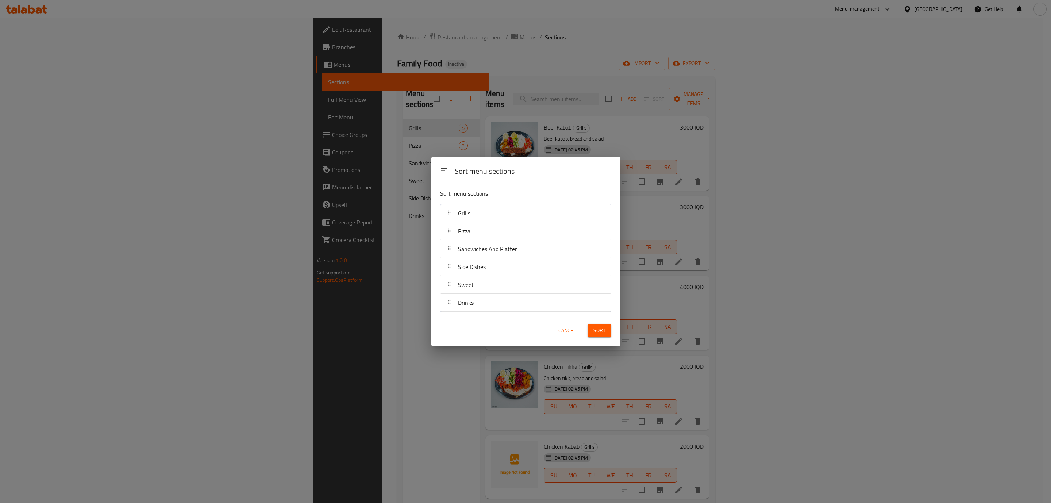
click at [605, 328] on button "Sort" at bounding box center [599, 330] width 24 height 13
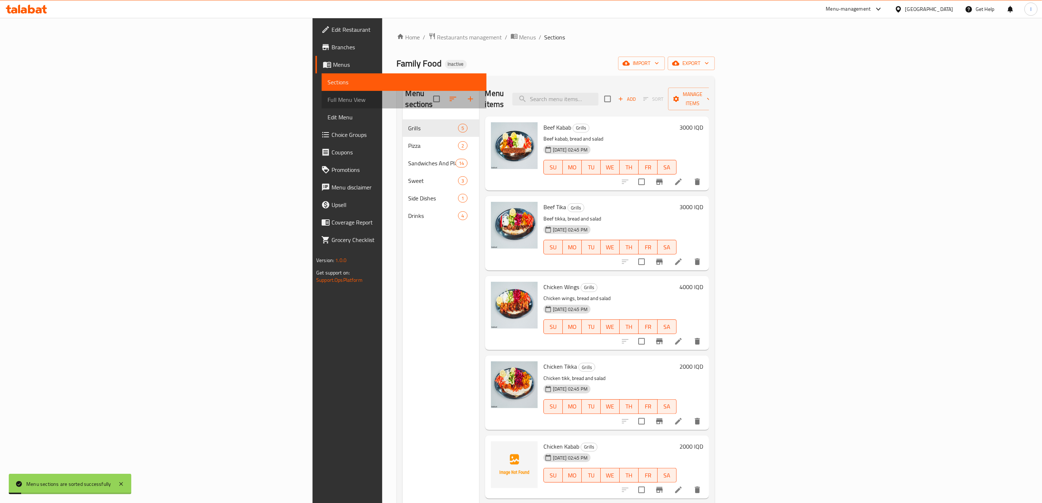
click at [328, 97] on span "Full Menu View" at bounding box center [404, 99] width 153 height 9
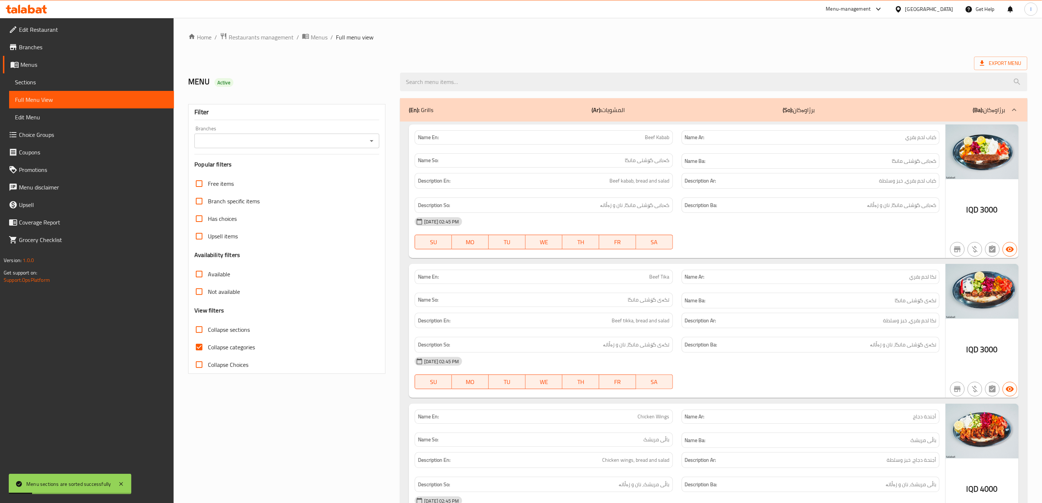
click at [206, 135] on div "Branches" at bounding box center [286, 141] width 185 height 15
click at [233, 144] on input "Branches" at bounding box center [281, 141] width 169 height 10
click at [232, 170] on span "Family Food, Binslawa" at bounding box center [228, 172] width 54 height 9
type input "Family Food, Binslawa"
click at [226, 350] on span "Collapse categories" at bounding box center [231, 347] width 47 height 9
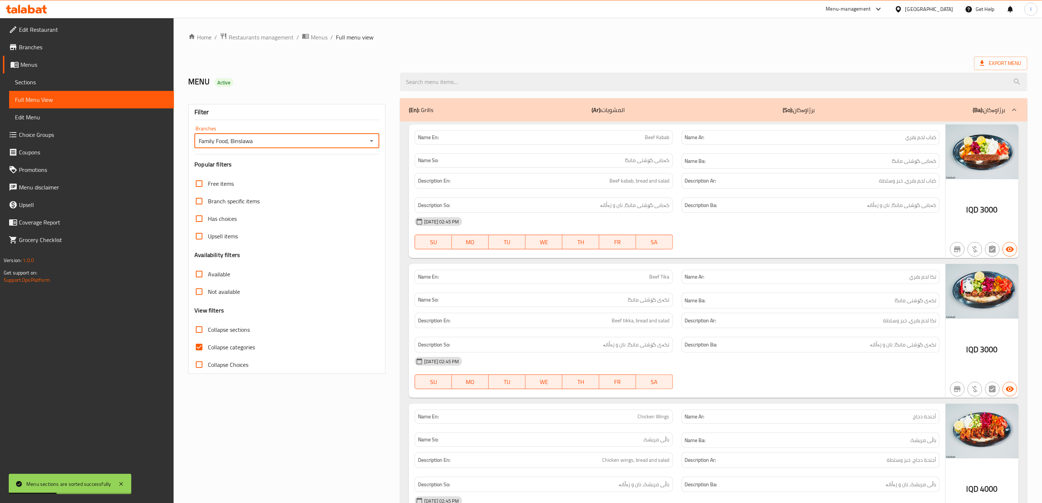
click at [208, 350] on input "Collapse categories" at bounding box center [199, 347] width 18 height 18
checkbox input "false"
click at [236, 323] on label "Collapse sections" at bounding box center [219, 330] width 59 height 18
click at [208, 323] on input "Collapse sections" at bounding box center [199, 330] width 18 height 18
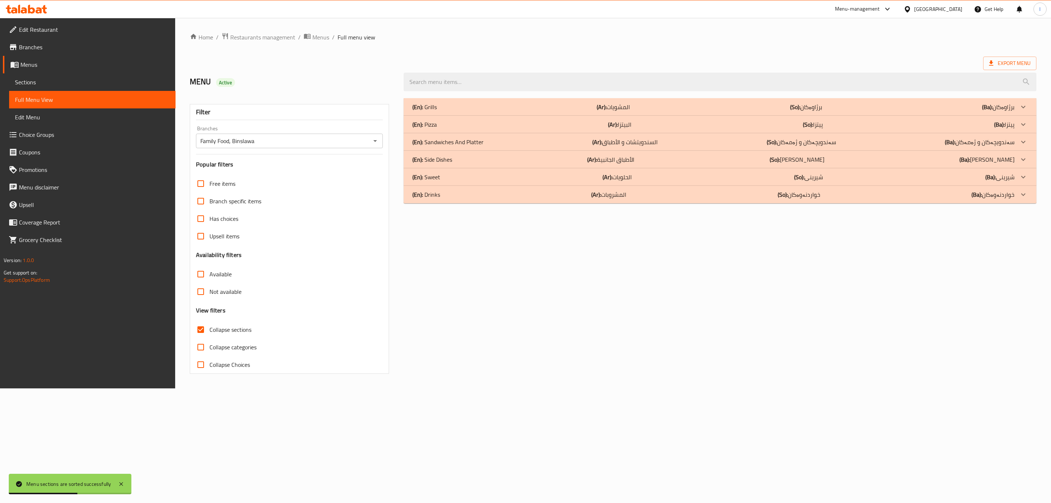
click at [226, 325] on span "Collapse sections" at bounding box center [230, 329] width 42 height 9
click at [209, 325] on input "Collapse sections" at bounding box center [201, 330] width 18 height 18
checkbox input "false"
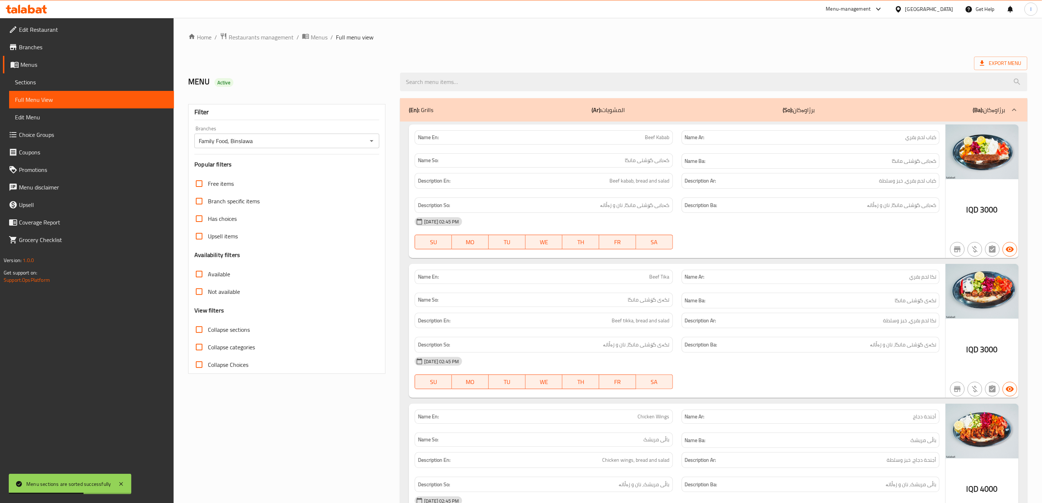
click at [728, 242] on div "16-09-2025 02:45 PM SU MO TU WE TH FR SA" at bounding box center [677, 233] width 534 height 41
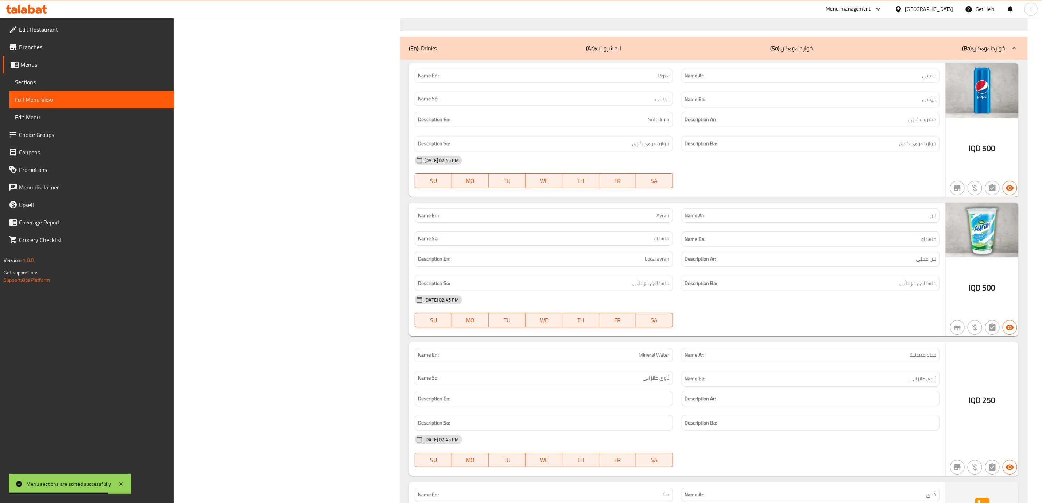
scroll to position [3754, 0]
click at [786, 95] on div "Name En: Pepsi Name Ar: بيبسي Name So: بیپسی Name Ba: بیپسی Description En: Sof…" at bounding box center [714, 345] width 628 height 570
click at [786, 53] on p "(So): خواردنەوەکان" at bounding box center [792, 48] width 43 height 9
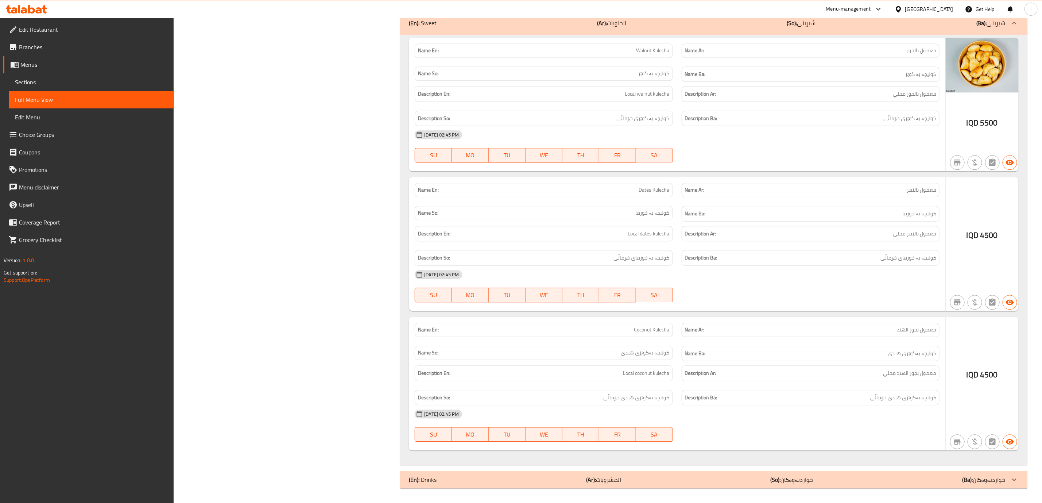
click at [633, 485] on div "(En): Drinks (Ar): المشروبات (So): خواردنەوەکان (Ba): خواردنەوەکان" at bounding box center [714, 480] width 628 height 18
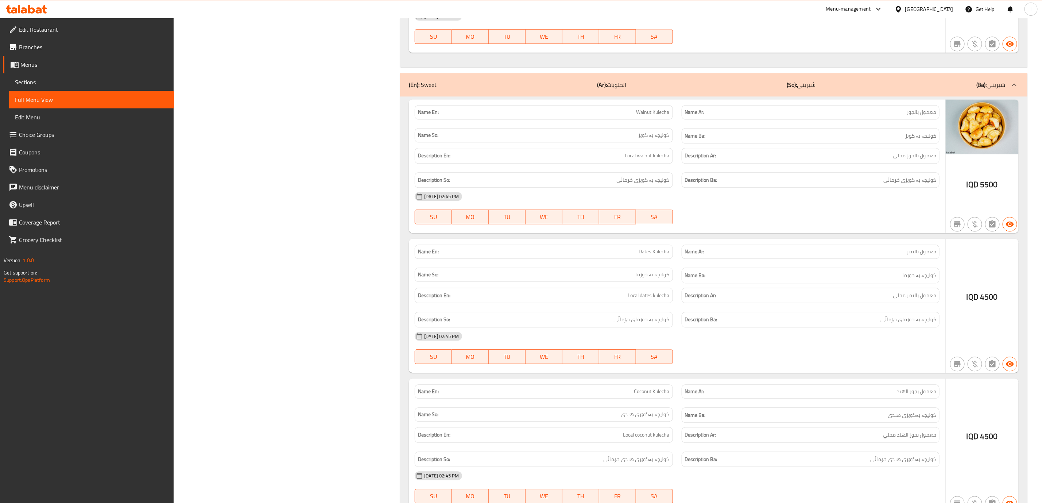
scroll to position [3024, 0]
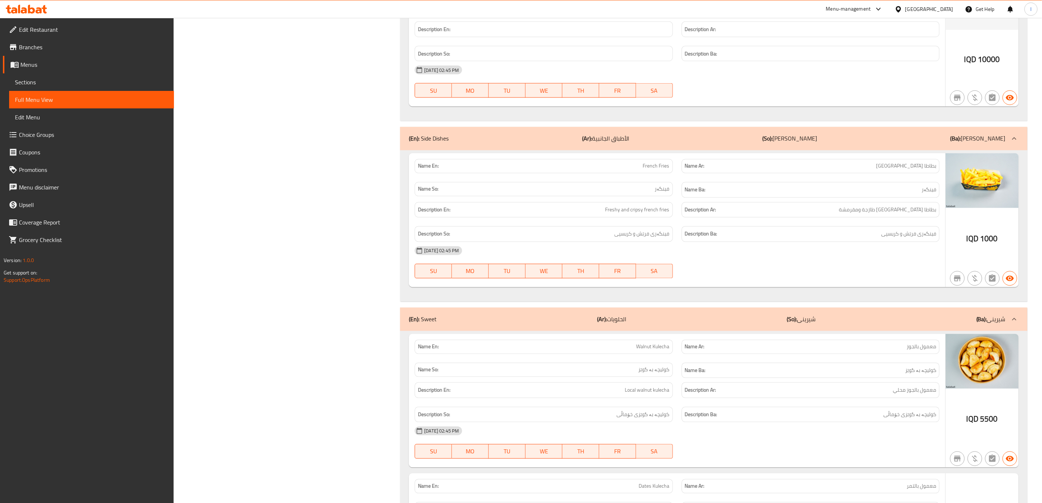
click at [726, 331] on div "(En): Sweet (Ar): الحلويات (So): شیرینی (Ba): شیرینی" at bounding box center [714, 319] width 628 height 23
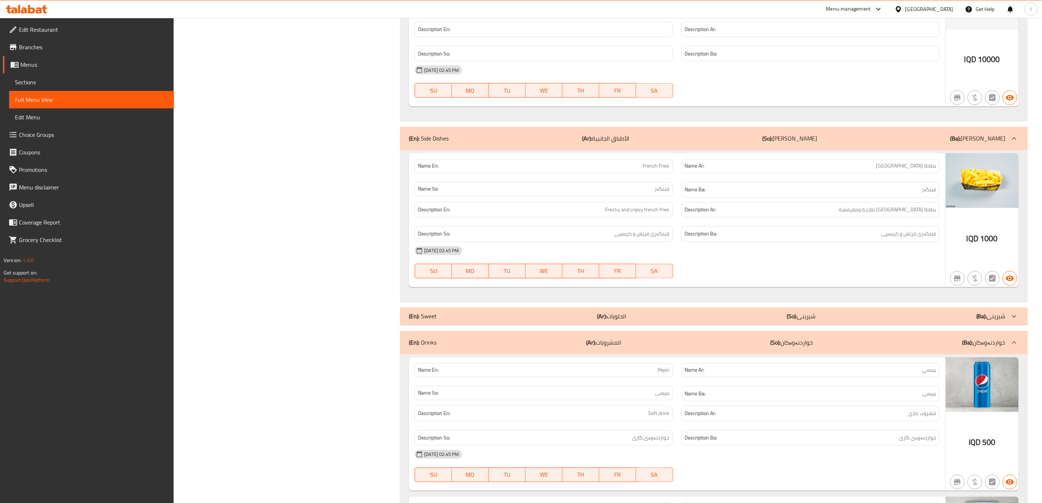
click at [726, 321] on div "(En): Sweet (Ar): الحلويات (So): شیرینی (Ba): شیرینی" at bounding box center [707, 316] width 597 height 9
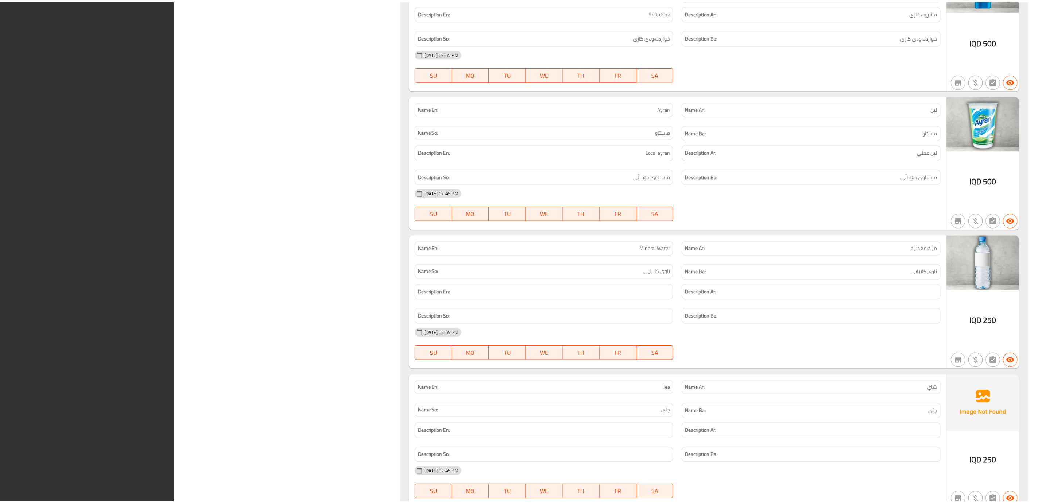
scroll to position [3936, 0]
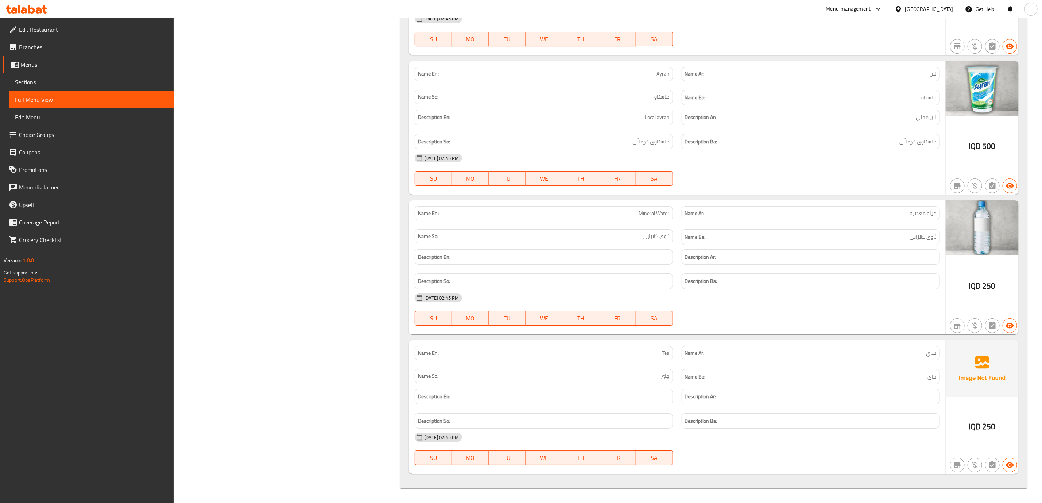
click at [670, 364] on div "Name So: چای" at bounding box center [543, 376] width 267 height 24
click at [669, 355] on span "Tea" at bounding box center [666, 353] width 7 height 8
copy span "Tea"
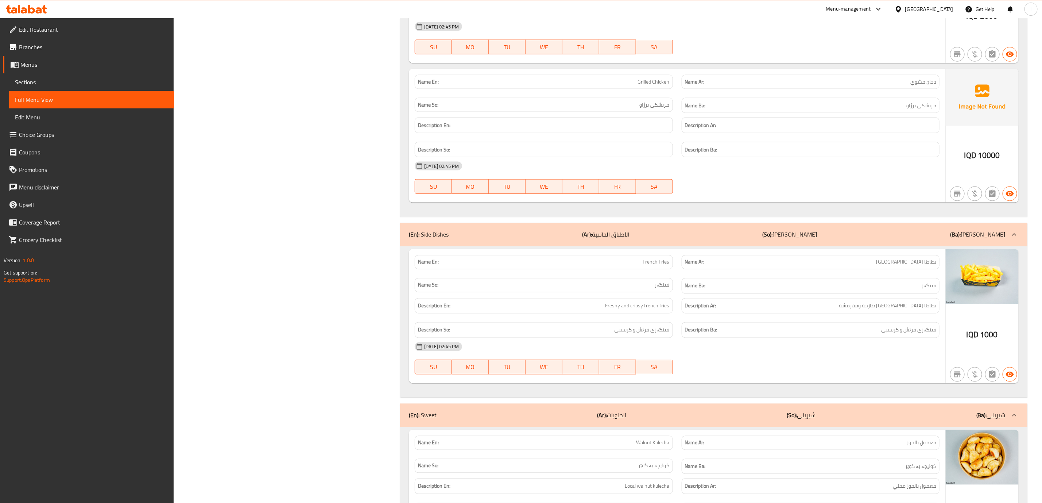
scroll to position [2842, 0]
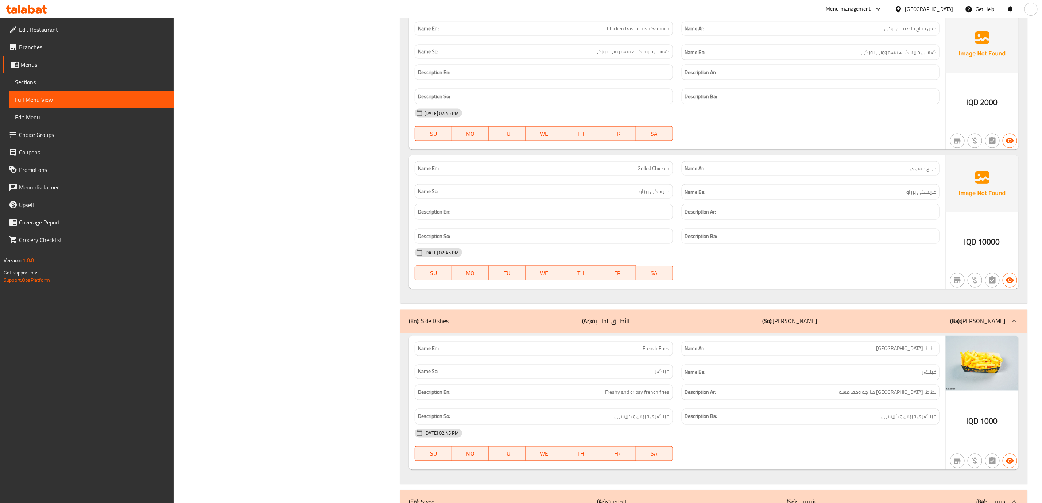
click at [653, 172] on span "Grilled Chicken" at bounding box center [654, 169] width 32 height 8
copy span "Grilled Chicken"
click at [644, 36] on div "Name En: Chicken Gas Turkish Samoon" at bounding box center [544, 29] width 258 height 14
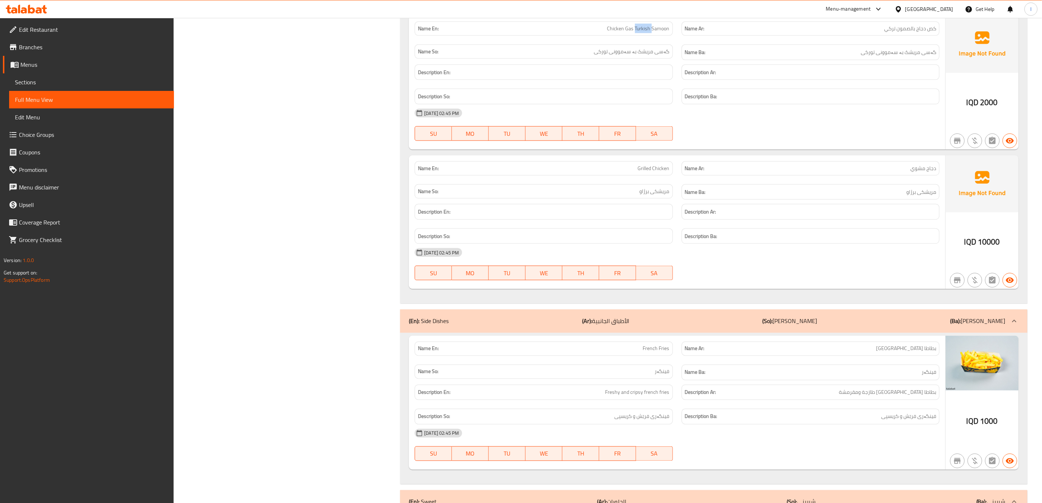
click at [644, 36] on div "Name En: Chicken Gas Turkish Samoon" at bounding box center [544, 29] width 258 height 14
copy span "Chicken Gas Turkish Samoon"
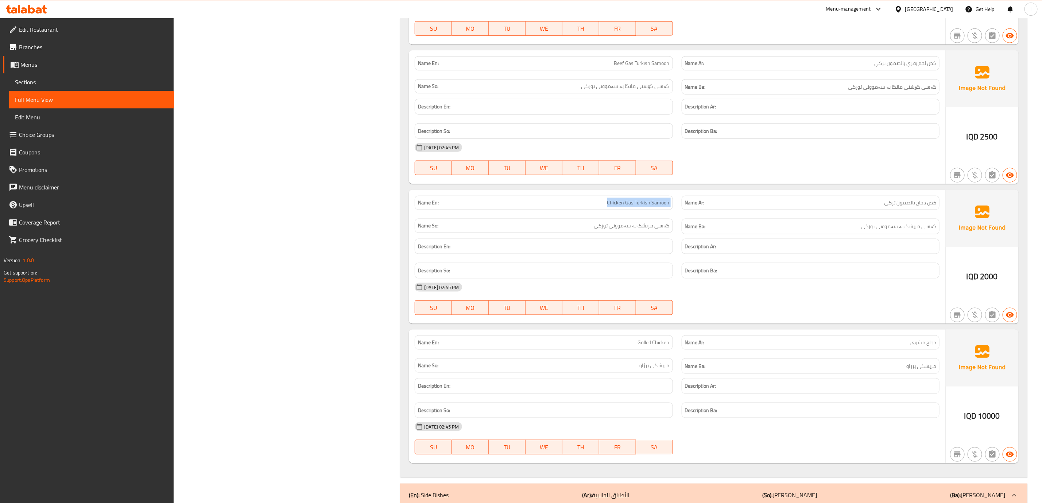
scroll to position [2660, 0]
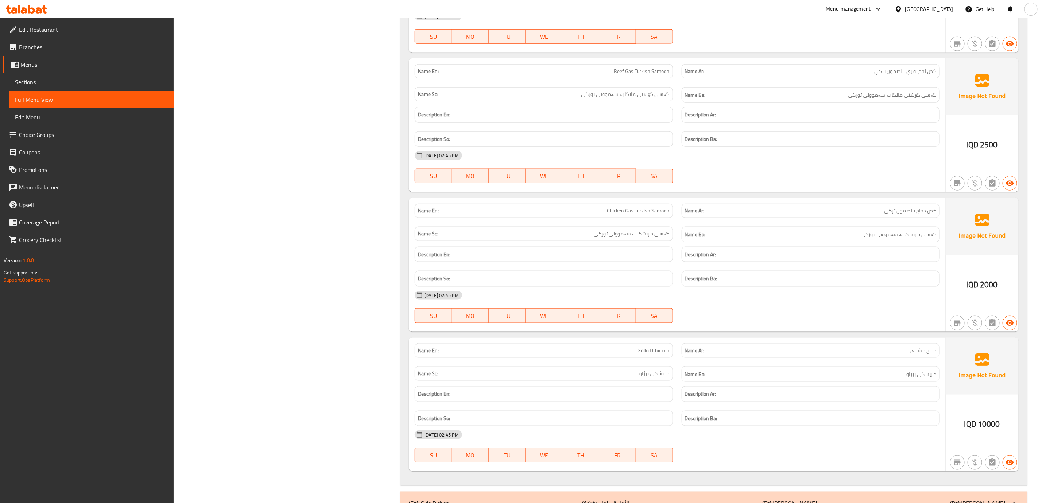
click at [645, 75] on span "Beef Gas Turkish Samoon" at bounding box center [641, 71] width 55 height 8
copy span "Beef Gas Turkish Samoon"
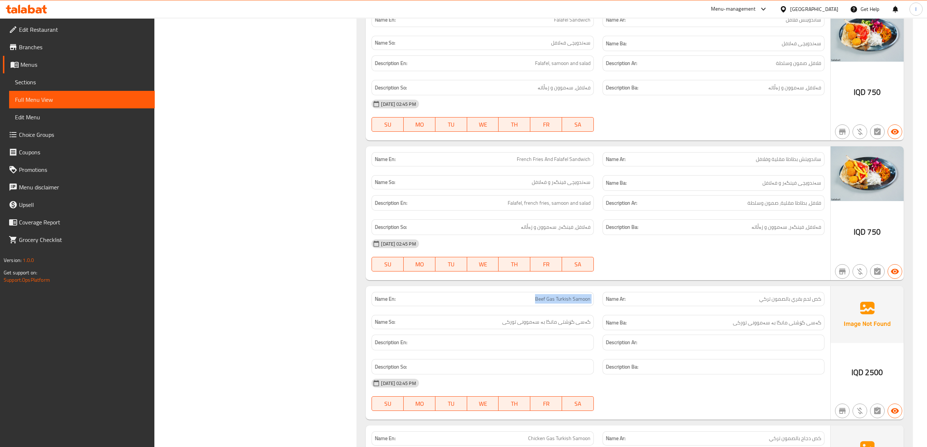
scroll to position [2594, 0]
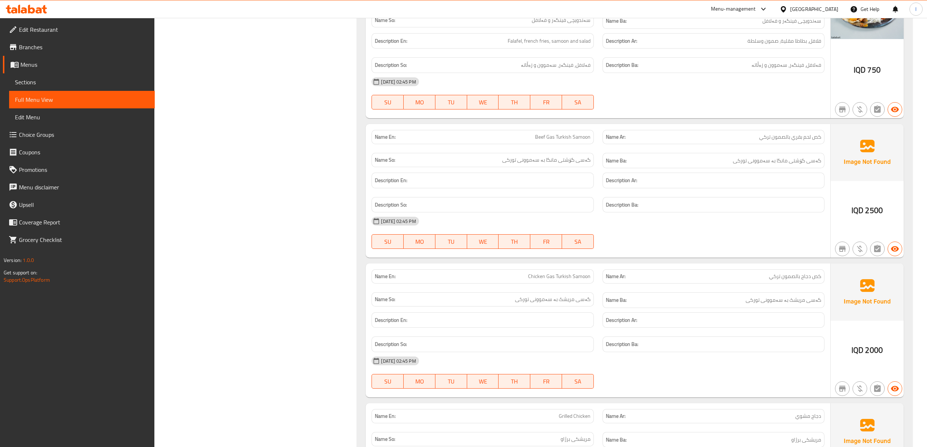
click at [727, 230] on div "[DATE] 02:45 PM" at bounding box center [597, 221] width 461 height 18
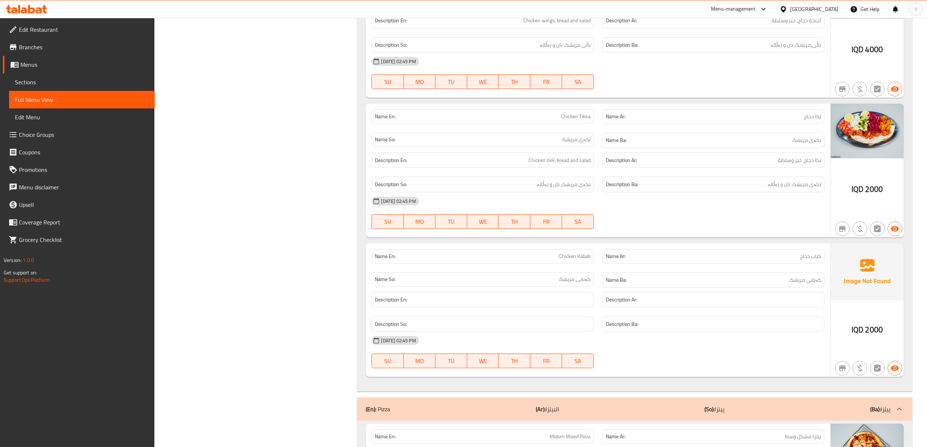
scroll to position [413, 0]
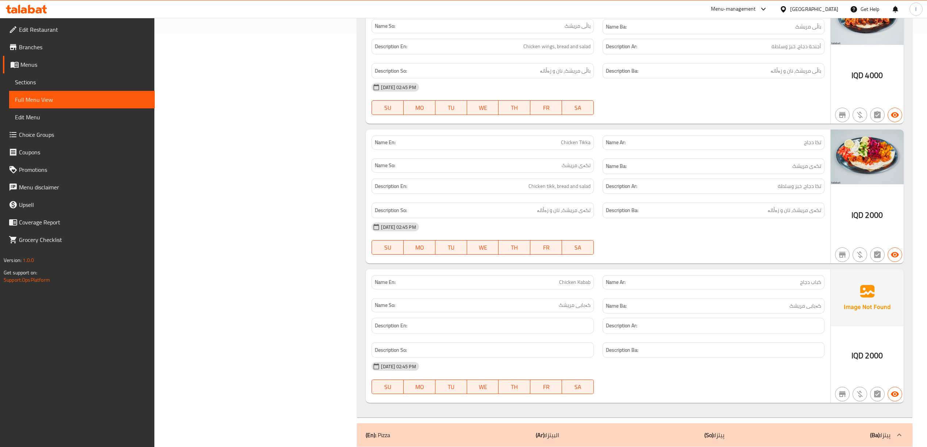
click at [571, 286] on span "Chicken Kabab" at bounding box center [574, 282] width 31 height 8
copy span "Chicken Kabab"
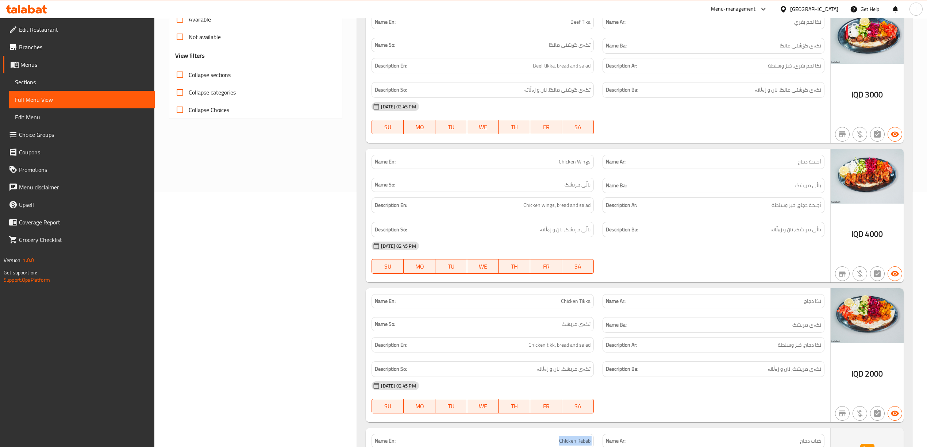
scroll to position [251, 0]
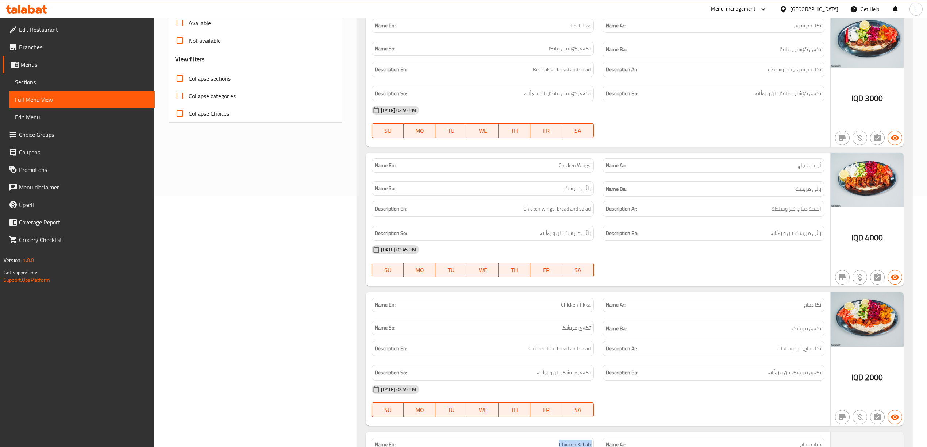
click at [51, 72] on link "Menus" at bounding box center [79, 65] width 152 height 18
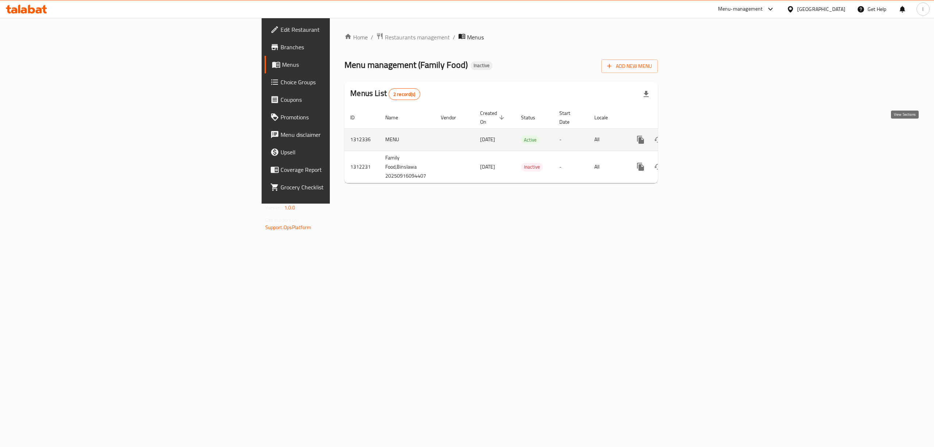
click at [698, 135] on icon "enhanced table" at bounding box center [693, 139] width 9 height 9
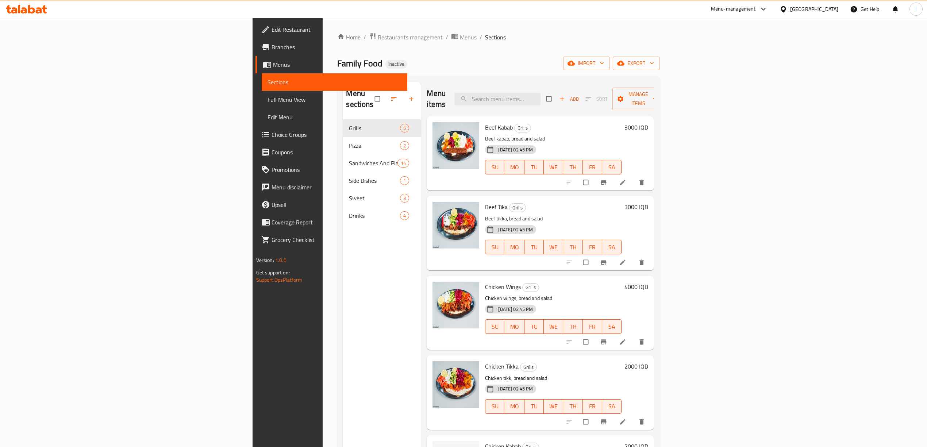
click at [343, 287] on div "Menu sections Grills 5 Pizza 2 Sandwiches And Platter 14 Side Dishes 1 Sweet 3 …" at bounding box center [382, 305] width 78 height 447
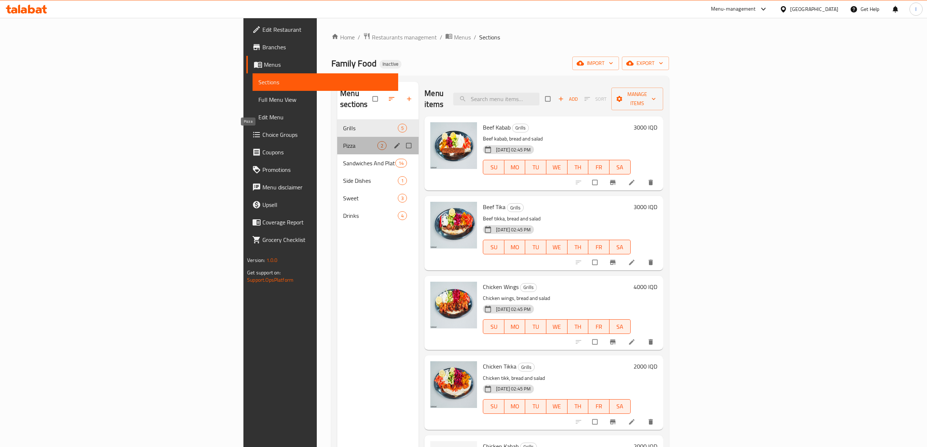
click at [343, 141] on span "Pizza" at bounding box center [360, 145] width 34 height 9
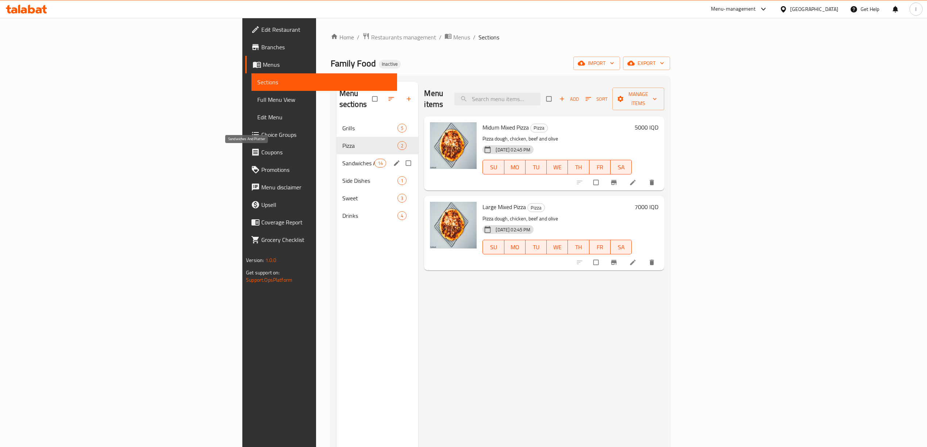
click at [342, 159] on span "Sandwiches And Platter" at bounding box center [358, 163] width 32 height 9
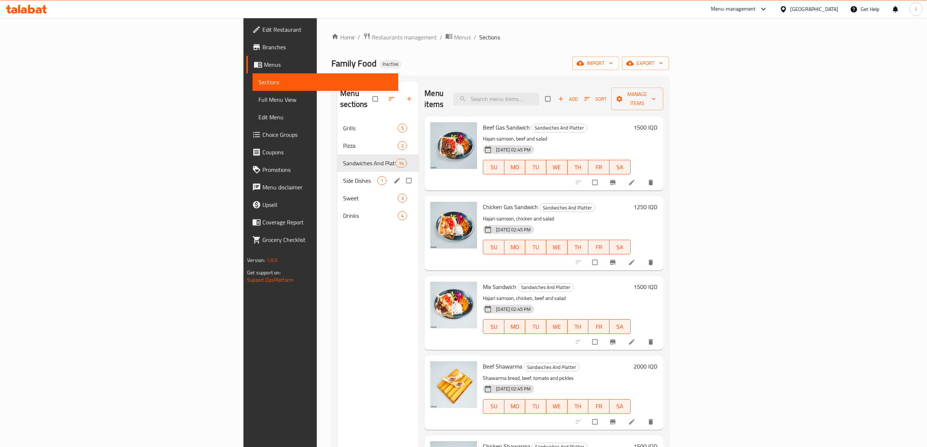
click at [337, 172] on div "Side Dishes 1" at bounding box center [377, 181] width 81 height 18
